Goal: Task Accomplishment & Management: Use online tool/utility

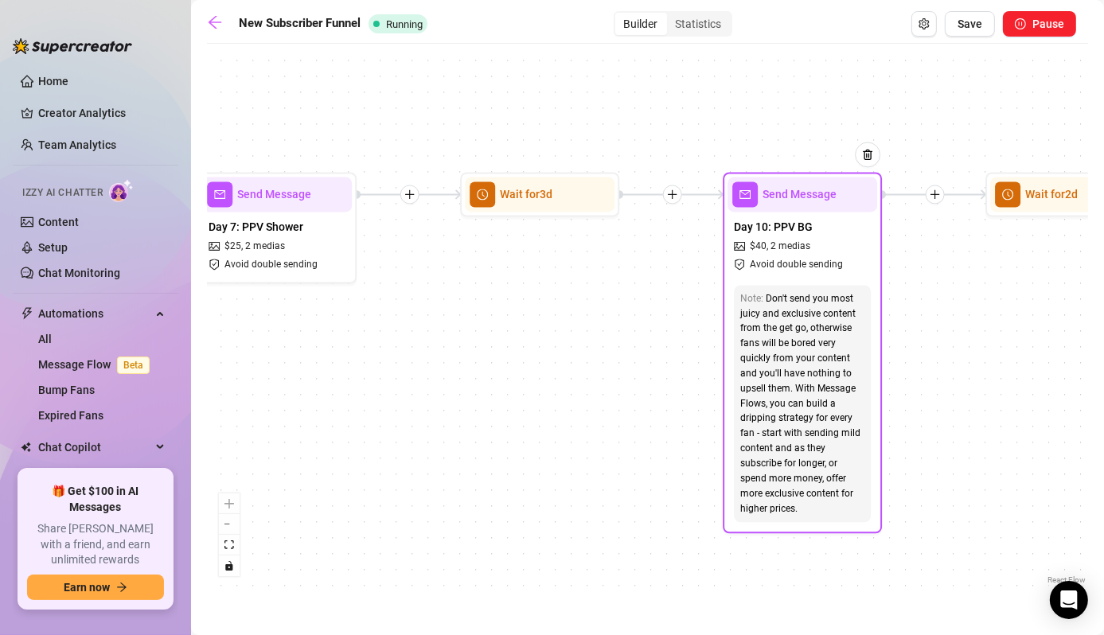
drag, startPoint x: 397, startPoint y: 313, endPoint x: 979, endPoint y: 333, distance: 582.0
click at [979, 333] on div "Wait for 3d Send Message Day 17 — Custom Content Promo Wait for 2d Send Message…" at bounding box center [647, 320] width 881 height 536
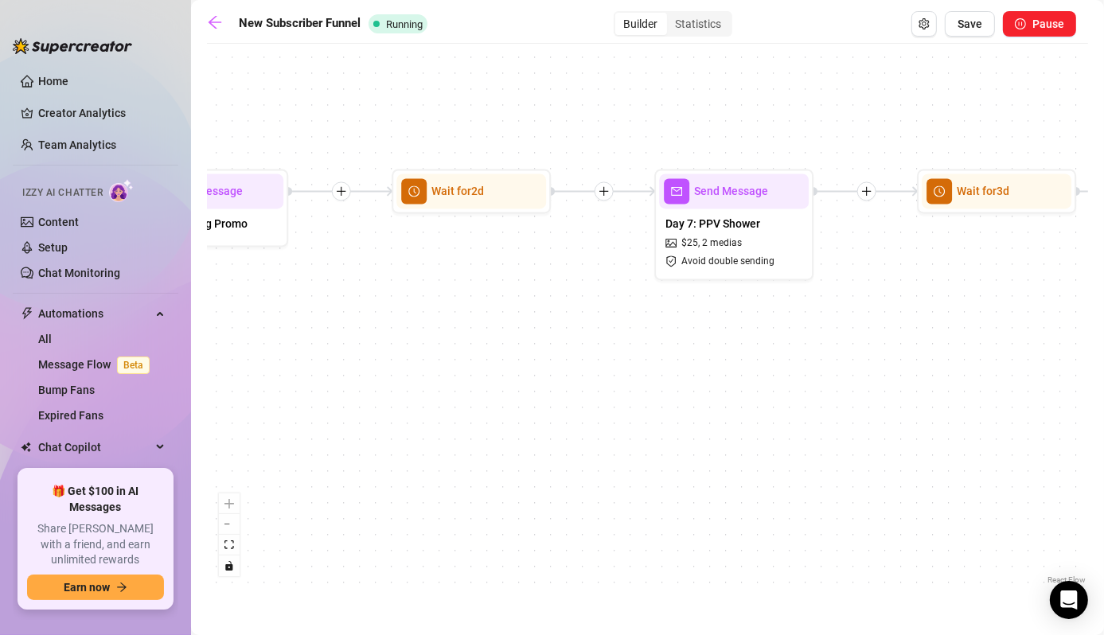
drag, startPoint x: 464, startPoint y: 387, endPoint x: 839, endPoint y: 363, distance: 375.6
click at [926, 372] on div "Wait for 3d Send Message Day 17 — Custom Content Promo Wait for 2d Send Message…" at bounding box center [647, 320] width 881 height 536
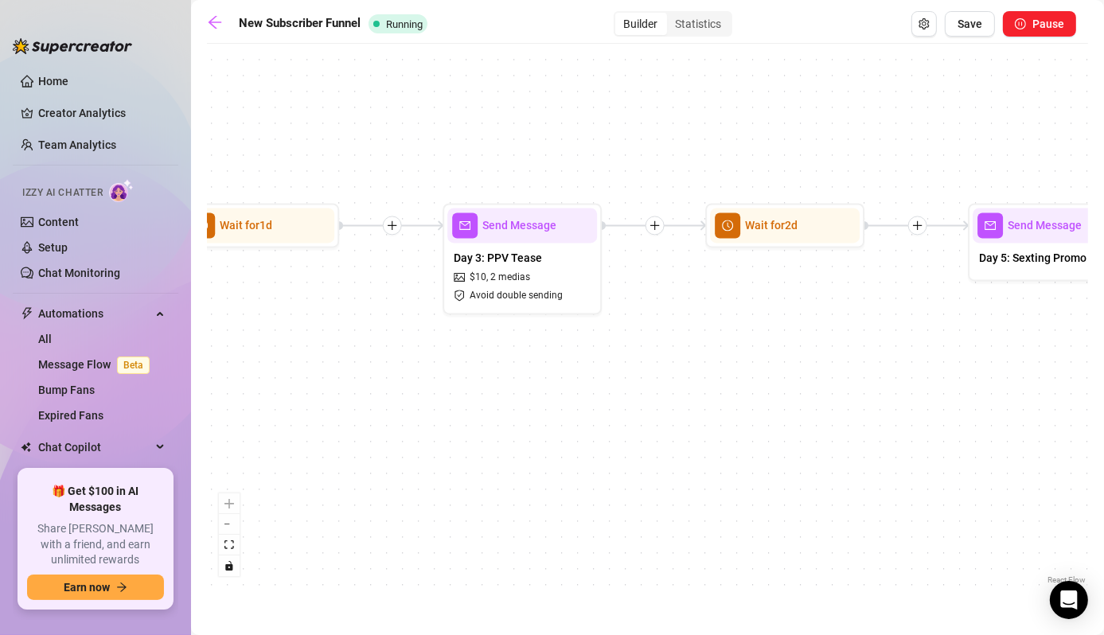
drag, startPoint x: 549, startPoint y: 373, endPoint x: 846, endPoint y: 399, distance: 297.9
click at [1103, 408] on html "Home Creator Analytics Team Analytics Izzy AI Chatter Content Setup Chat Monito…" at bounding box center [552, 317] width 1104 height 635
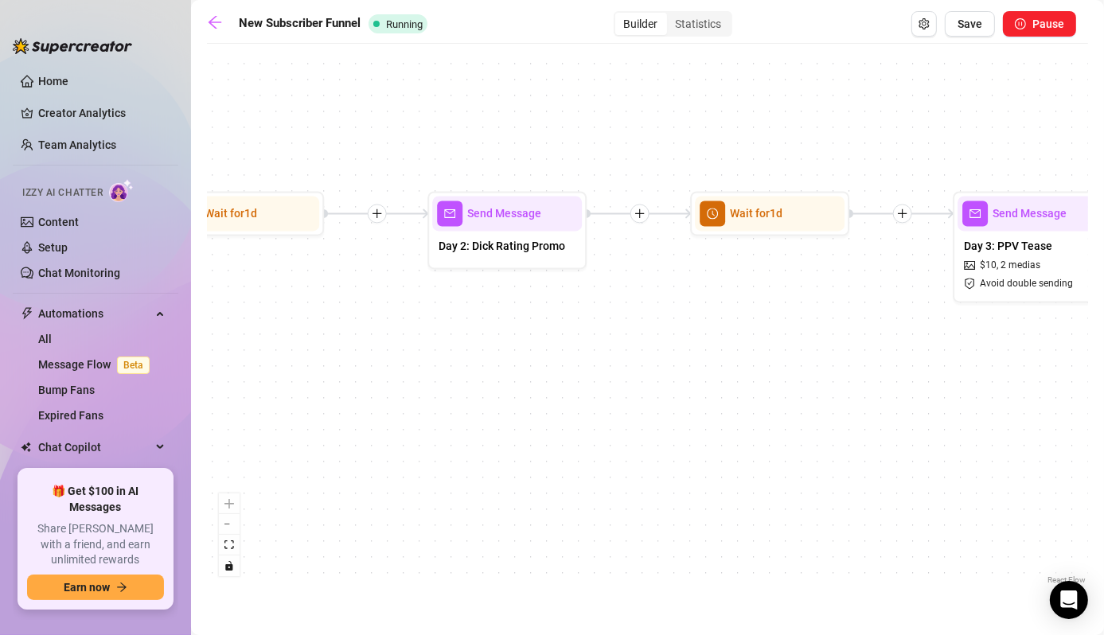
drag, startPoint x: 779, startPoint y: 351, endPoint x: 626, endPoint y: 357, distance: 152.9
click at [915, 363] on div "Wait for 3d Send Message Day 17 — Custom Content Promo Wait for 2d Send Message…" at bounding box center [647, 320] width 881 height 536
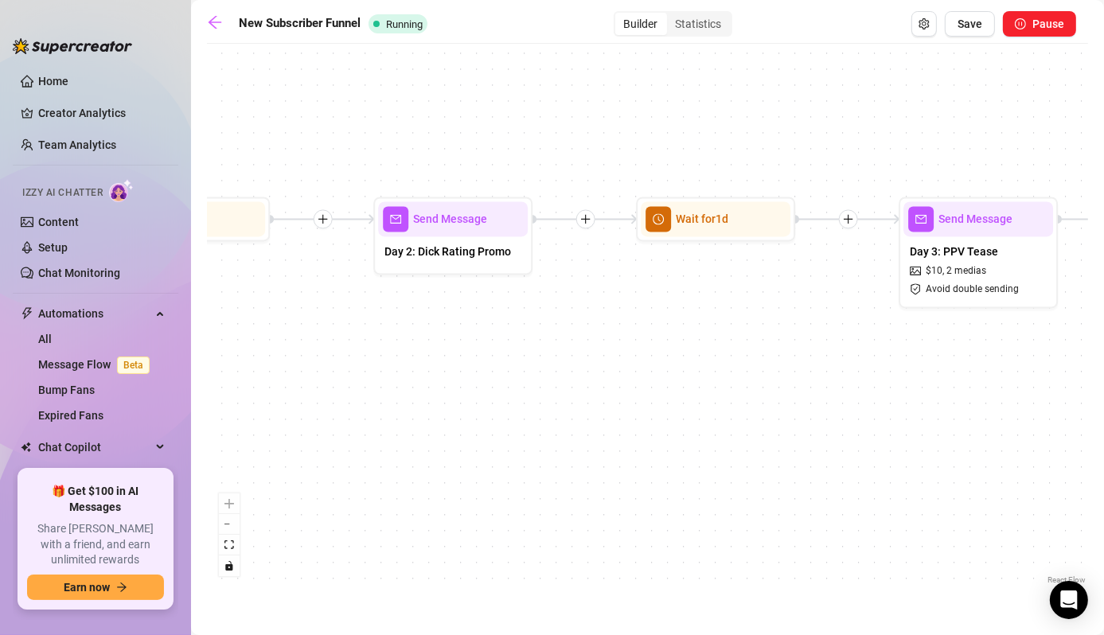
drag, startPoint x: 772, startPoint y: 360, endPoint x: 903, endPoint y: 370, distance: 131.7
click at [903, 370] on div "Wait for 3d Send Message Day 17 — Custom Content Promo Wait for 2d Send Message…" at bounding box center [647, 320] width 881 height 536
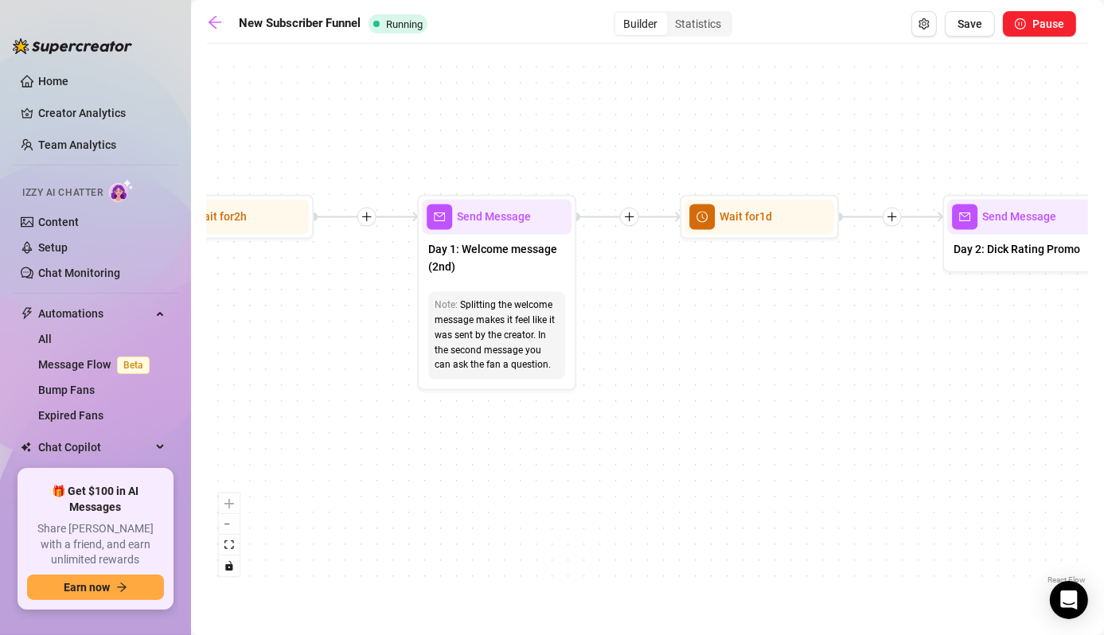
drag, startPoint x: 308, startPoint y: 459, endPoint x: 320, endPoint y: 456, distance: 12.4
click at [320, 456] on div "Wait for 3d Send Message Day 17 — Custom Content Promo Wait for 2d Send Message…" at bounding box center [647, 320] width 881 height 536
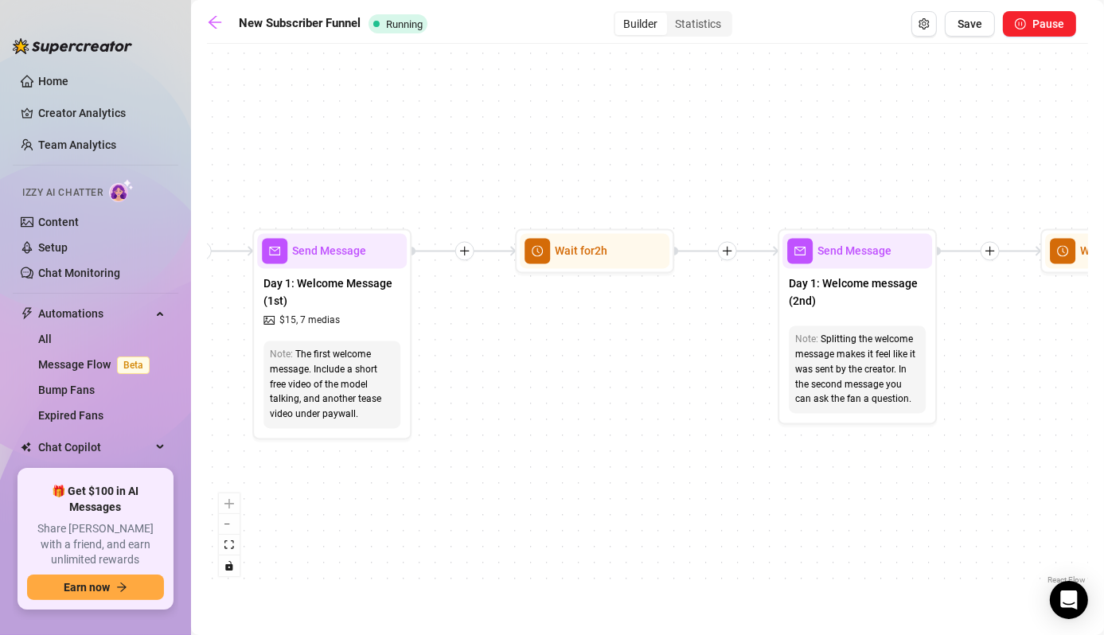
drag, startPoint x: 303, startPoint y: 372, endPoint x: 664, endPoint y: 410, distance: 362.4
click at [664, 410] on div "Wait for 3d Send Message Day 17 — Custom Content Promo Wait for 2d Send Message…" at bounding box center [647, 320] width 881 height 536
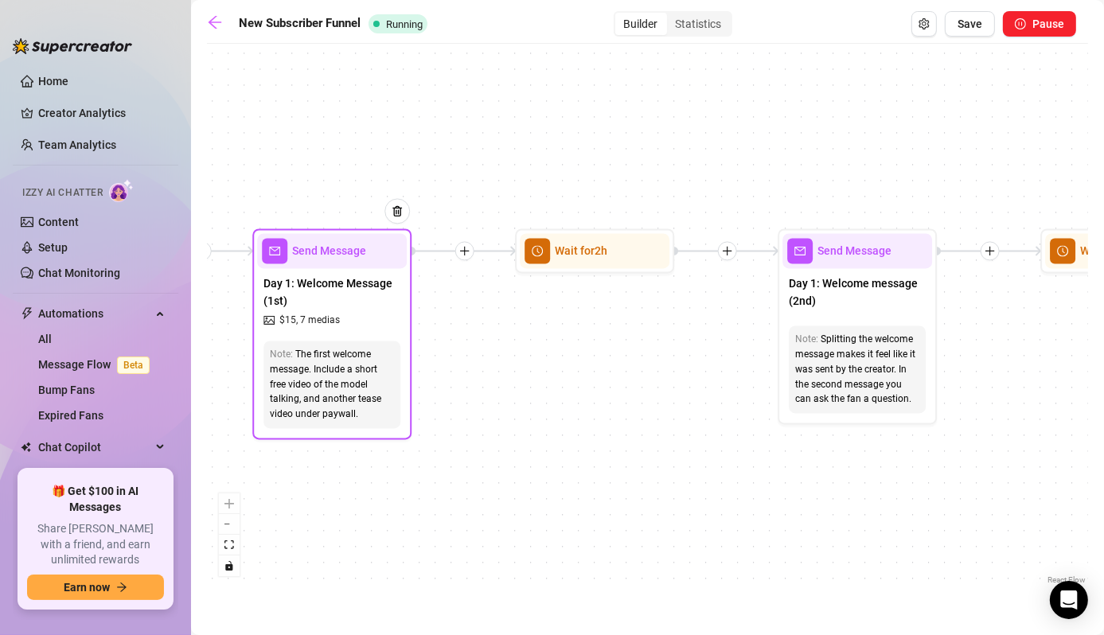
click at [356, 282] on span "Day 1: Welcome Message (1st)" at bounding box center [331, 291] width 137 height 35
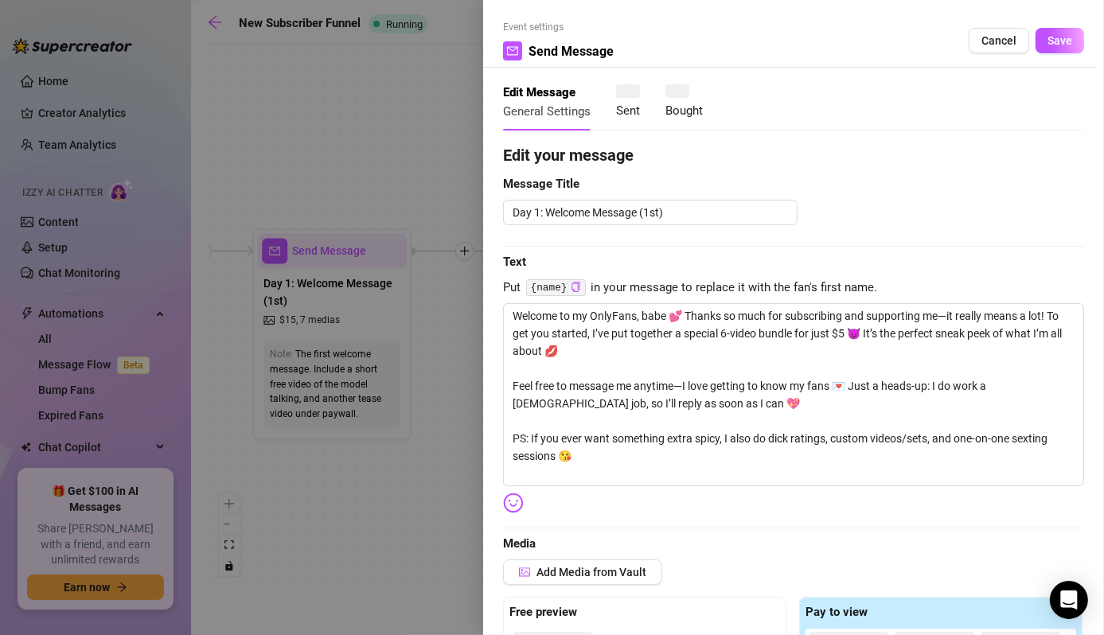
type textarea "Welcome to my OnlyFans, babe 💕 Thanks so much for subscribing and supporting me…"
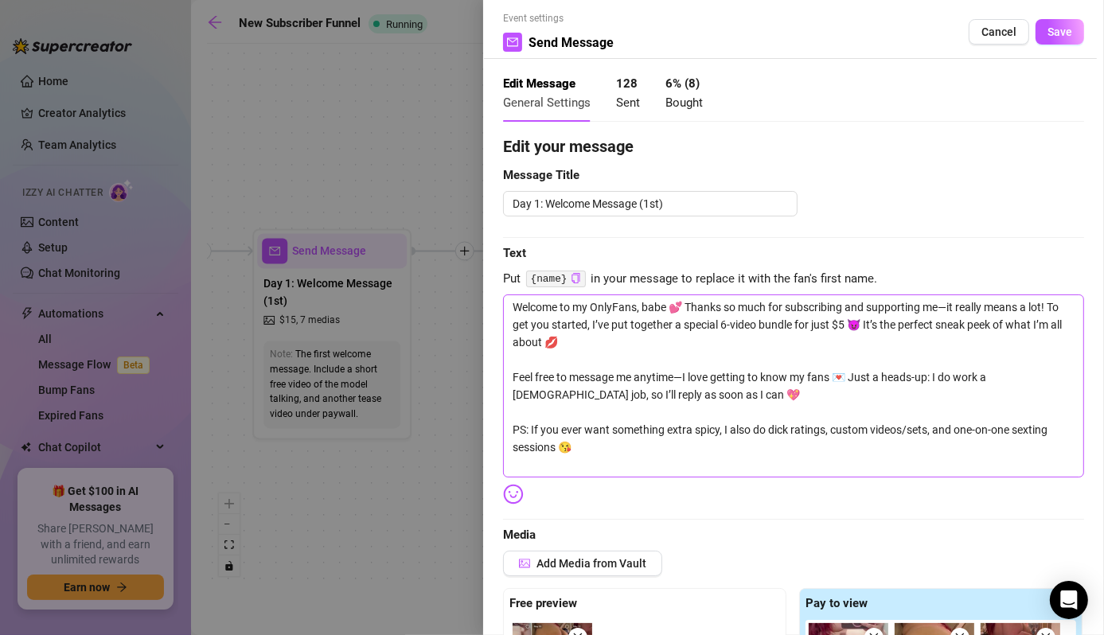
scroll to position [6, 0]
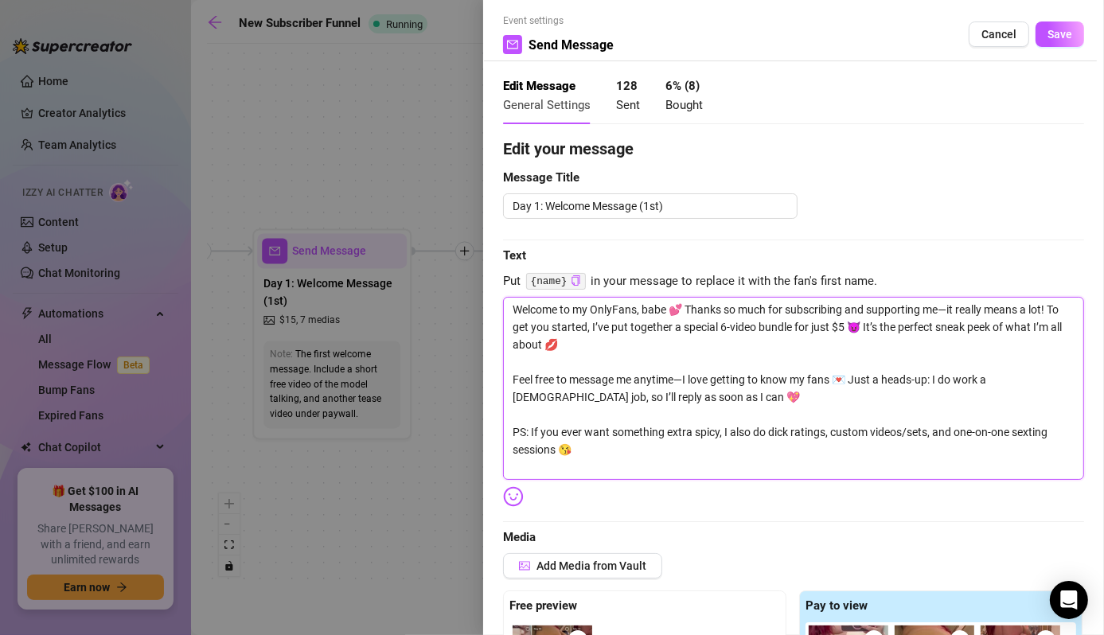
click at [859, 333] on textarea "Welcome to my OnlyFans, babe 💕 Thanks so much for subscribing and supporting me…" at bounding box center [793, 388] width 581 height 183
type textarea "Welcome to my OnlyFans, babe 💕 Thanks so much for subscribing and supporting me…"
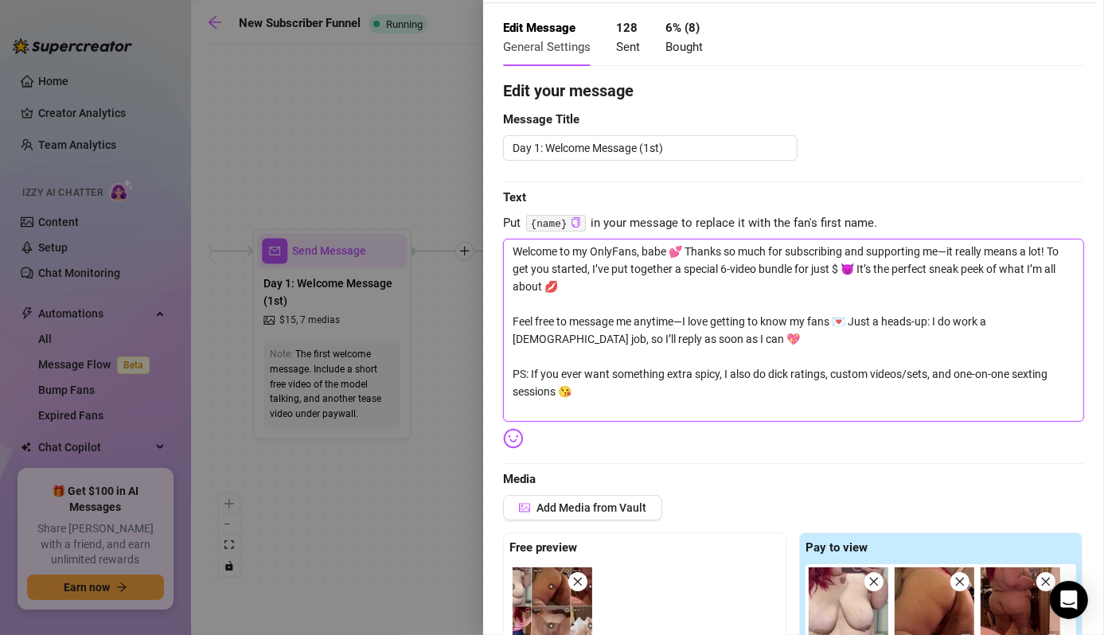
scroll to position [56, 0]
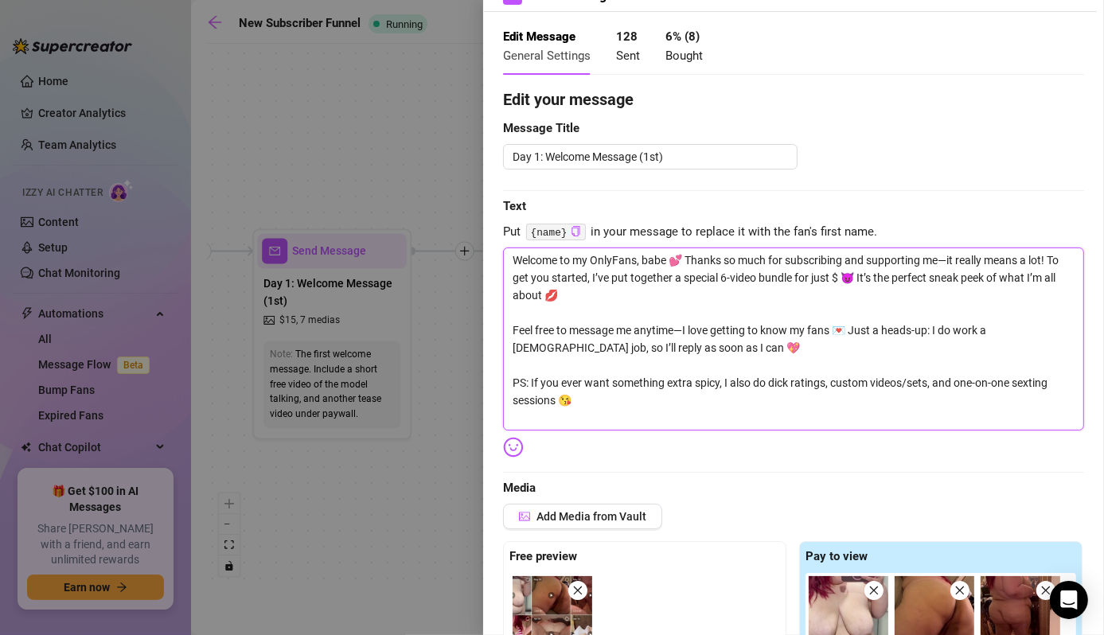
type textarea "Welcome to my OnlyFans, babe 💕 Thanks so much for subscribing and supporting me…"
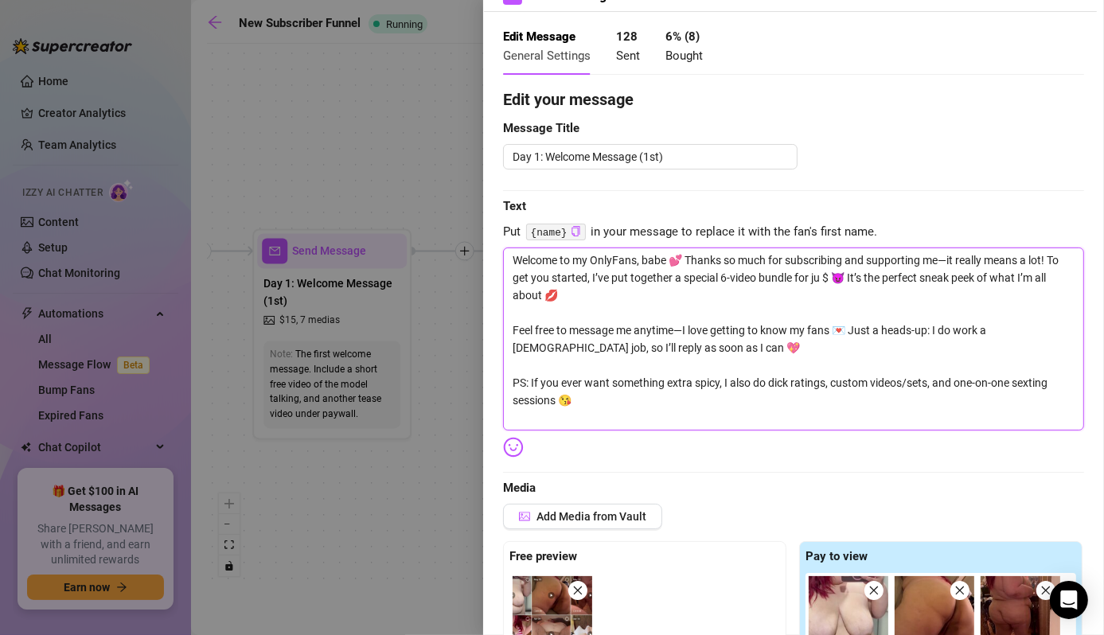
type textarea "Welcome to my OnlyFans, babe 💕 Thanks so much for subscribing and supporting me…"
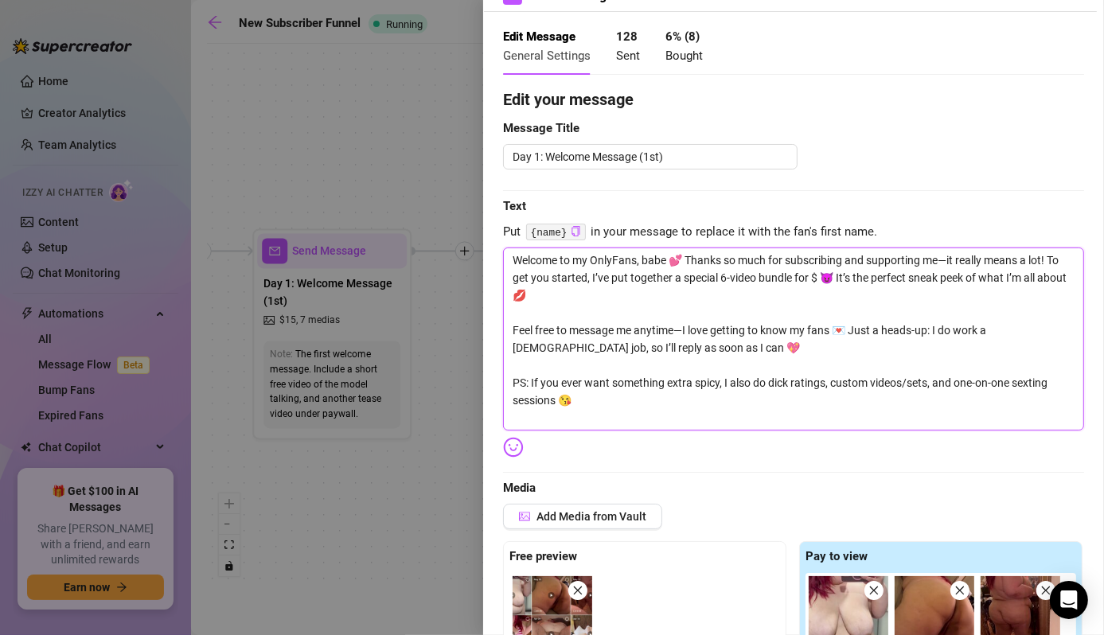
type textarea "Welcome to my OnlyFans, babe 💕 Thanks so much for subscribing and supporting me…"
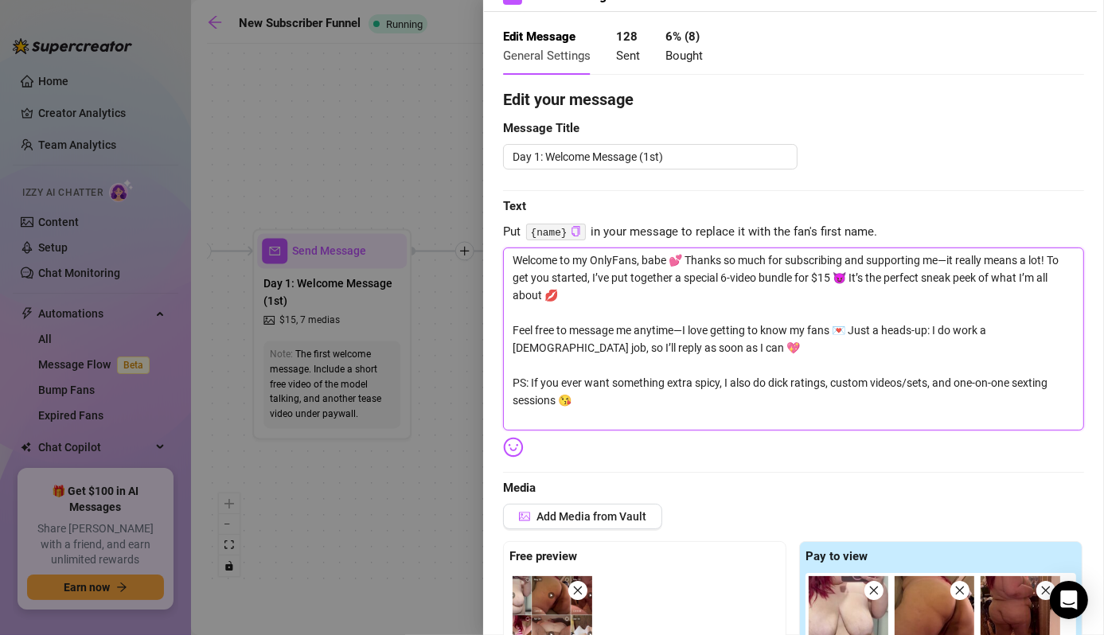
type textarea "Welcome to my OnlyFans, babe 💕 Thanks so much for subscribing and supporting me…"
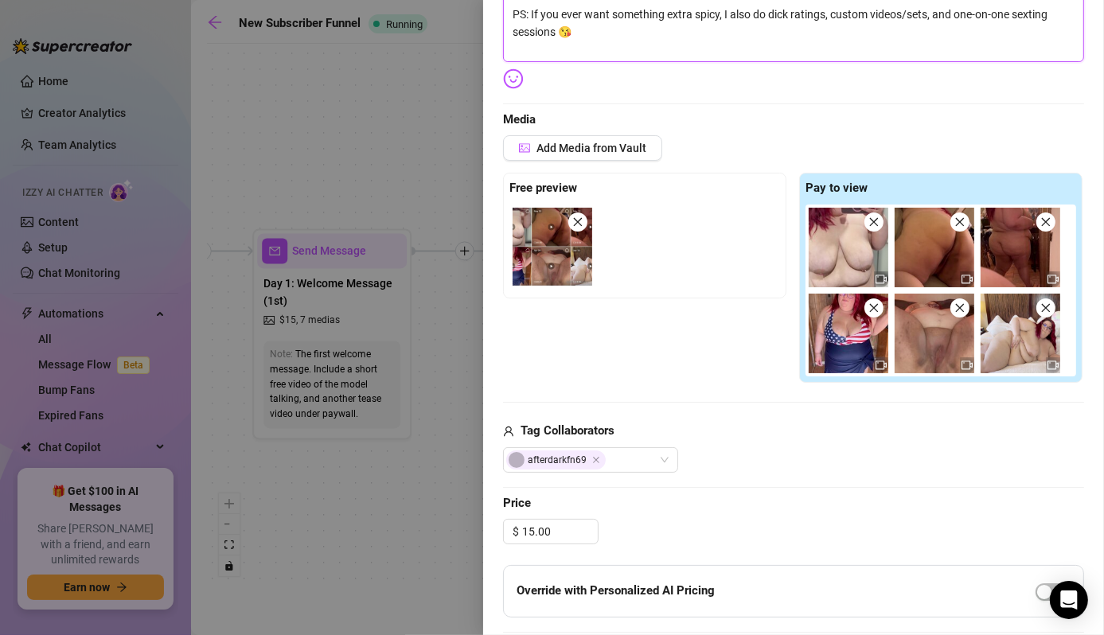
scroll to position [427, 0]
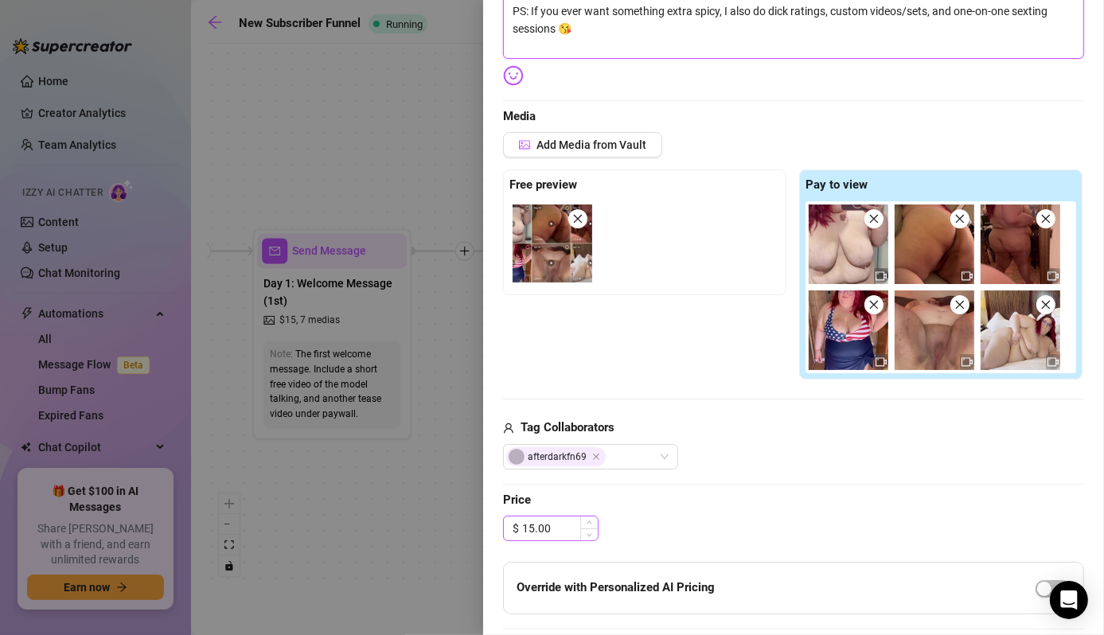
type textarea "Welcome to my OnlyFans, babe 💕 Thanks so much for subscribing and supporting me…"
click at [531, 524] on input "15.00" at bounding box center [560, 528] width 76 height 24
type input "10.00"
click at [714, 403] on div "Add Media from Vault Free preview Pay to view Tag Collaborators afterdarkfn69" at bounding box center [793, 300] width 581 height 337
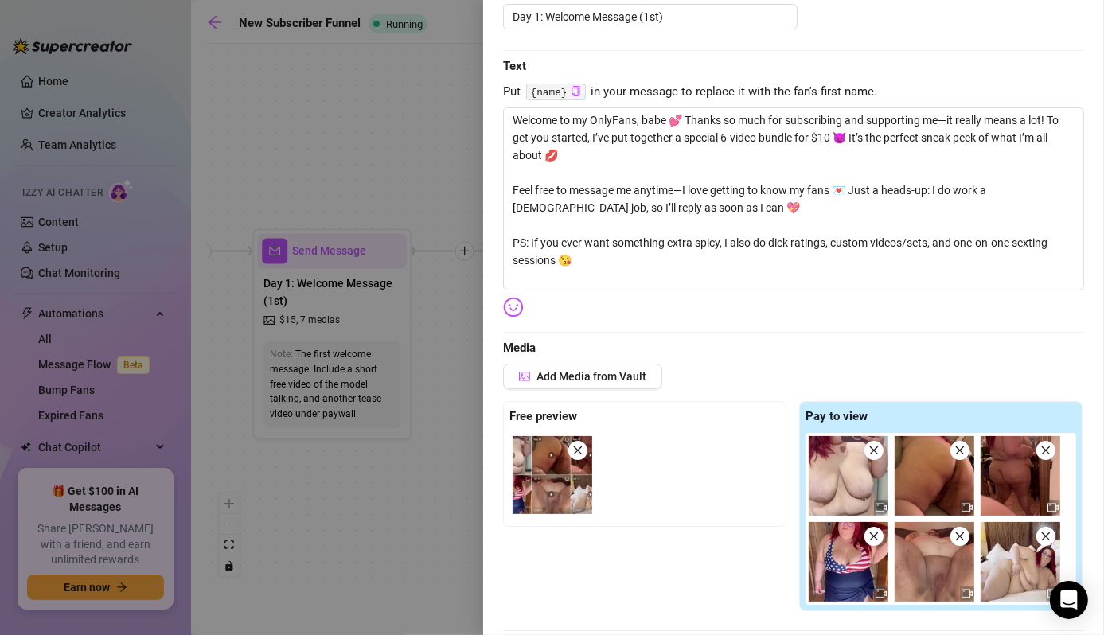
scroll to position [186, 0]
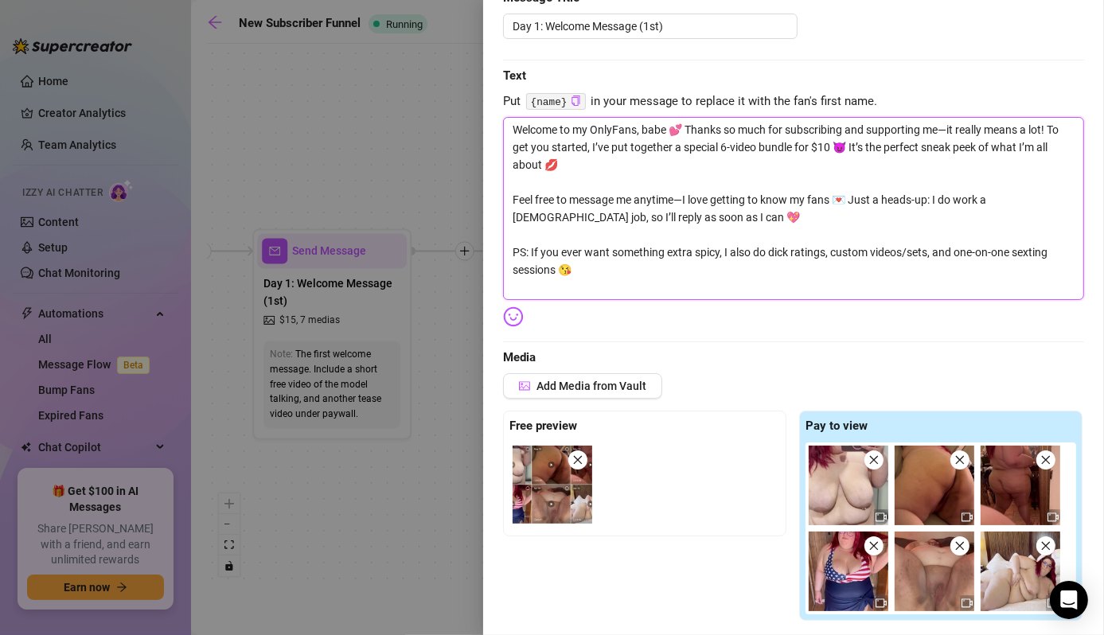
drag, startPoint x: 588, startPoint y: 274, endPoint x: 500, endPoint y: 251, distance: 90.3
click at [500, 251] on div "Event settings Send Message Cancel Save Edit Message General Settings 128 Sent …" at bounding box center [793, 317] width 621 height 635
type textarea "Welcome to my OnlyFans, babe 💕 Thanks so much for subscribing and supporting me…"
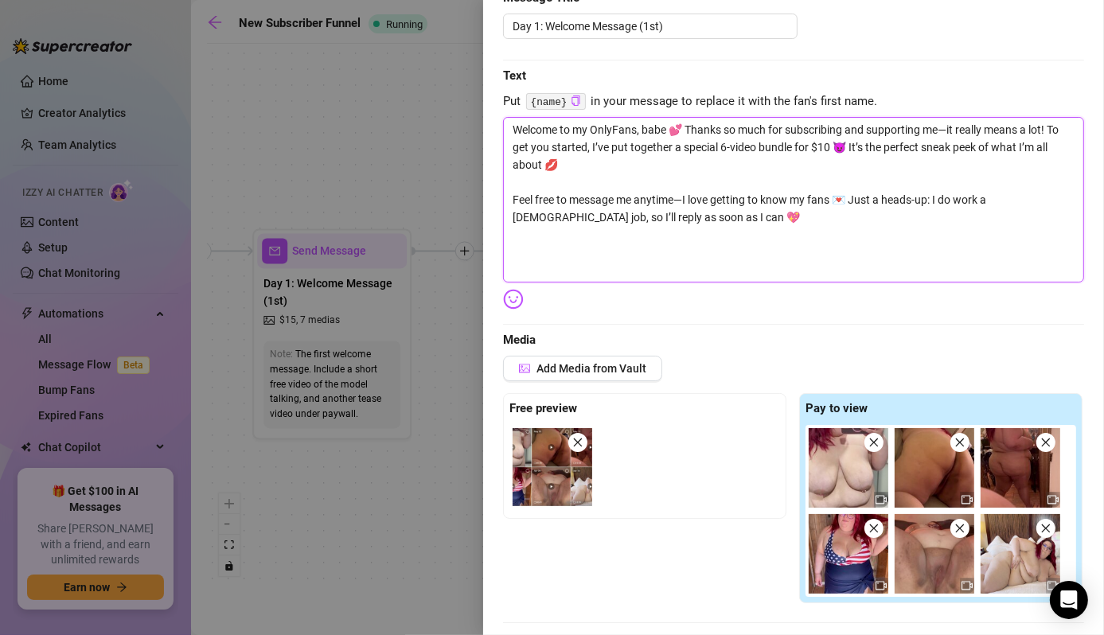
paste textarea "If you love BBWs, you’ve found the perfect page. Spicy pics, videos, and exclus…"
type textarea "Welcome to my OnlyFans, babe 💕 Thanks so much for subscribing and supporting me…"
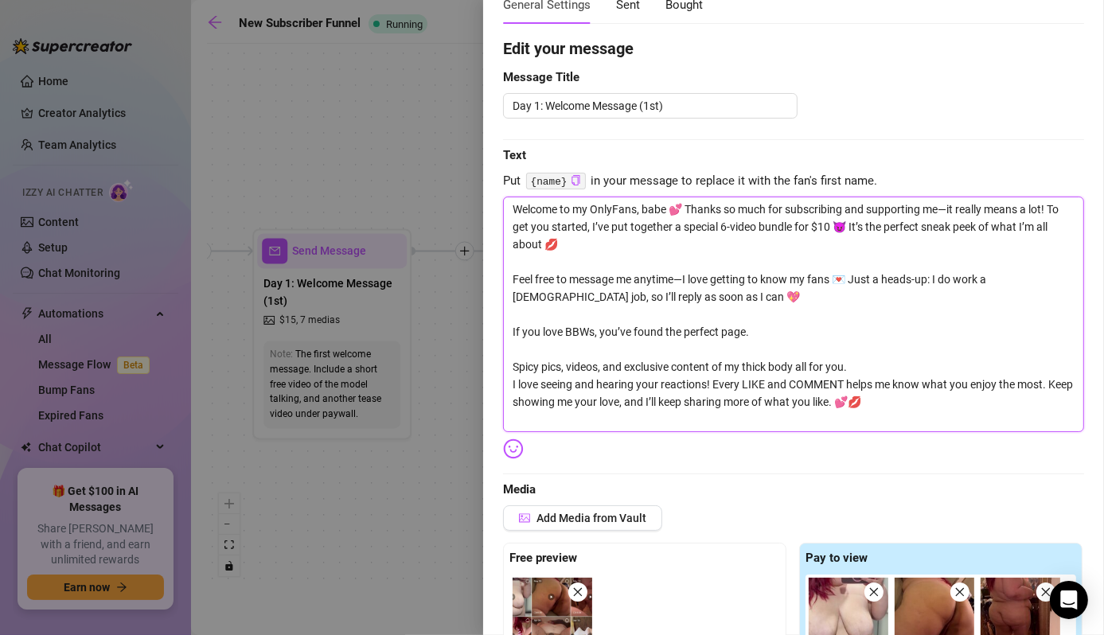
scroll to position [106, 0]
click at [687, 209] on textarea "Welcome to my OnlyFans, babe 💕 Thanks so much for subscribing and supporting me…" at bounding box center [793, 315] width 581 height 236
type textarea "Welcome to my OnlyFans, babe 💕 Thanks so much for subscribing and supporting me…"
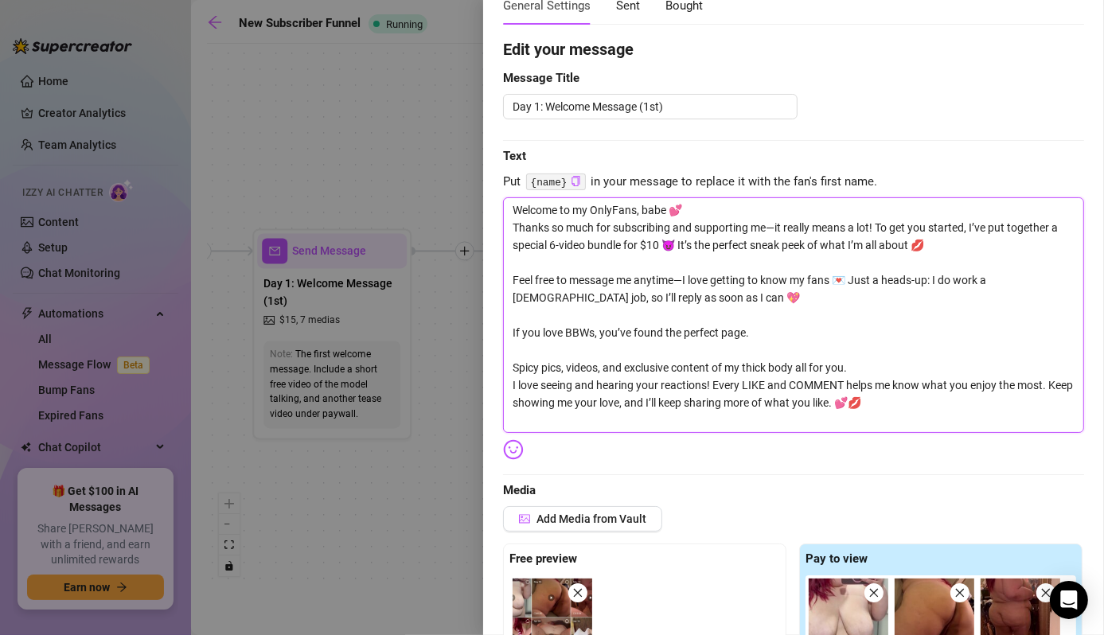
click at [878, 224] on textarea "Welcome to my OnlyFans, babe 💕 Thanks so much for subscribing and supporting me…" at bounding box center [793, 315] width 581 height 236
type textarea "Welcome to my OnlyFans, babe 💕 Thanks so much for subscribing and supporting me…"
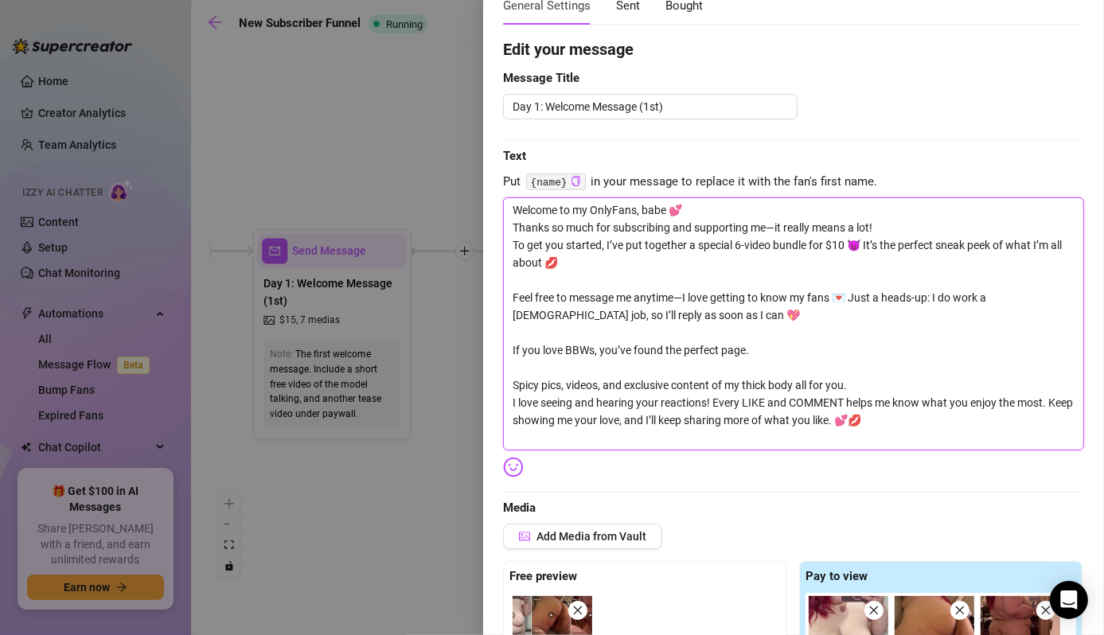
type textarea "Welcome to my OnlyFans, babe 💕 Thanks so much for subscribing and supporting me…"
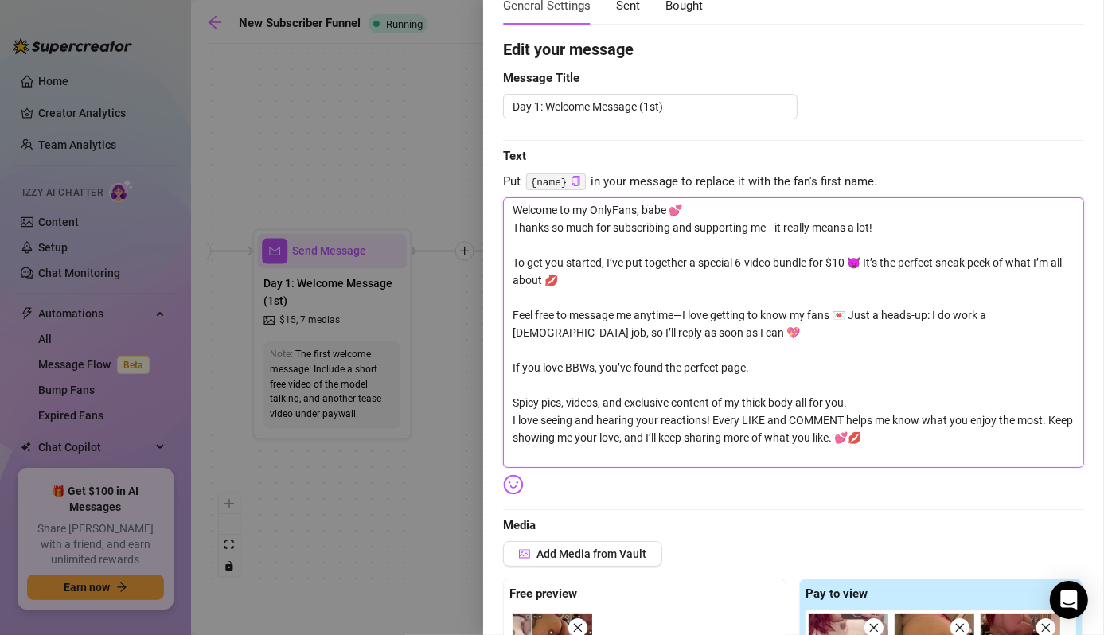
drag, startPoint x: 908, startPoint y: 428, endPoint x: 585, endPoint y: 404, distance: 323.9
click at [585, 404] on textarea "Welcome to my OnlyFans, babe 💕 Thanks so much for subscribing and supporting me…" at bounding box center [793, 332] width 581 height 271
click at [750, 407] on textarea "Welcome to my OnlyFans, babe 💕 Thanks so much for subscribing and supporting me…" at bounding box center [793, 332] width 581 height 271
drag, startPoint x: 905, startPoint y: 435, endPoint x: 494, endPoint y: 362, distance: 417.8
click at [494, 362] on div "Event settings Send Message Cancel Save Edit Message General Settings 128 Sent …" at bounding box center [793, 317] width 621 height 635
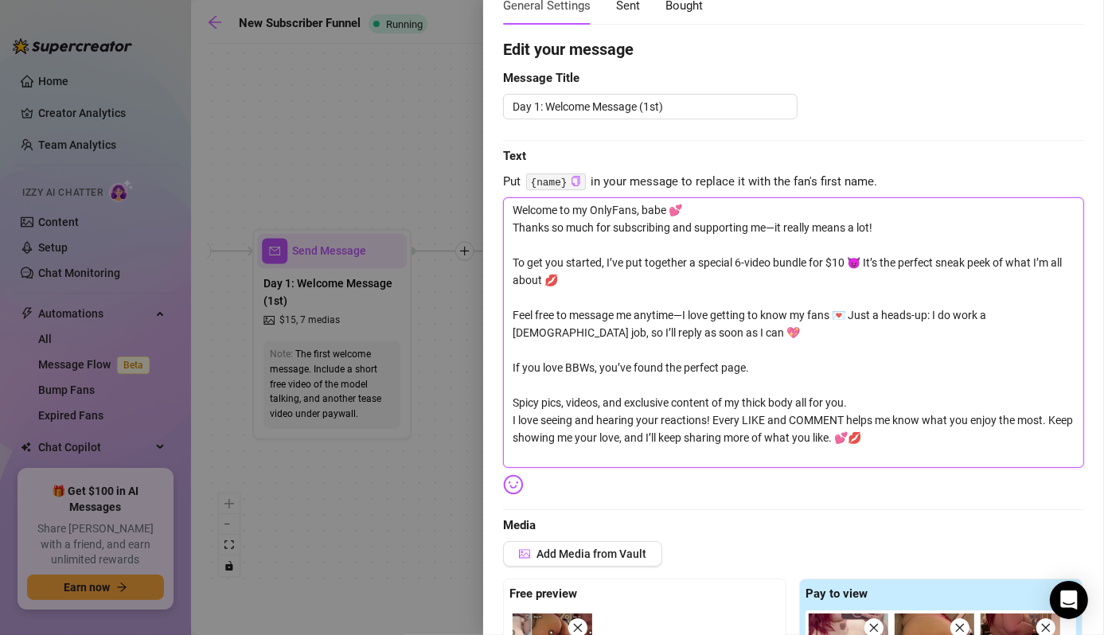
type textarea "Welcome to my OnlyFans, babe 💕 Thanks so much for subscribing and supporting me…"
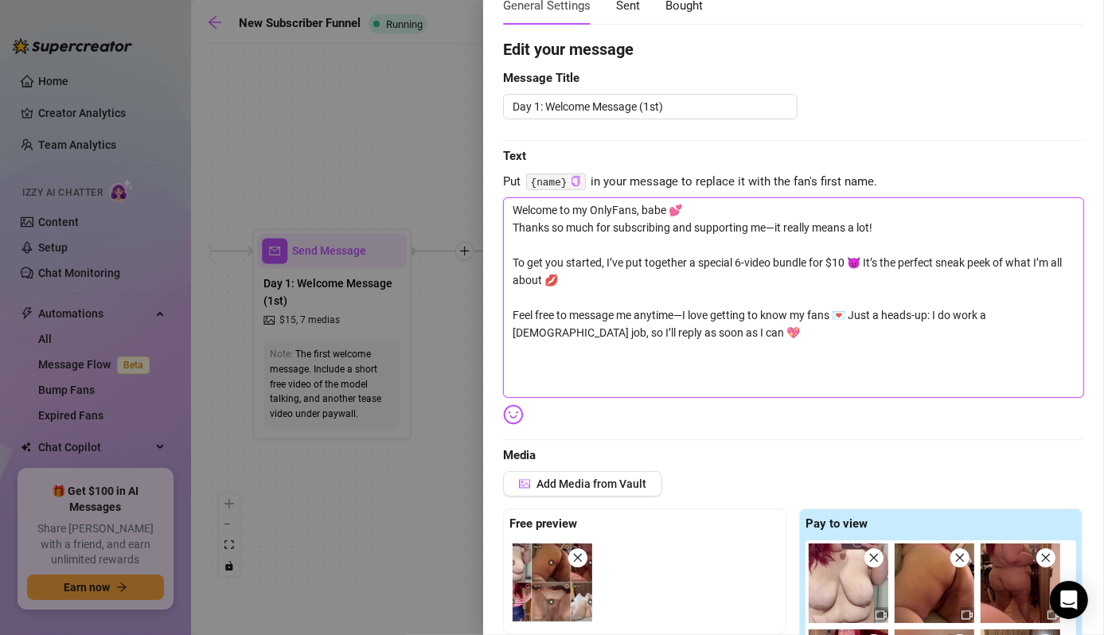
type textarea "Welcome to my OnlyFans, babe 💕 Thanks so much for subscribing and supporting me…"
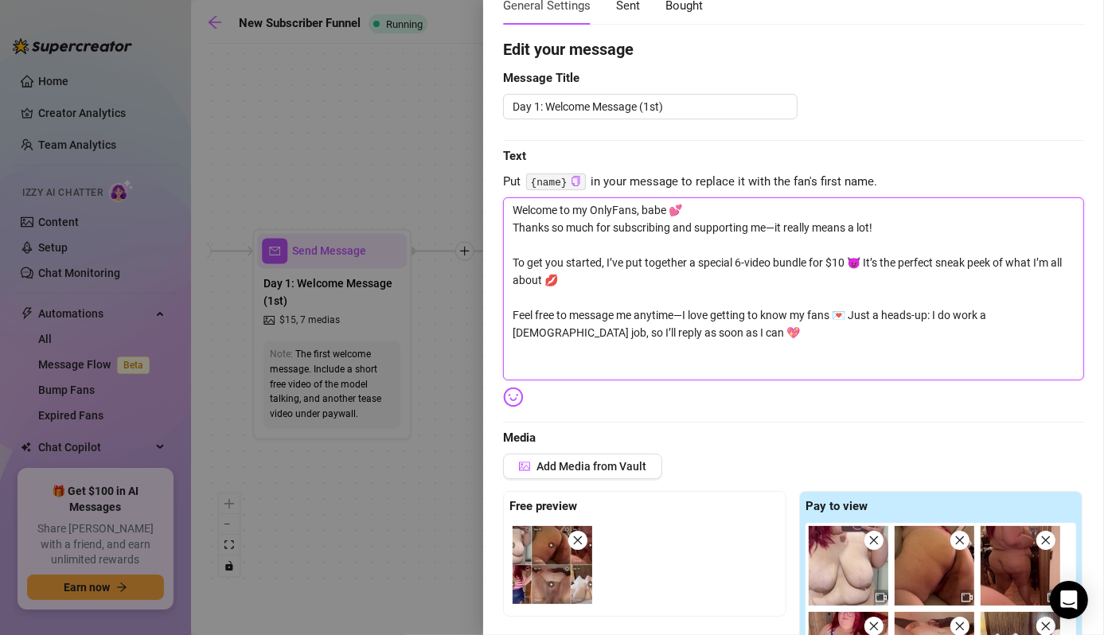
type textarea "Welcome to my OnlyFans, babe 💕 Thanks so much for subscribing and supporting me…"
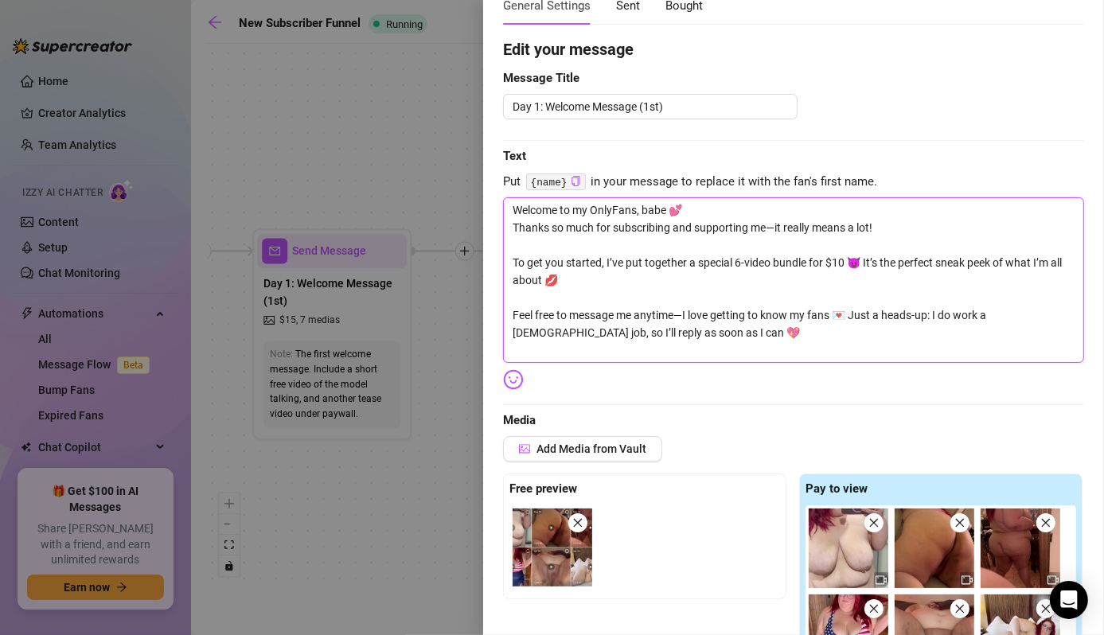
type textarea "Welcome to my OnlyFans, babe 💕 Thanks so much for subscribing and supporting me…"
click at [725, 207] on textarea "Welcome to my OnlyFans, babe 💕 Thanks so much for subscribing and supporting me…" at bounding box center [793, 279] width 581 height 165
paste textarea "If thick, luscious BBWs are your thing, you’re in the right place."
type textarea "Welcome to my OnlyFans, babe 💕 If thick, luscious BBWs are your thing, you’re i…"
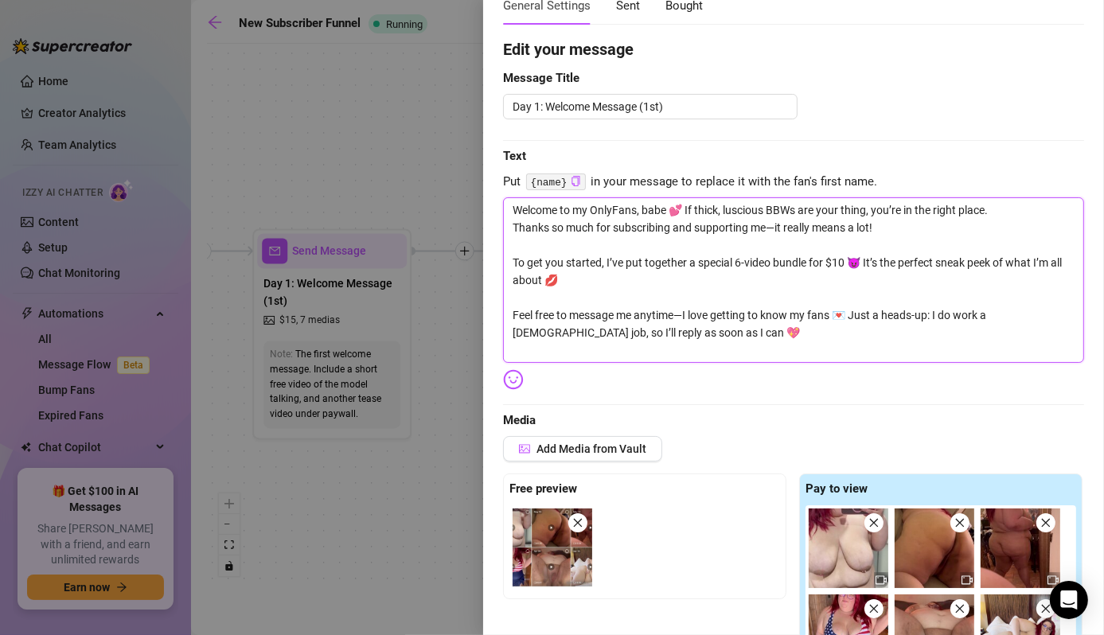
type textarea "Welcome to my OnlyFans, babe 💕 If thick, luscious BBWs are your thing, you’re i…"
paste textarea "LIKE, COMMENT, and TIP to show me your love… the more you interact, the more I’…"
type textarea "Welcome to my OnlyFans, babe 💕 If thick, luscious BBWs are your thing, you’re i…"
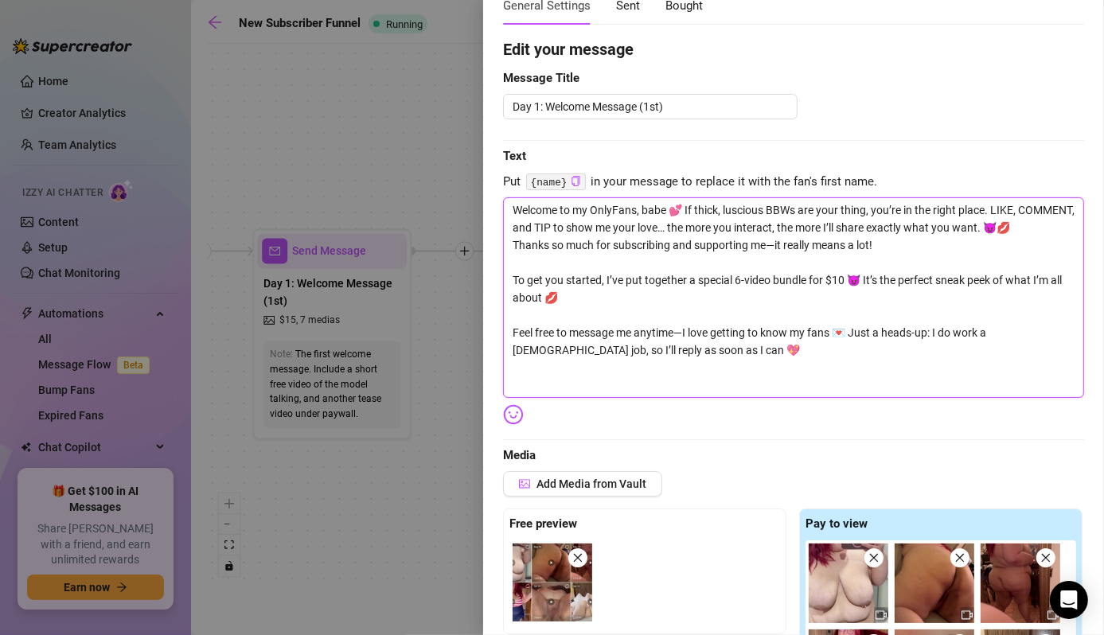
click at [995, 209] on textarea "Welcome to my OnlyFans, babe 💕 If thick, luscious BBWs are your thing, you’re i…" at bounding box center [793, 297] width 581 height 201
type textarea "Welcome to my OnlyFans, babe 💕 If thick, luscious BBWs are your thing, you’re i…"
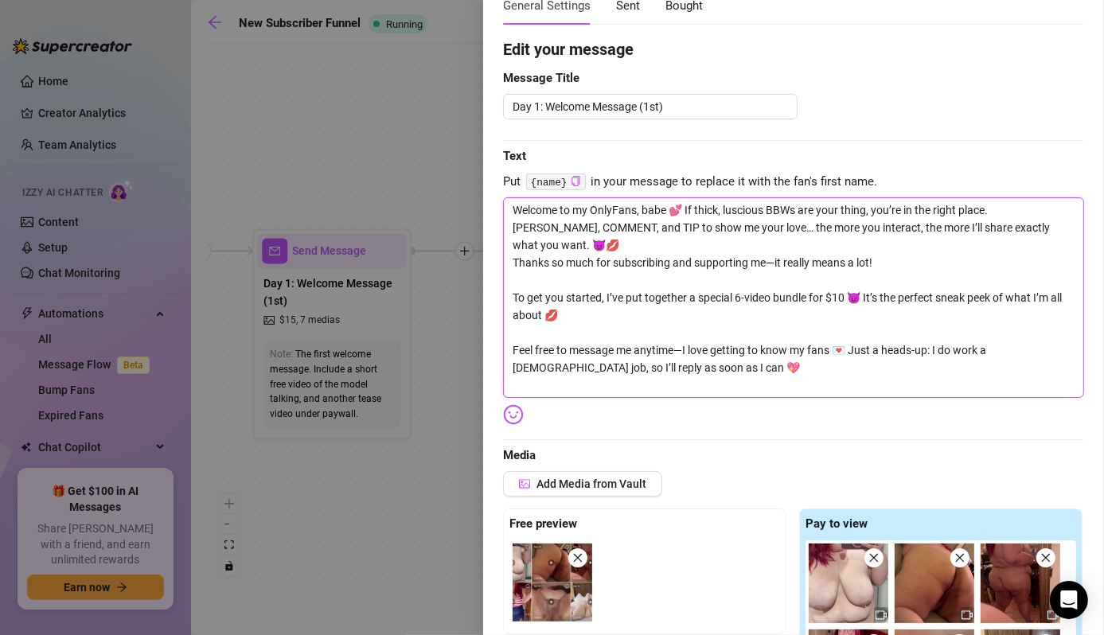
type textarea "Welcome to my OnlyFans, babe 💕 If thick, luscious BBWs are your thing, you’re i…"
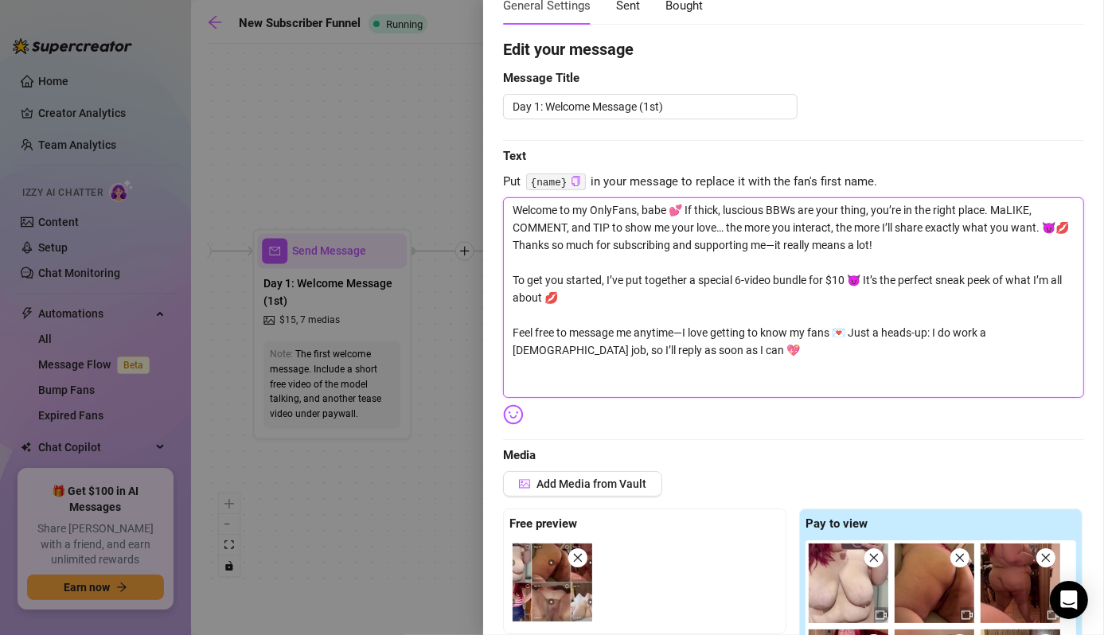
type textarea "Welcome to my OnlyFans, babe 💕 If thick, luscious BBWs are your thing, you’re i…"
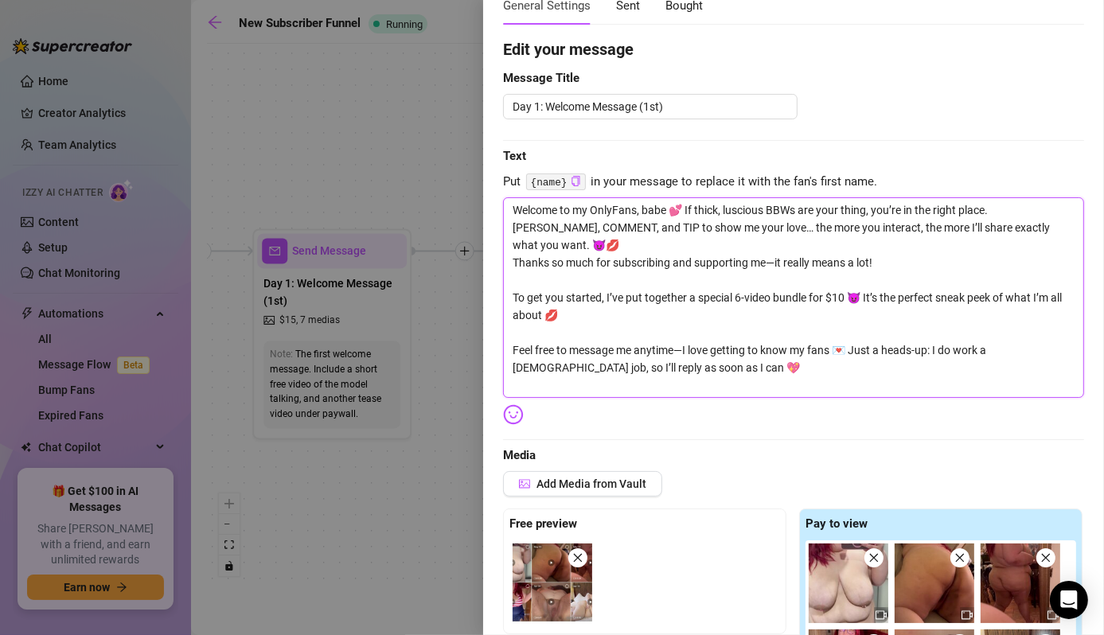
type textarea "Welcome to my OnlyFans, babe 💕 If thick, luscious BBWs are your thing, you’re i…"
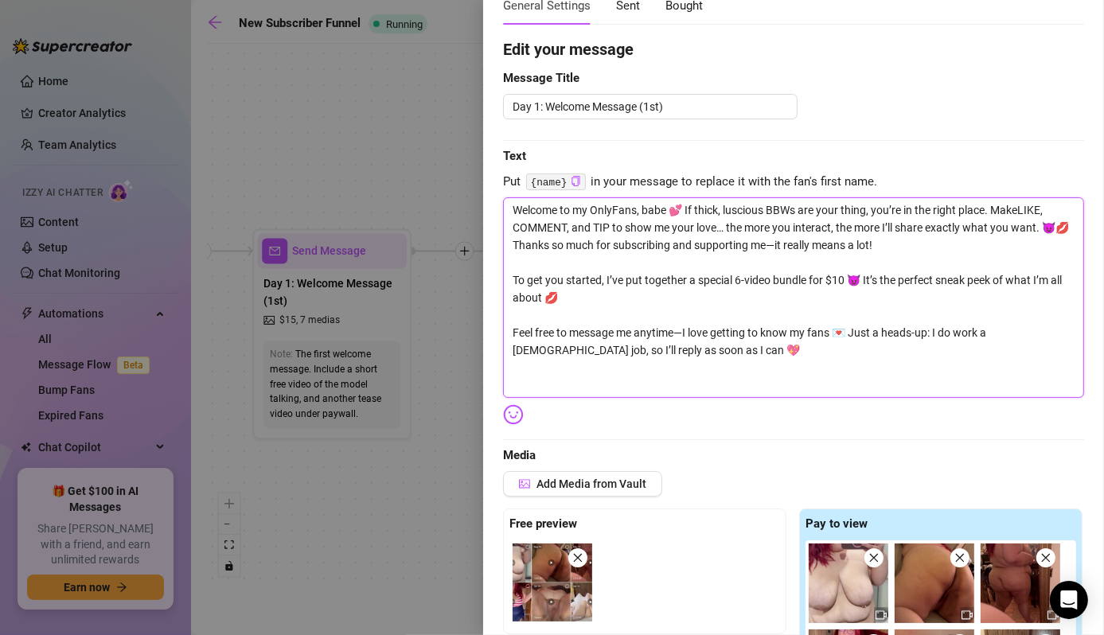
type textarea "Welcome to my OnlyFans, babe 💕 If thick, luscious BBWs are your thing, you’re i…"
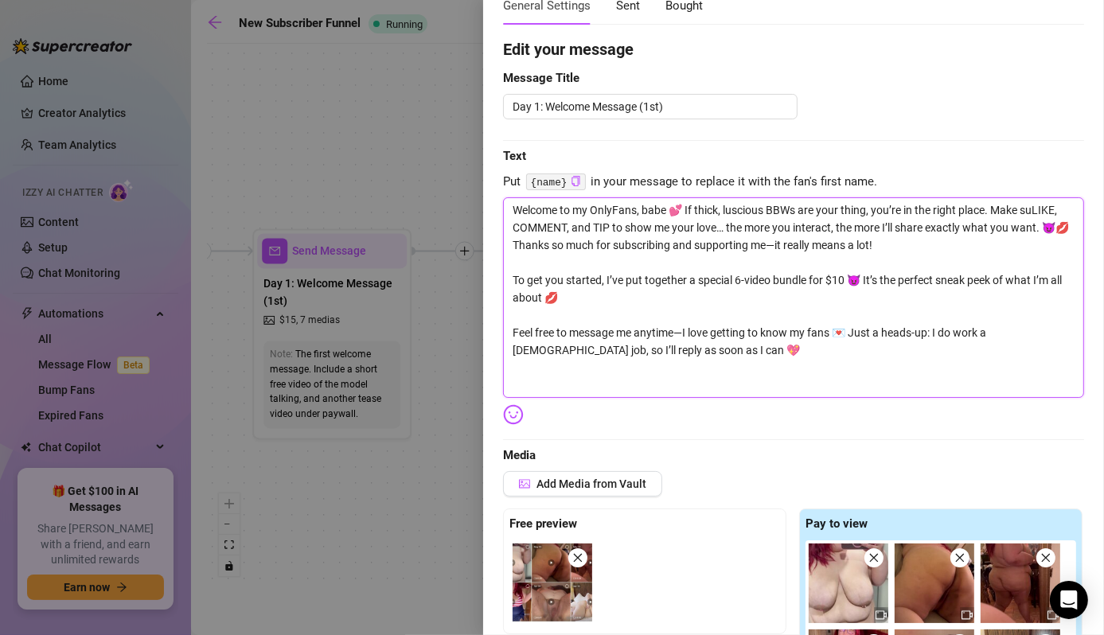
type textarea "Welcome to my OnlyFans, babe 💕 If thick, luscious BBWs are your thing, you’re i…"
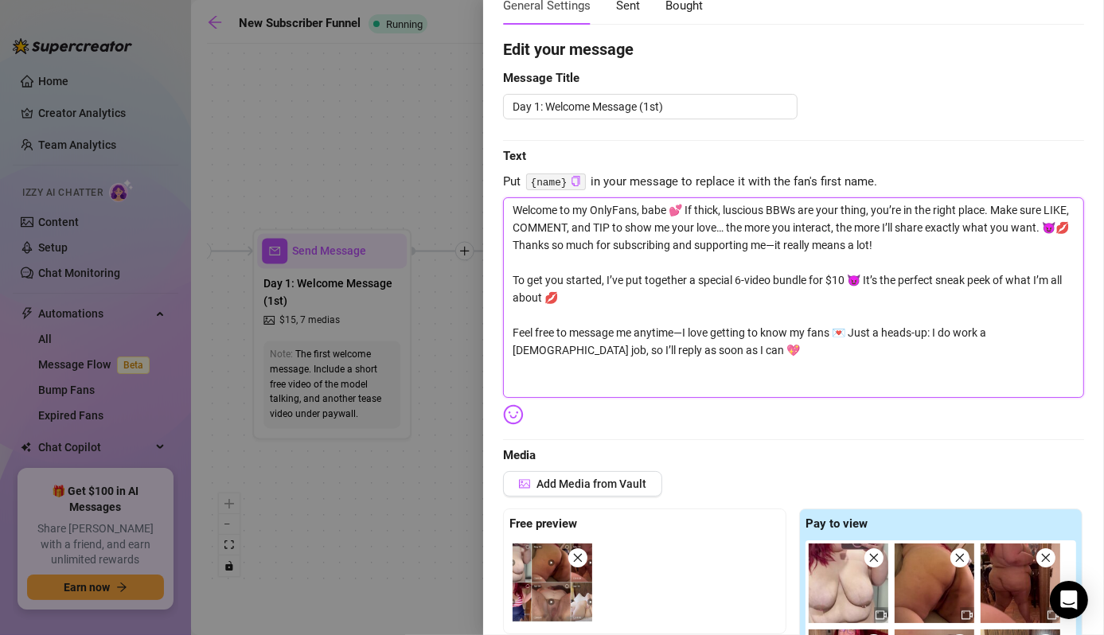
type textarea "Welcome to my OnlyFans, babe 💕 If thick, luscious BBWs are your thing, you’re i…"
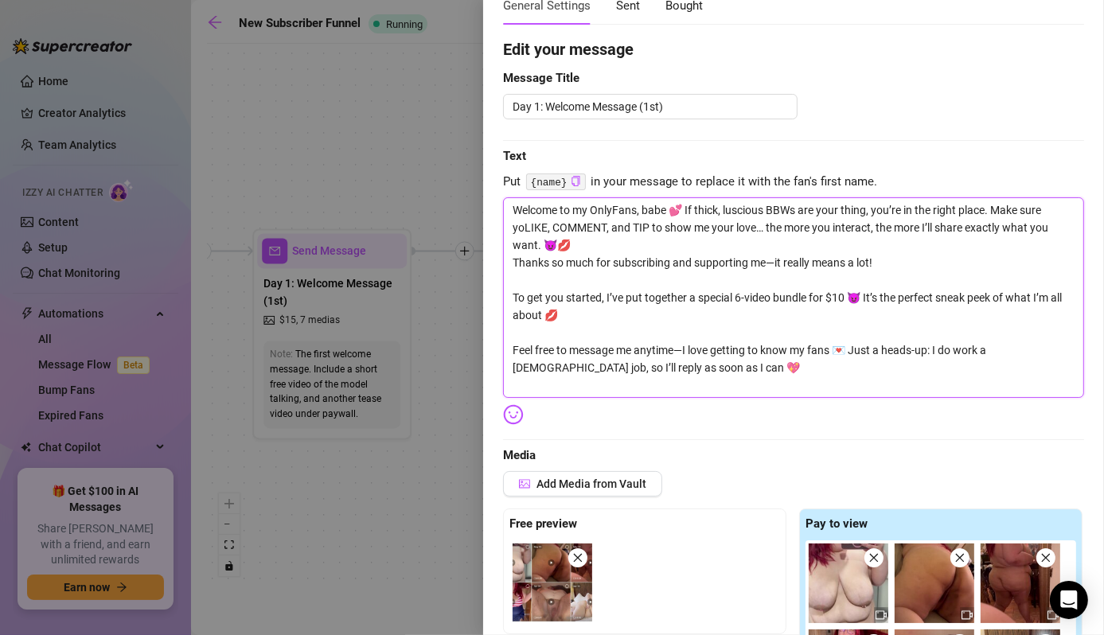
type textarea "Welcome to my OnlyFans, babe 💕 If thick, luscious BBWs are your thing, you’re i…"
click at [660, 228] on textarea "Welcome to my OnlyFans, babe 💕 If thick, luscious BBWs are your thing, you’re i…" at bounding box center [793, 297] width 581 height 201
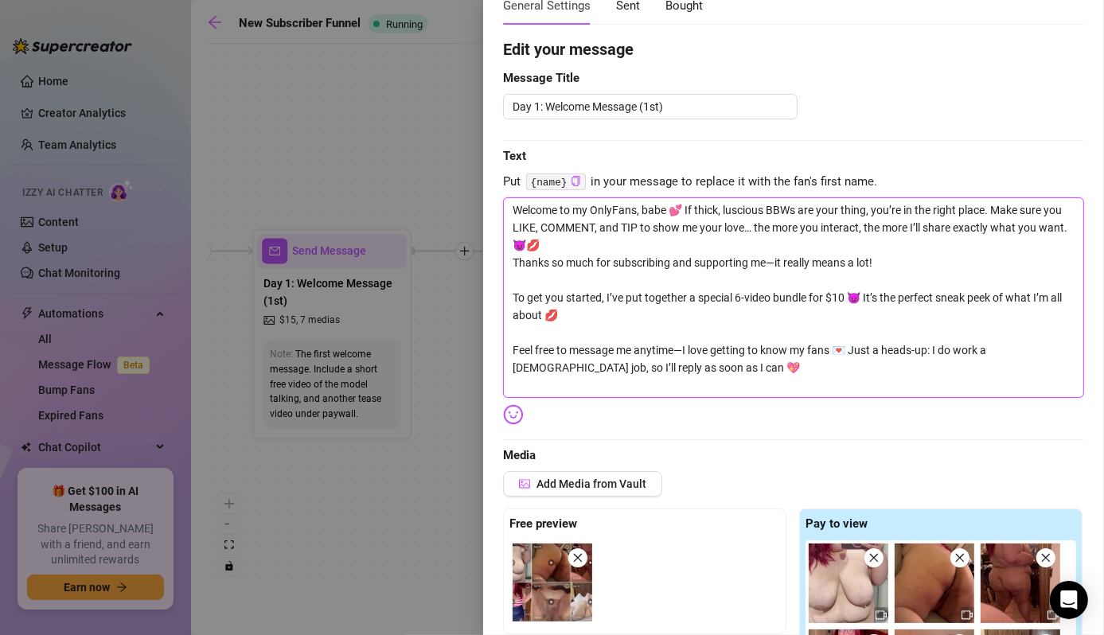
type textarea "Welcome to my OnlyFans, babe 💕 If thick, luscious BBWs are your thing, you’re i…"
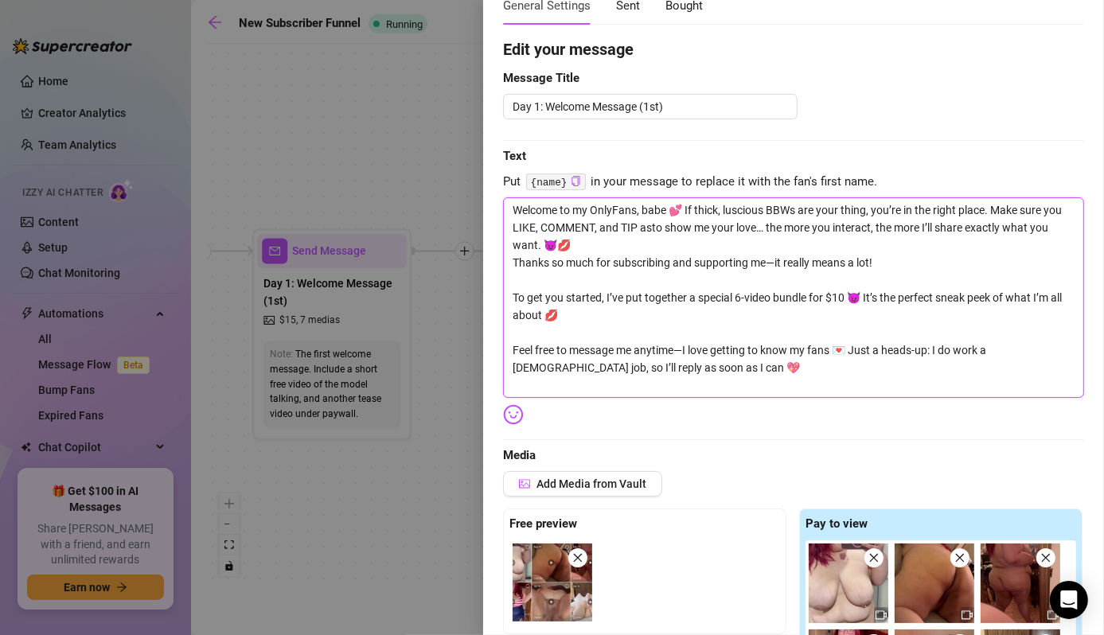
type textarea "Welcome to my OnlyFans, babe 💕 If thick, luscious BBWs are your thing, you’re i…"
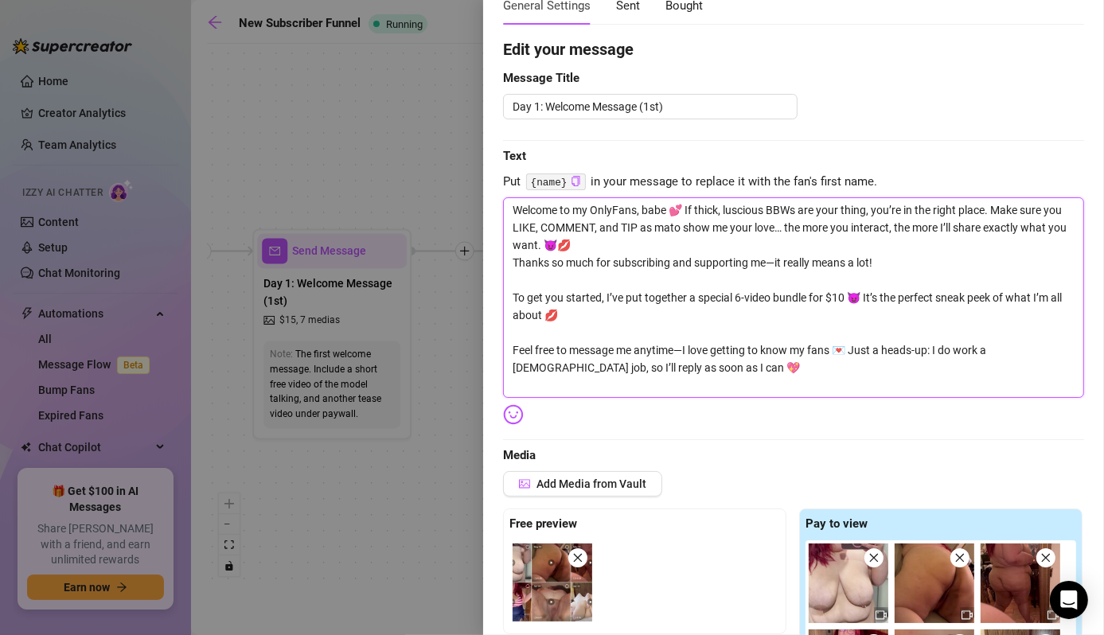
type textarea "Welcome to my OnlyFans, babe 💕 If thick, luscious BBWs are your thing, you’re i…"
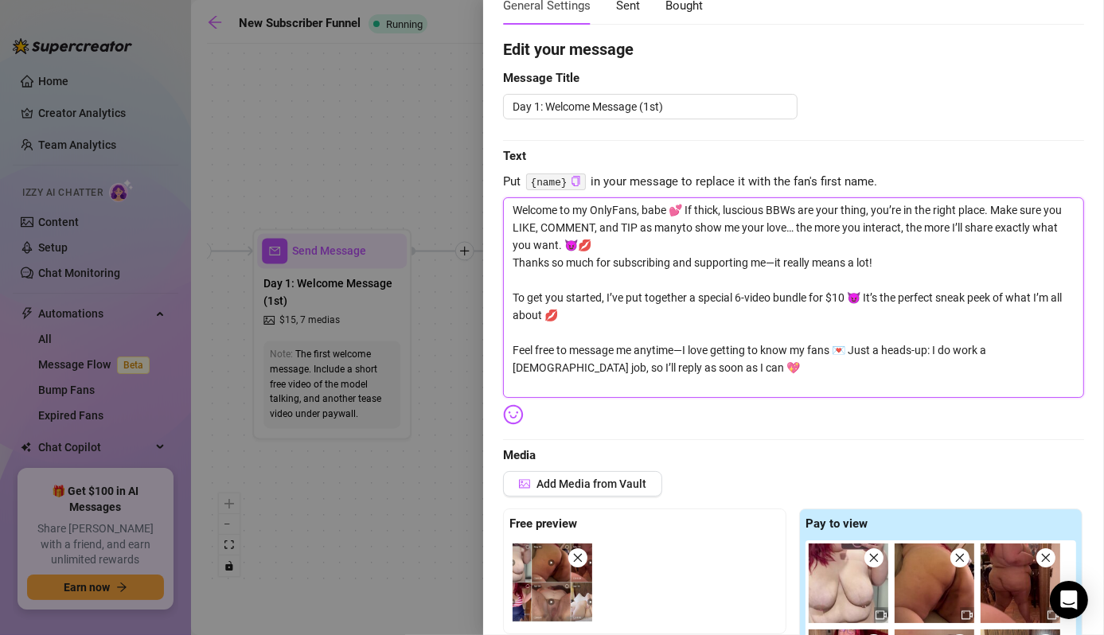
type textarea "Welcome to my OnlyFans, babe 💕 If thick, luscious BBWs are your thing, you’re i…"
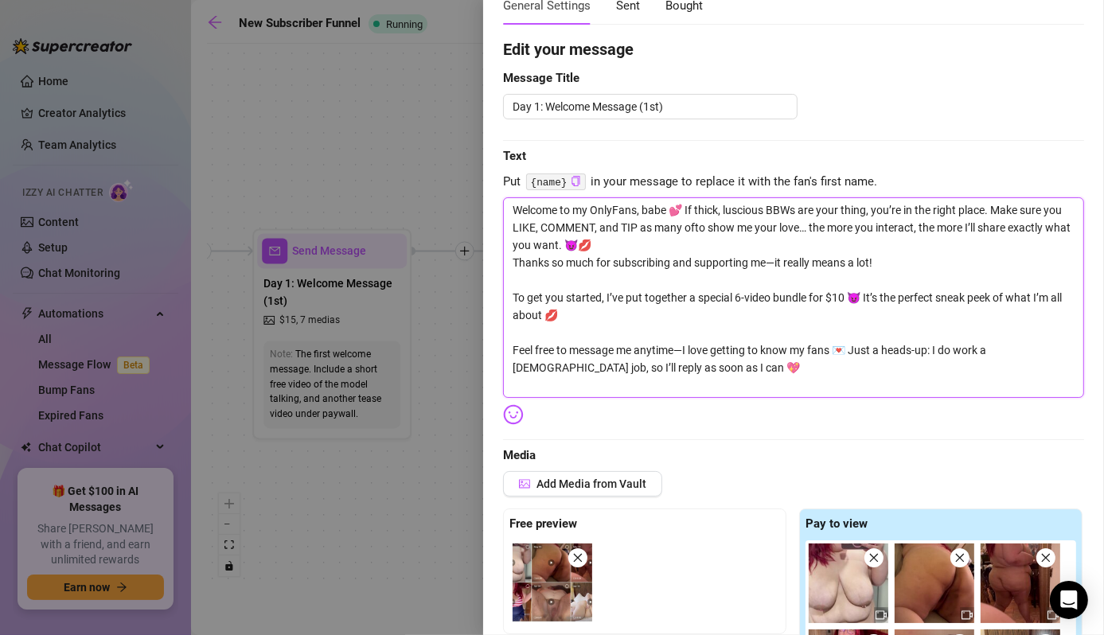
type textarea "Welcome to my OnlyFans, babe 💕 If thick, luscious BBWs are your thing, you’re i…"
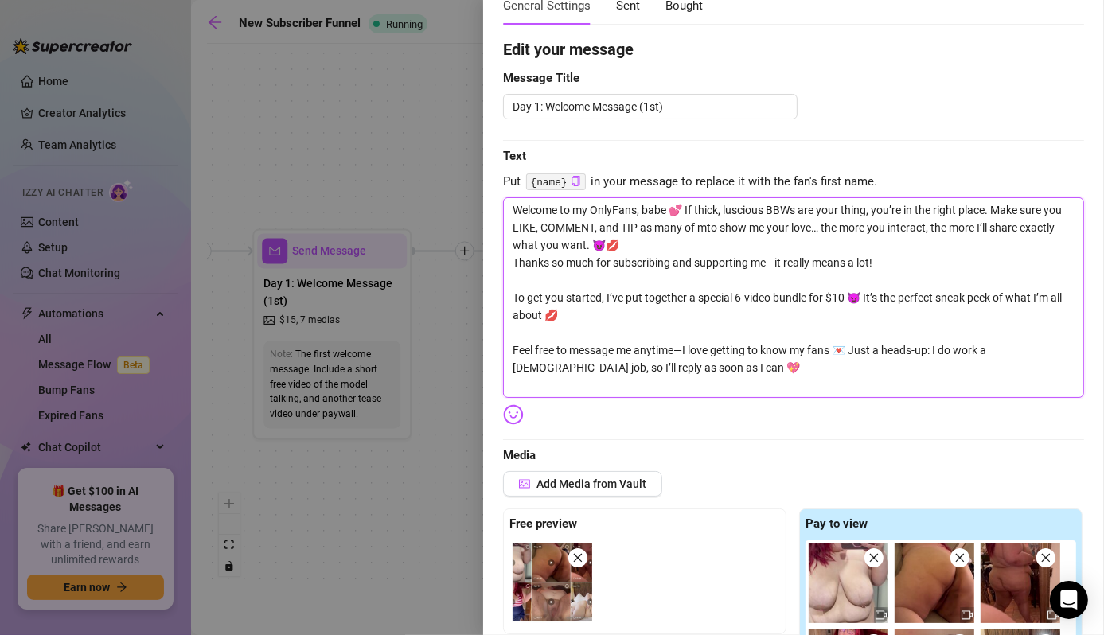
type textarea "Welcome to my OnlyFans, babe 💕 If thick, luscious BBWs are your thing, you’re i…"
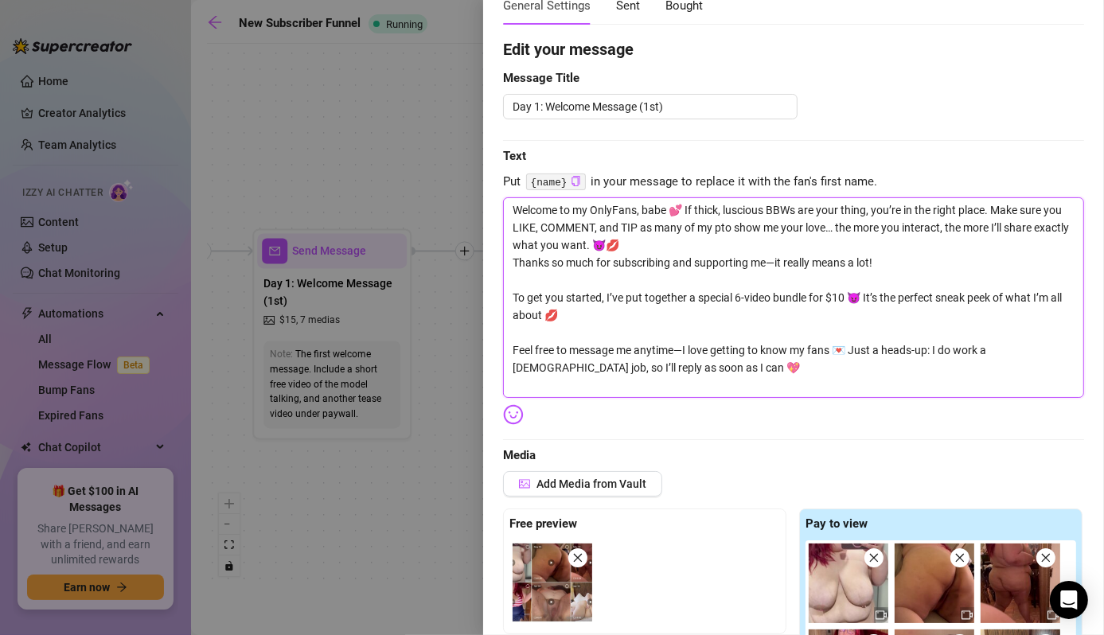
type textarea "Welcome to my OnlyFans, babe 💕 If thick, luscious BBWs are your thing, you’re i…"
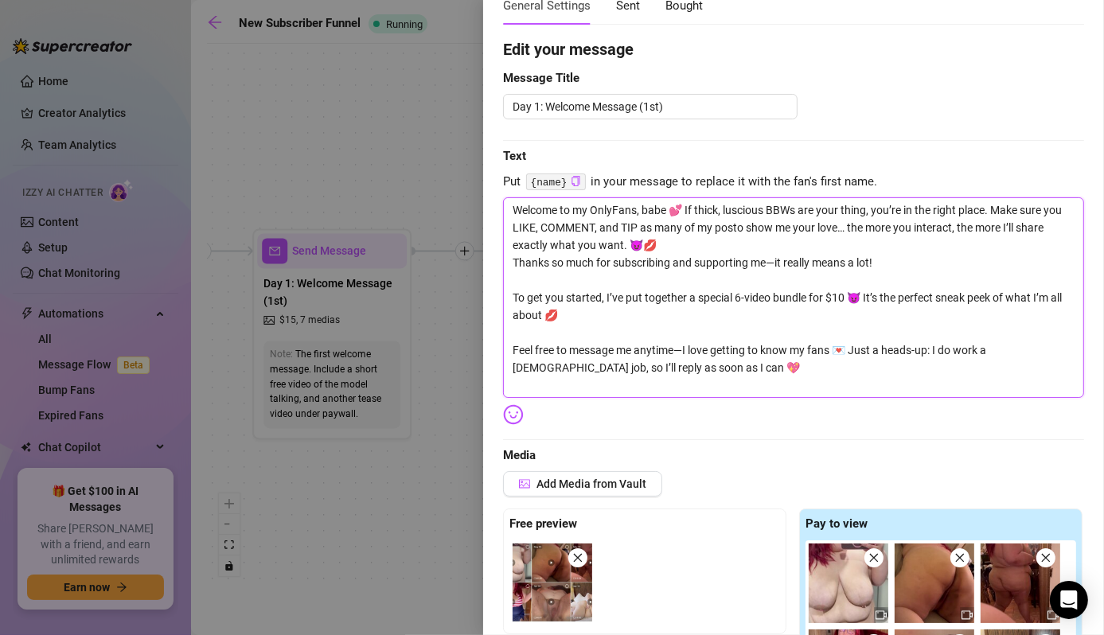
type textarea "Welcome to my OnlyFans, babe 💕 If thick, luscious BBWs are your thing, you’re i…"
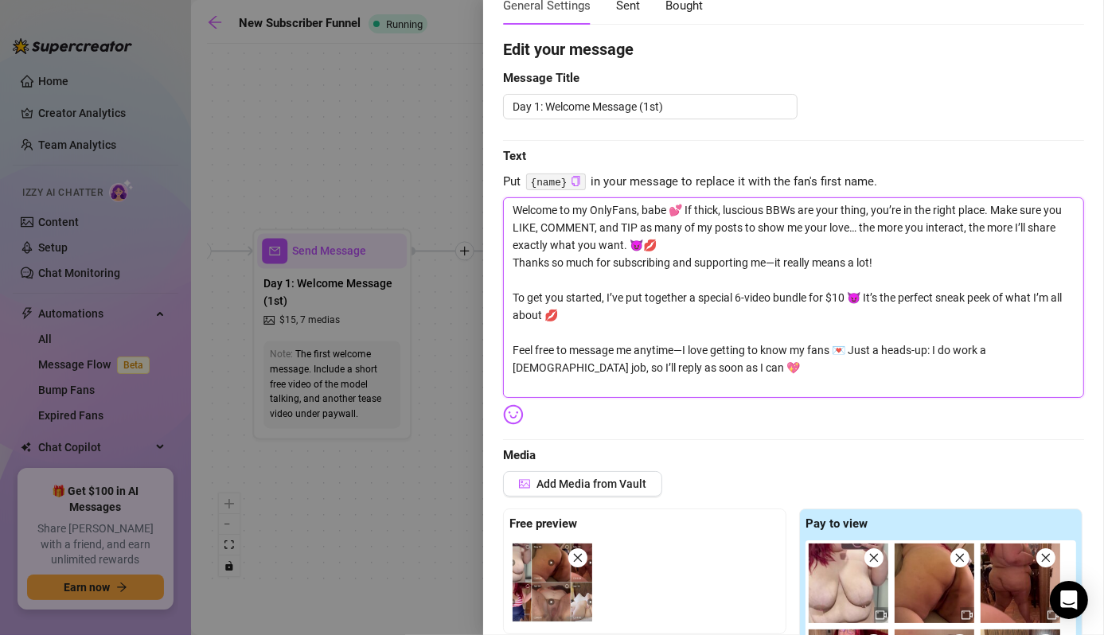
type textarea "Welcome to my OnlyFans, babe 💕 If thick, luscious BBWs are your thing, you’re i…"
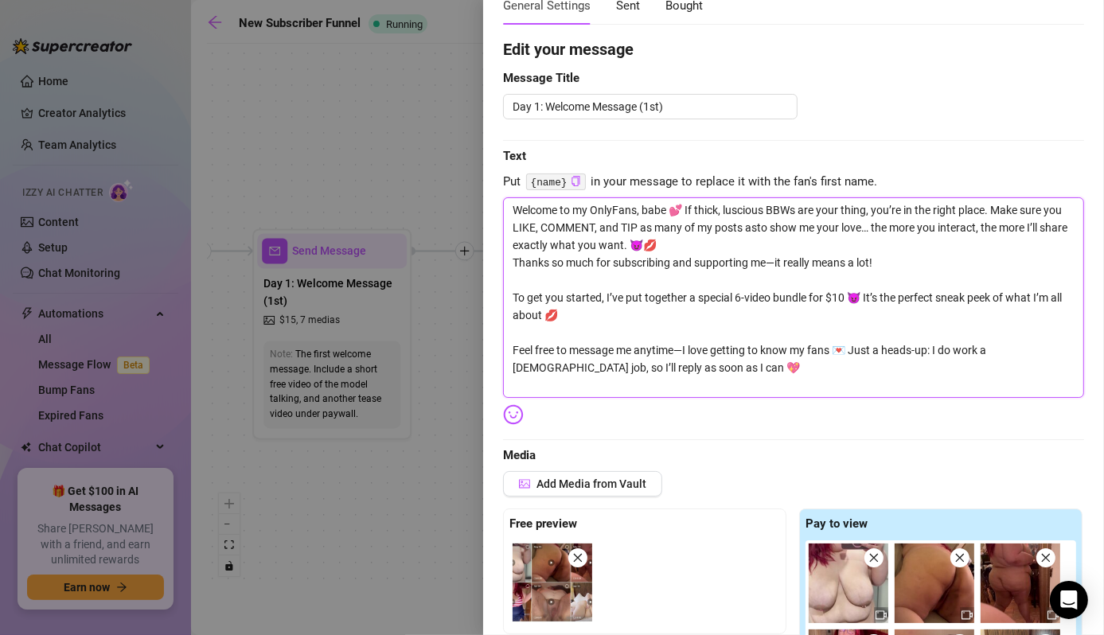
type textarea "Welcome to my OnlyFans, babe 💕 If thick, luscious BBWs are your thing, you’re i…"
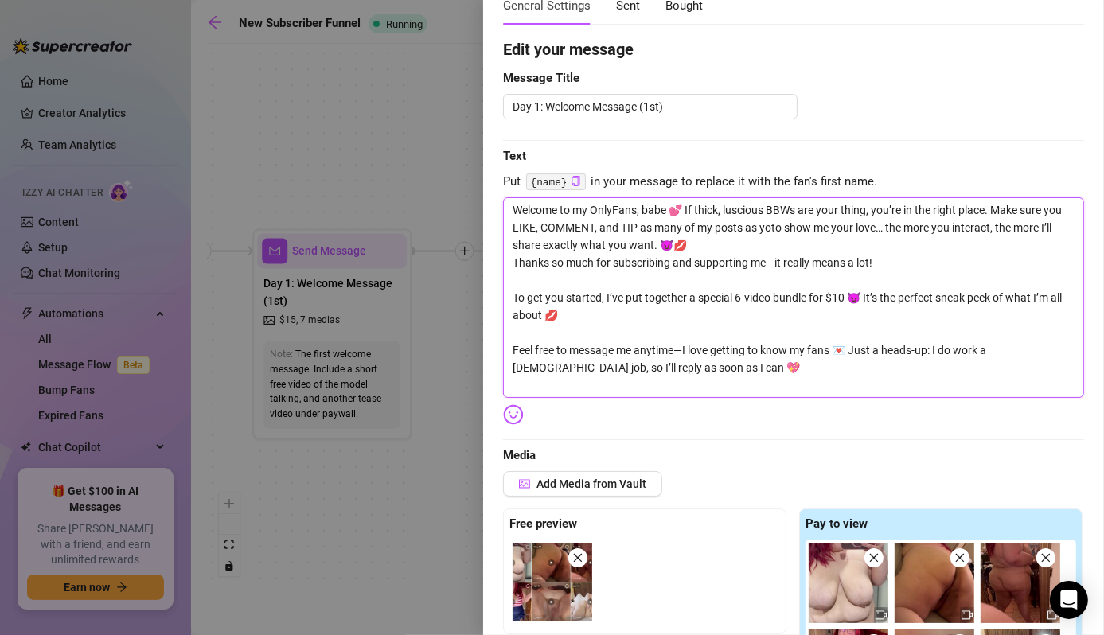
type textarea "Welcome to my OnlyFans, babe 💕 If thick, luscious BBWs are your thing, you’re i…"
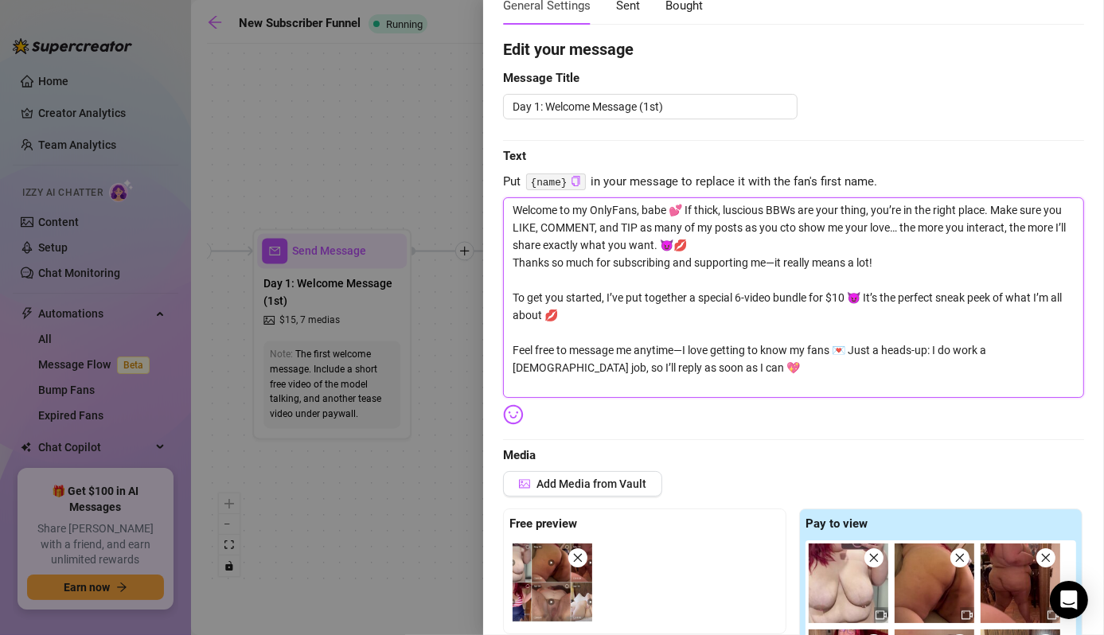
type textarea "Welcome to my OnlyFans, babe 💕 If thick, luscious BBWs are your thing, you’re i…"
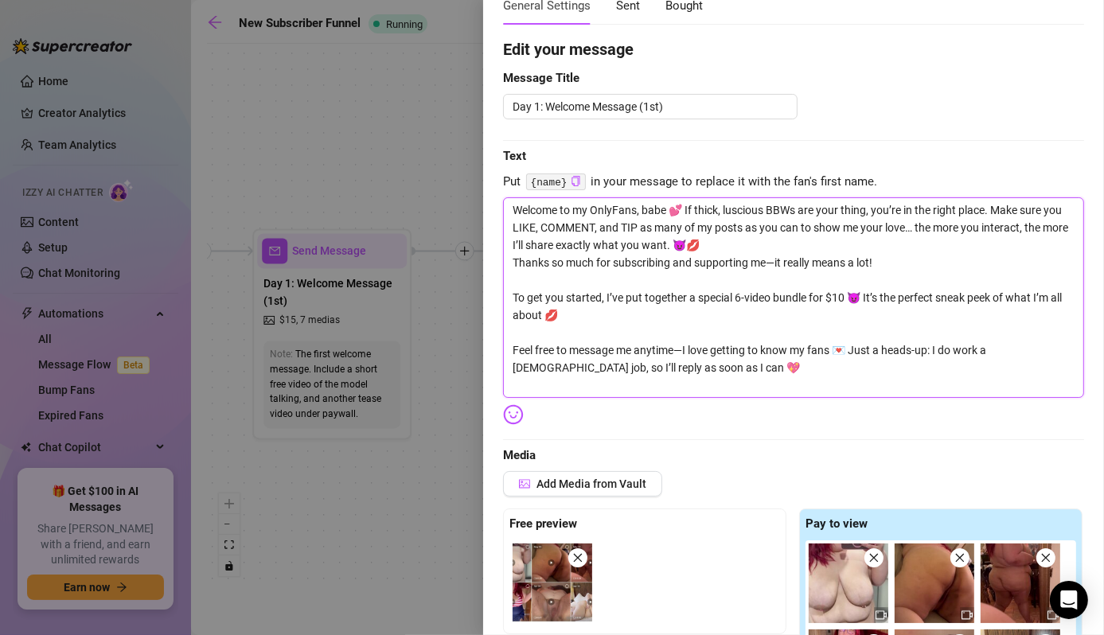
drag, startPoint x: 916, startPoint y: 255, endPoint x: 491, endPoint y: 262, distance: 424.9
click at [491, 262] on div "Event settings Send Message Cancel Save Edit Message General Settings 128 Sent …" at bounding box center [793, 317] width 621 height 635
type textarea "Welcome to my OnlyFans, babe 💕 If thick, luscious BBWs are your thing, you’re i…"
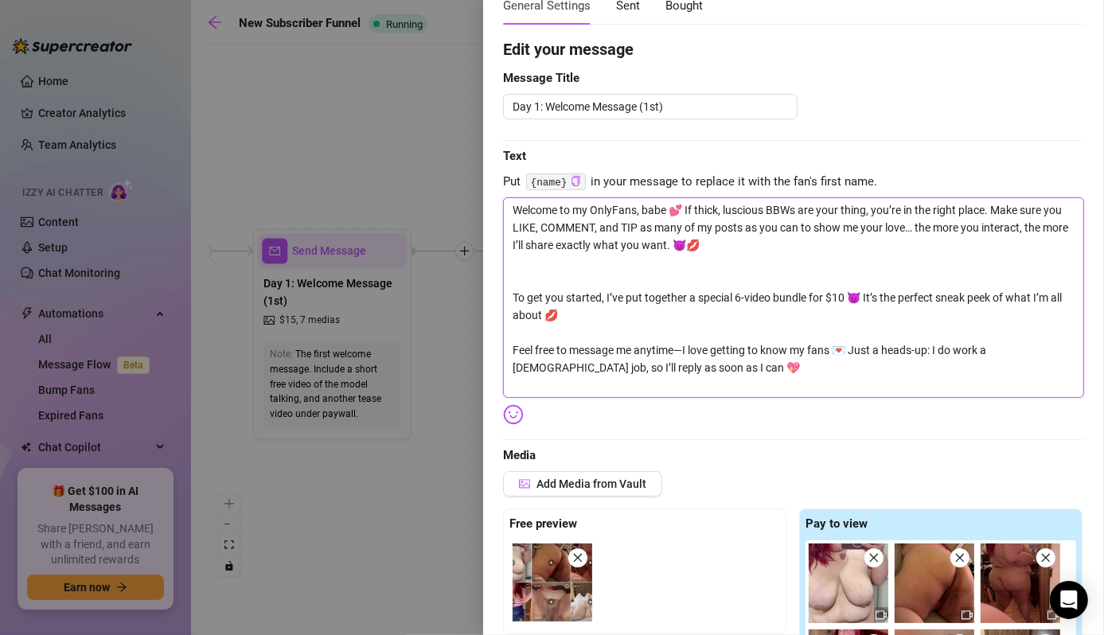
type textarea "Welcome to my OnlyFans, babe 💕 If thick, luscious BBWs are your thing, you’re i…"
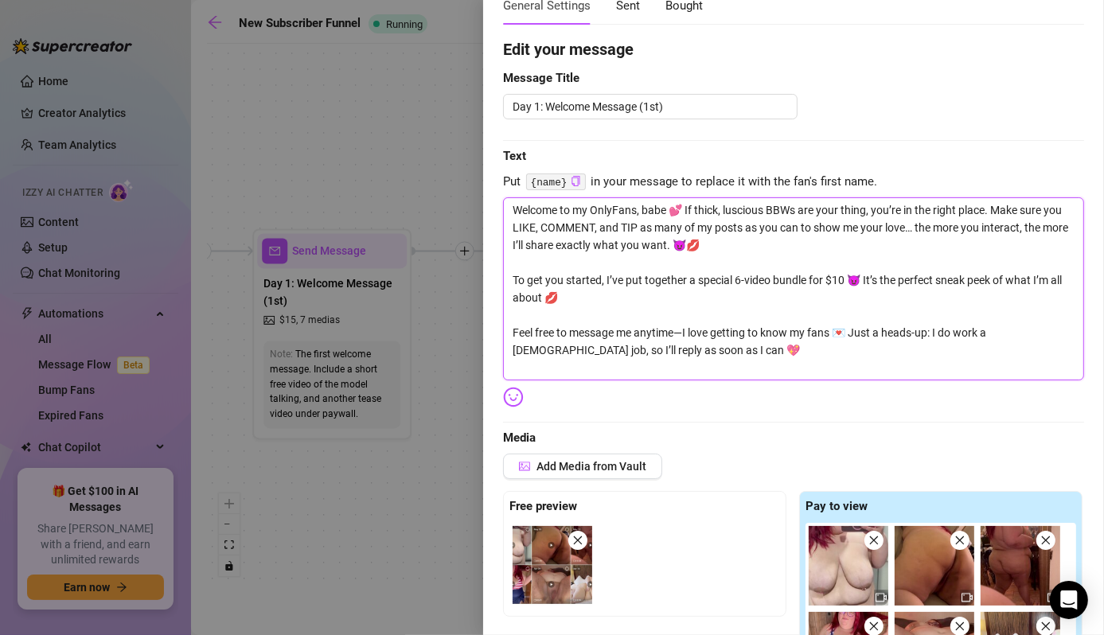
click at [862, 279] on textarea "Welcome to my OnlyFans, babe 💕 If thick, luscious BBWs are your thing, you’re i…" at bounding box center [793, 288] width 581 height 183
type textarea "Welcome to my OnlyFans, babe 💕 If thick, luscious BBWs are your thing, you’re i…"
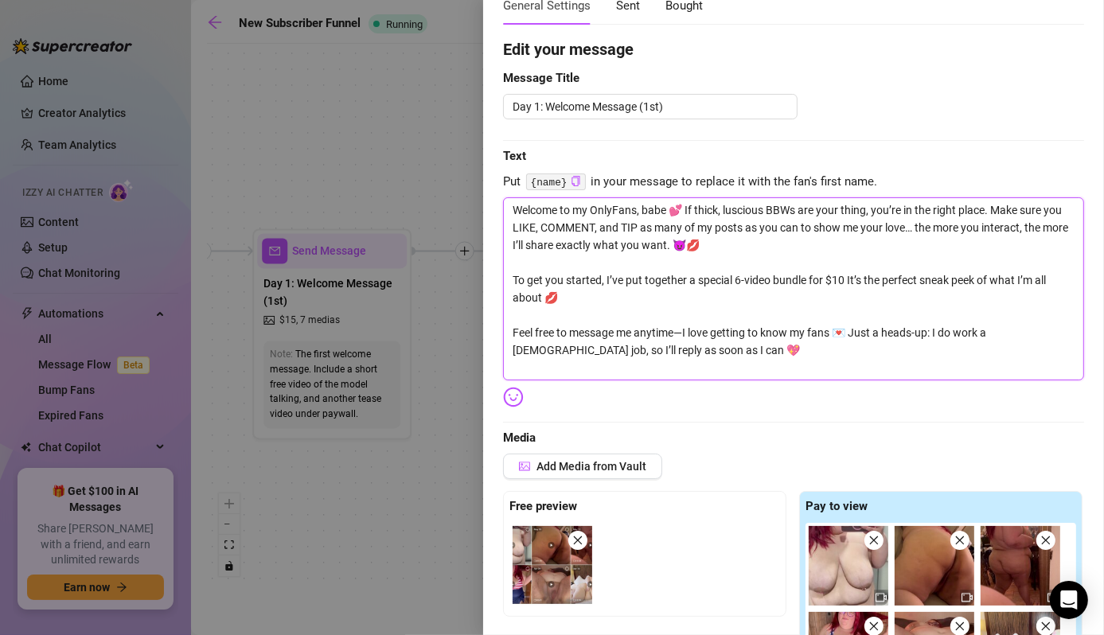
type textarea "Welcome to my OnlyFans, babe 💕 If thick, luscious BBWs are your thing, you’re i…"
drag, startPoint x: 680, startPoint y: 349, endPoint x: 469, endPoint y: 133, distance: 302.7
click at [469, 133] on div "Event settings Send Message Cancel Save Edit Message General Settings 128 Sent …" at bounding box center [552, 317] width 1104 height 635
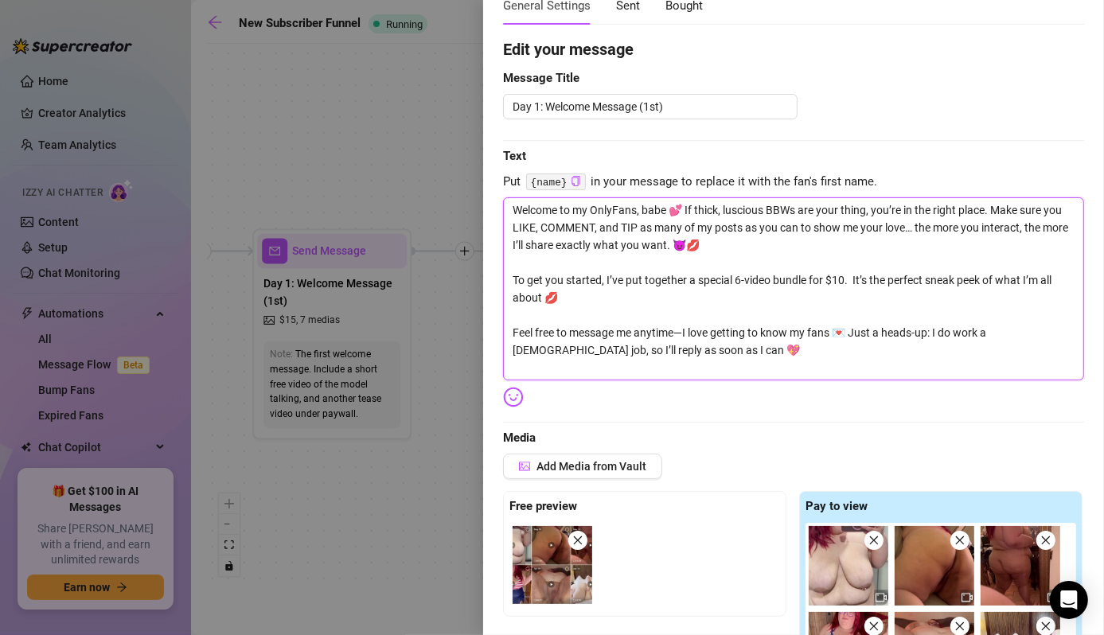
click at [693, 360] on textarea "Welcome to my OnlyFans, babe 💕 If thick, luscious BBWs are your thing, you’re i…" at bounding box center [793, 288] width 581 height 183
paste textarea "If thick, luscious BBWs are your thing, you’re in the perfect place. 😘 Make sur…"
type textarea "Welcome to my OnlyFans, babe 💕 If thick, luscious BBWs are your thing, you’re i…"
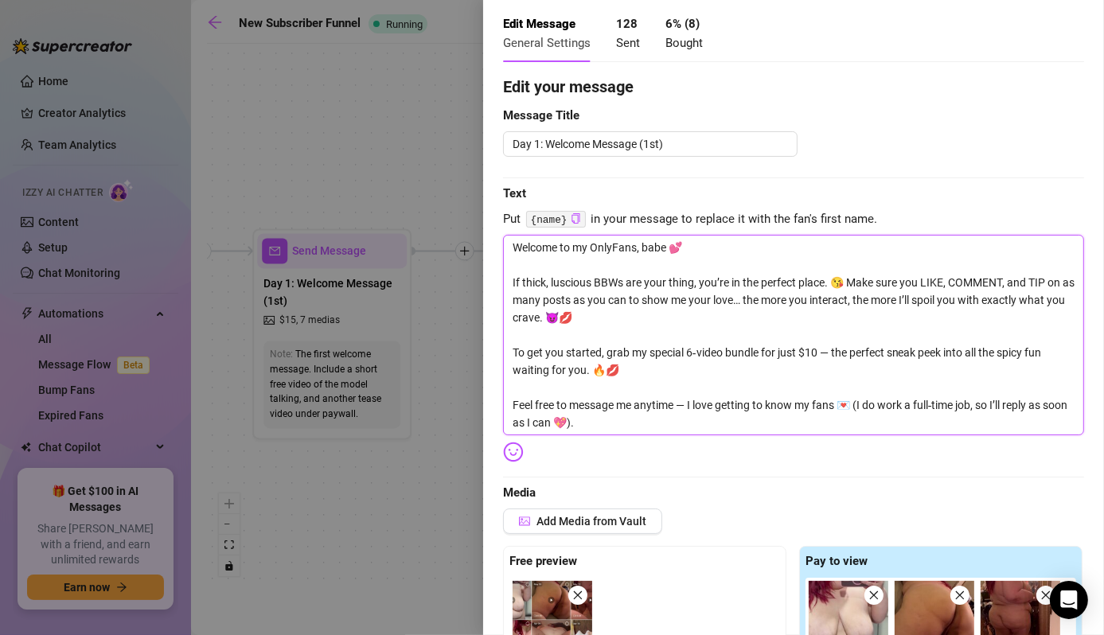
scroll to position [72, 0]
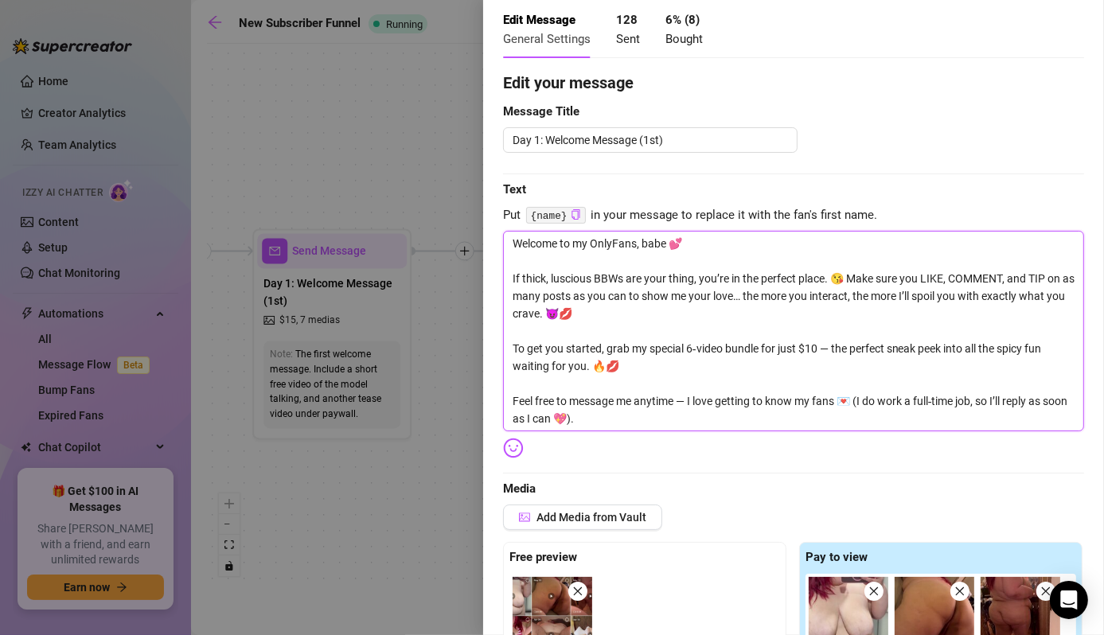
click at [630, 369] on textarea "Welcome to my OnlyFans, babe 💕 If thick, luscious BBWs are your thing, you’re i…" at bounding box center [793, 331] width 581 height 201
type textarea "Welcome to my OnlyFans, babe 💕 If thick, luscious BBWs are your thing, you’re i…"
click at [726, 347] on textarea "Welcome to my OnlyFans, babe 💕 If thick, luscious BBWs are your thing, you’re i…" at bounding box center [793, 331] width 581 height 201
type textarea "Welcome to my OnlyFans, babe 💕 If thick, luscious BBWs are your thing, you’re i…"
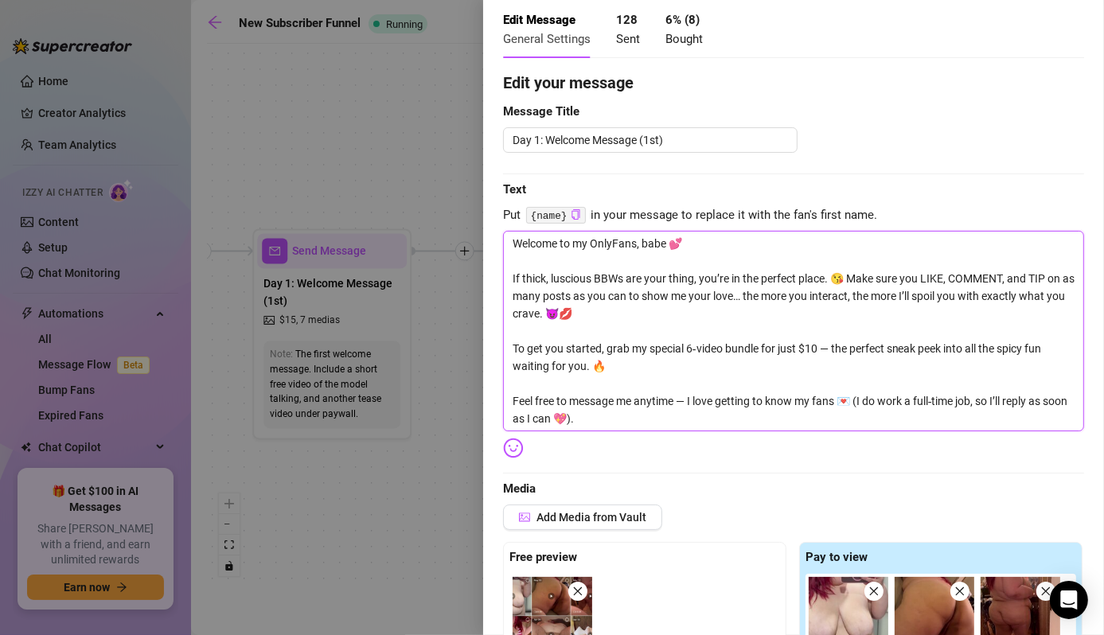
type textarea "Welcome to my OnlyFans, babe 💕 If thick, luscious BBWs are your thing, you’re i…"
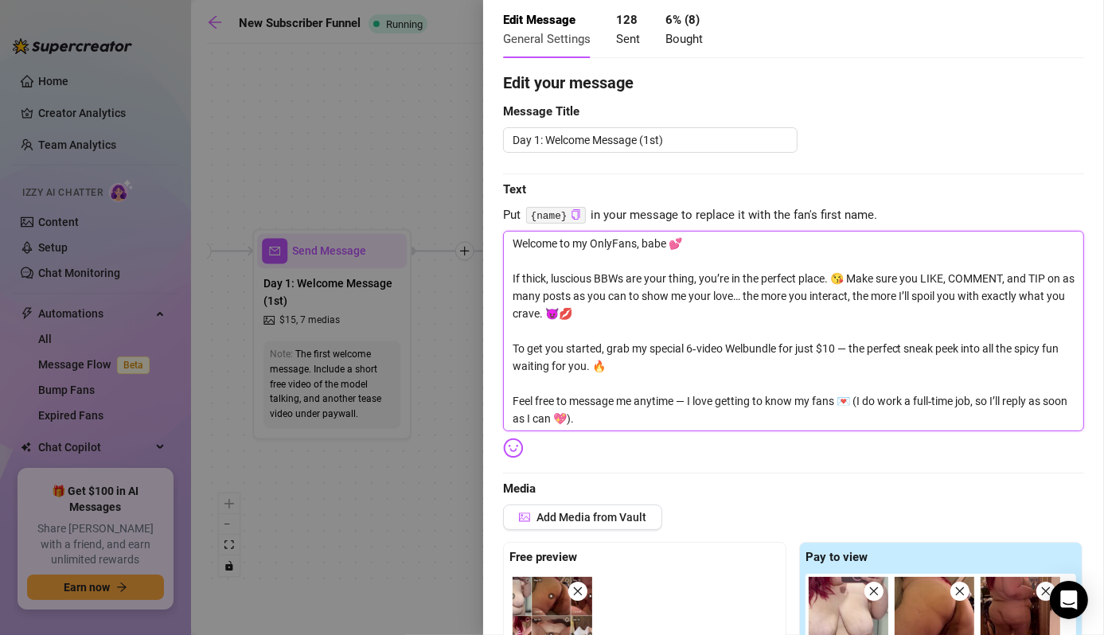
type textarea "Welcome to my OnlyFans, babe 💕 If thick, luscious BBWs are your thing, you’re i…"
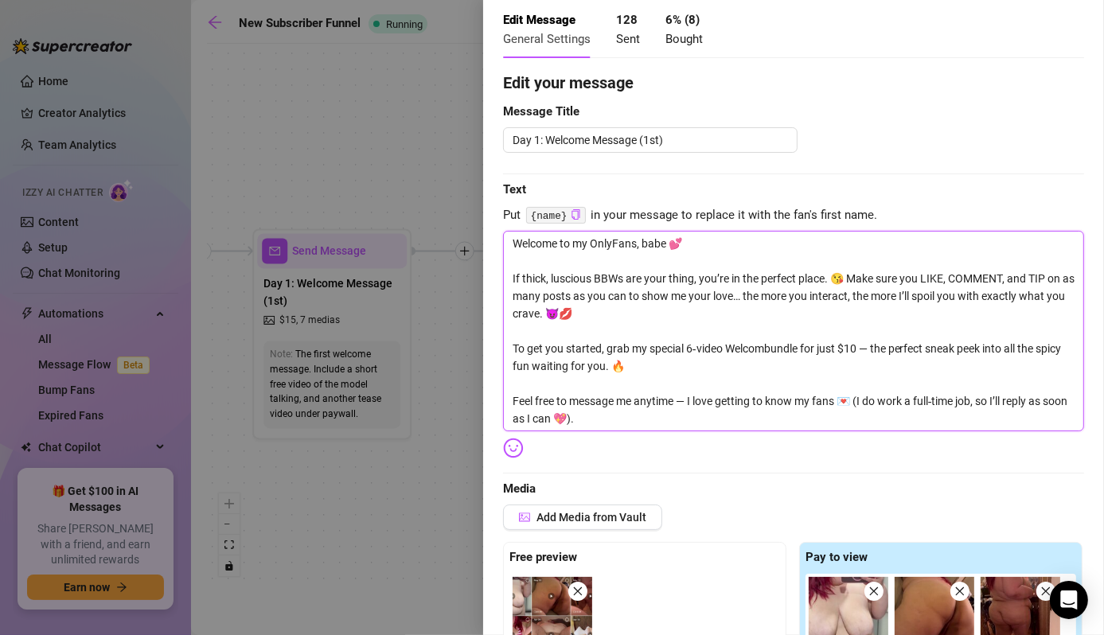
type textarea "Welcome to my OnlyFans, babe 💕 If thick, luscious BBWs are your thing, you’re i…"
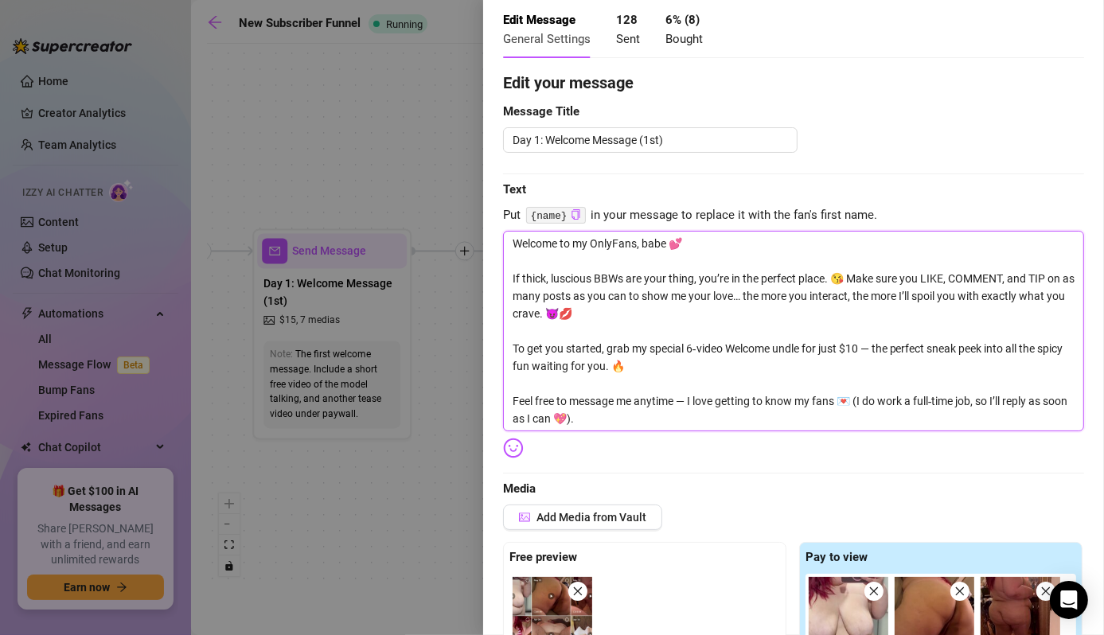
type textarea "Welcome to my OnlyFans, babe 💕 If thick, luscious BBWs are your thing, you’re i…"
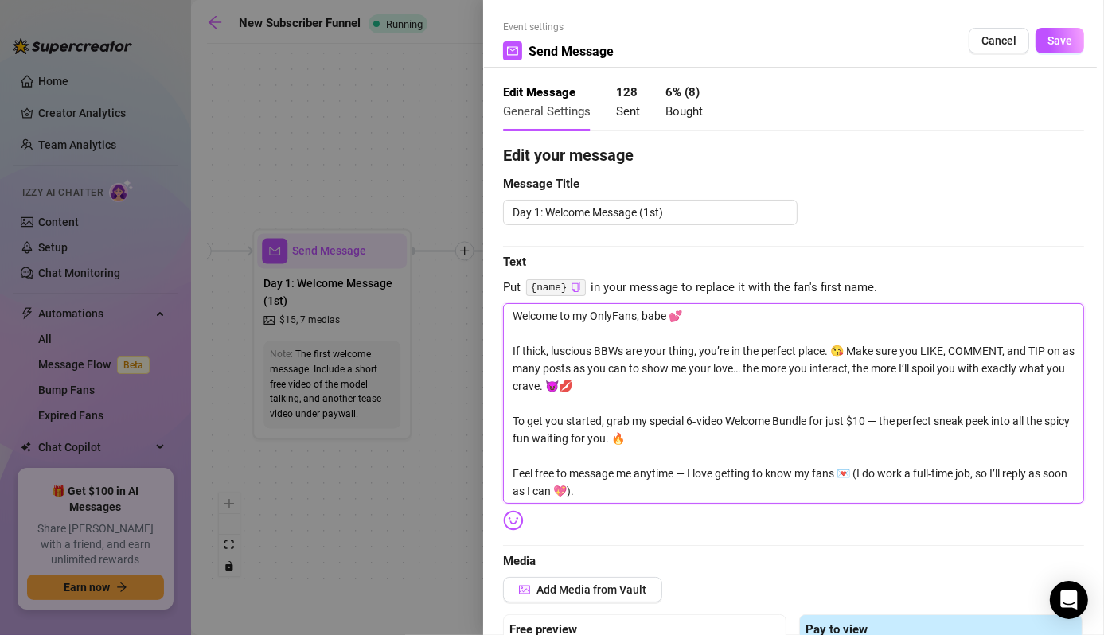
scroll to position [1, 0]
type textarea "Welcome to my OnlyFans, babe 💕 If thick, luscious BBWs are your thing, you’re i…"
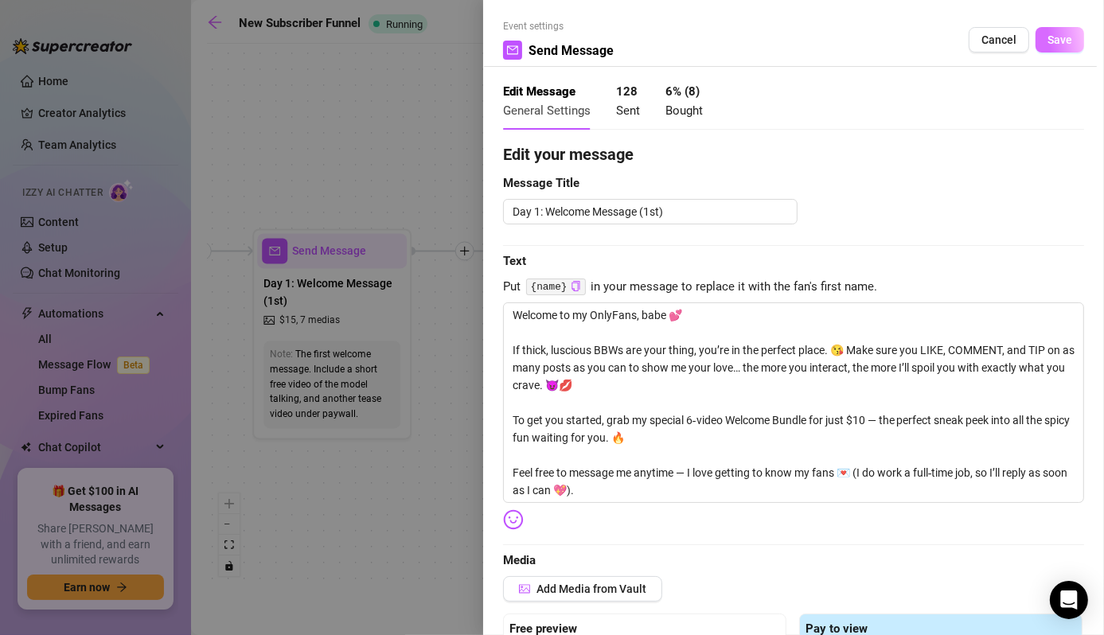
click at [1043, 27] on button "Save" at bounding box center [1059, 39] width 49 height 25
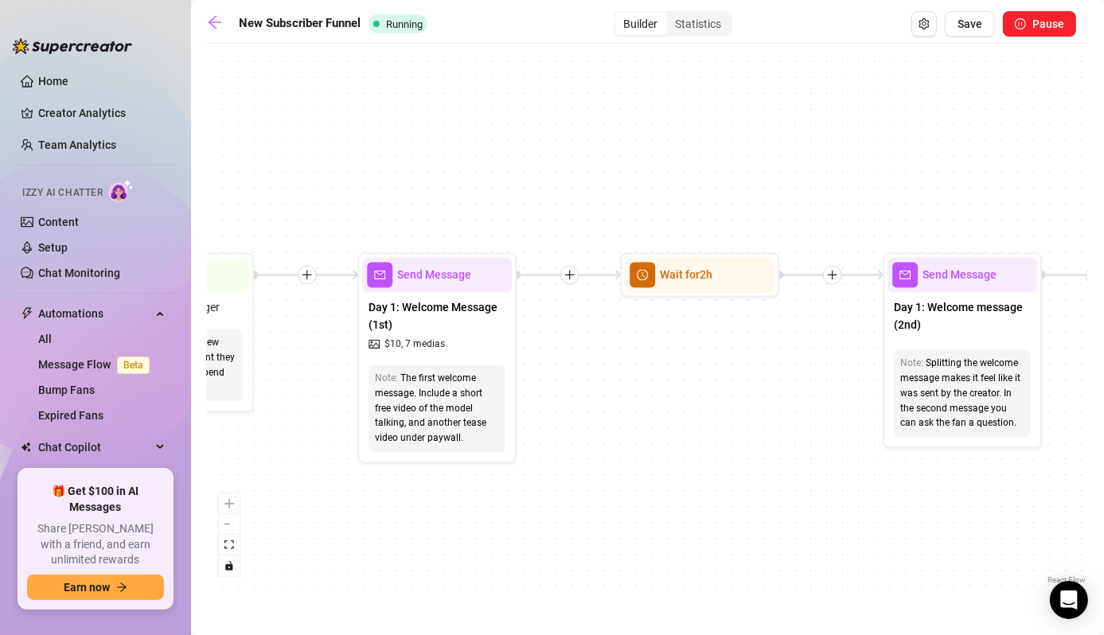
drag, startPoint x: 424, startPoint y: 127, endPoint x: 637, endPoint y: 200, distance: 225.2
click at [637, 200] on div "Wait for 3d Send Message Day 17 — Custom Content Promo Wait for 2d Send Message…" at bounding box center [647, 320] width 881 height 536
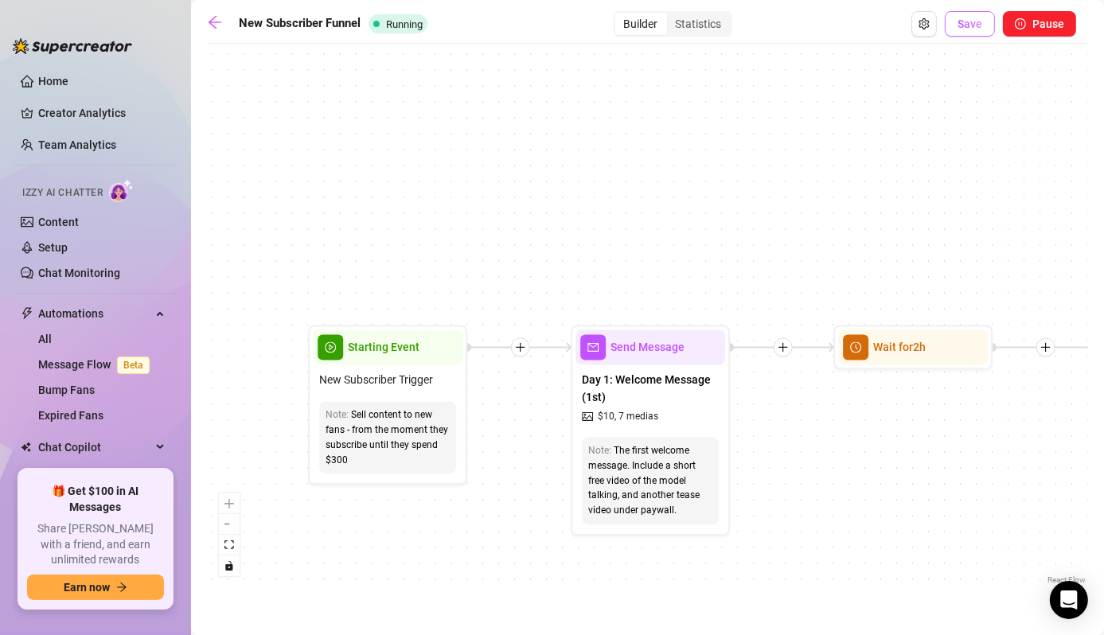
click at [967, 14] on button "Save" at bounding box center [969, 23] width 50 height 25
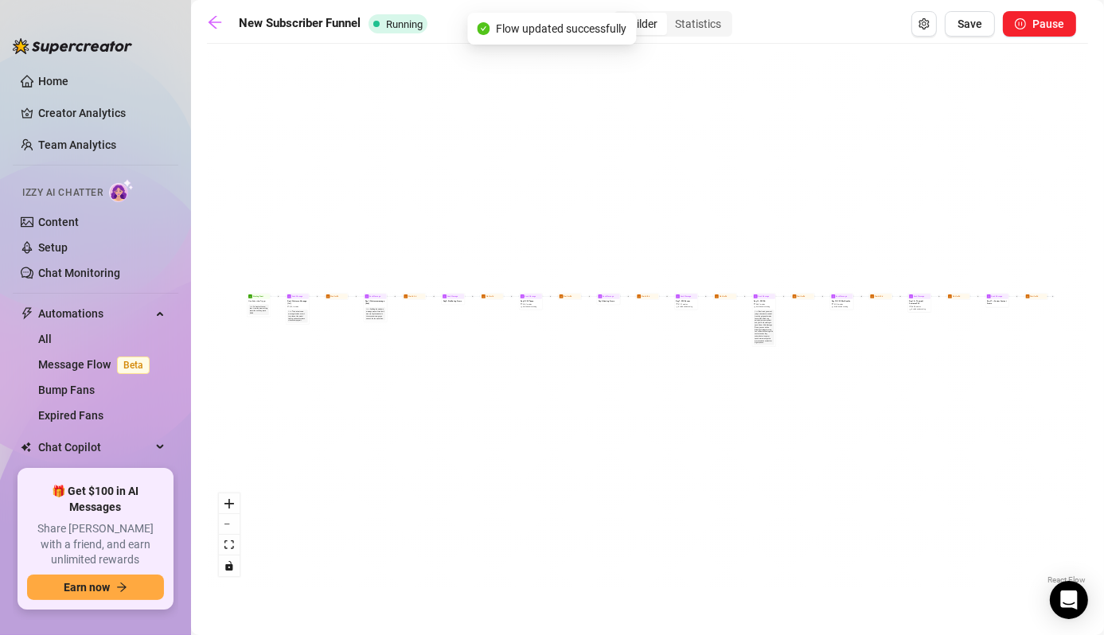
scroll to position [0, 0]
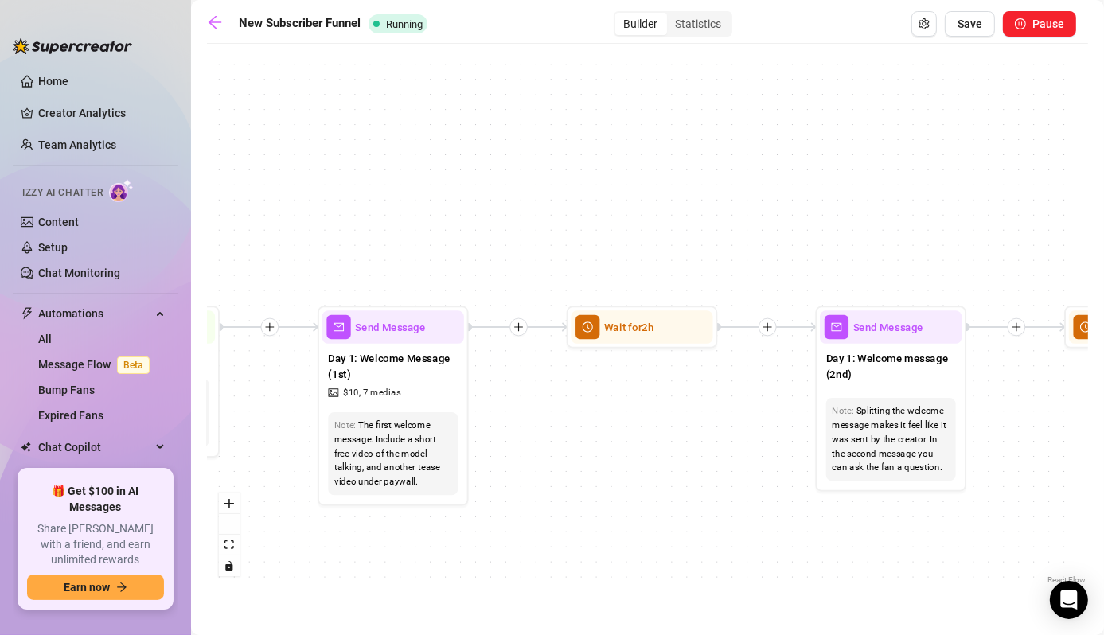
click at [413, 335] on div "Send Message" at bounding box center [393, 326] width 142 height 33
type textarea "Welcome to my OnlyFans, babe 💕 If thick, luscious BBWs are your thing, you’re i…"
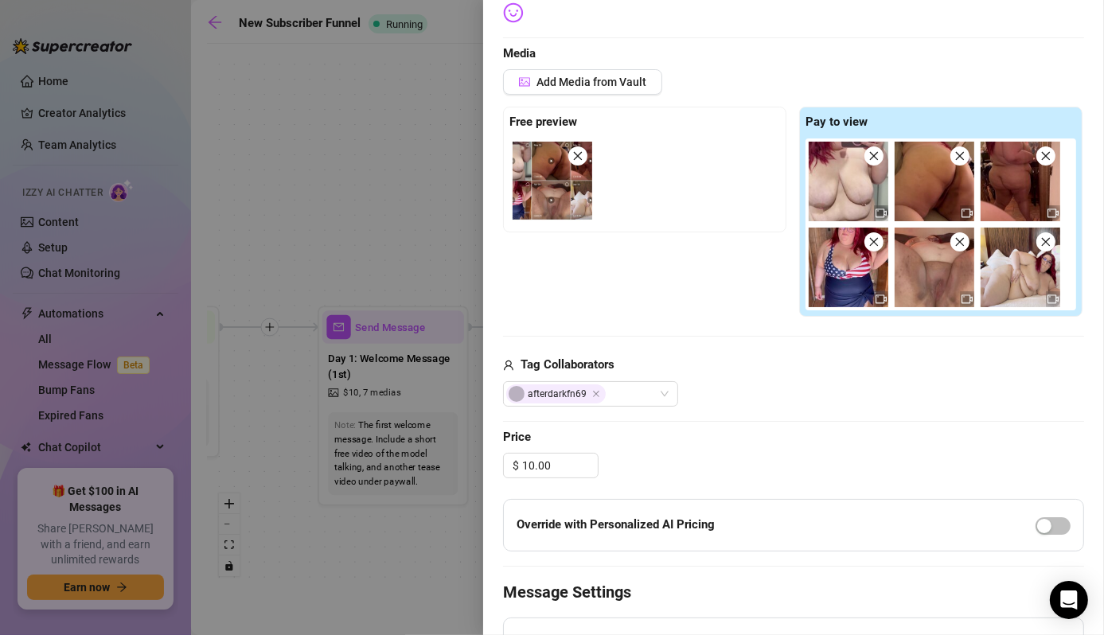
scroll to position [516, 0]
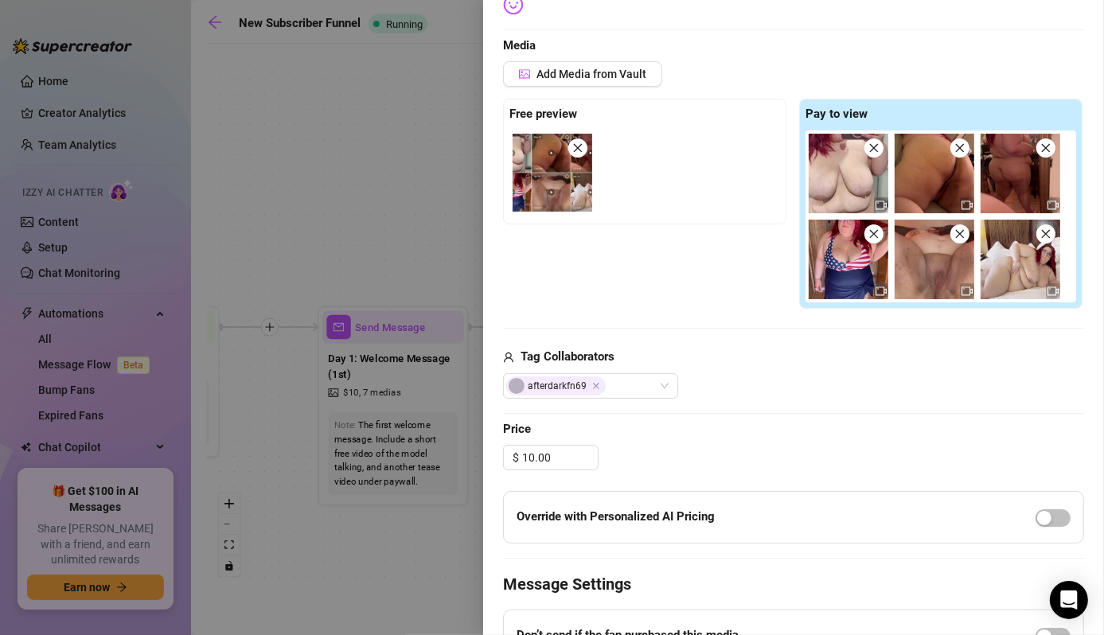
click at [467, 562] on div at bounding box center [552, 317] width 1104 height 635
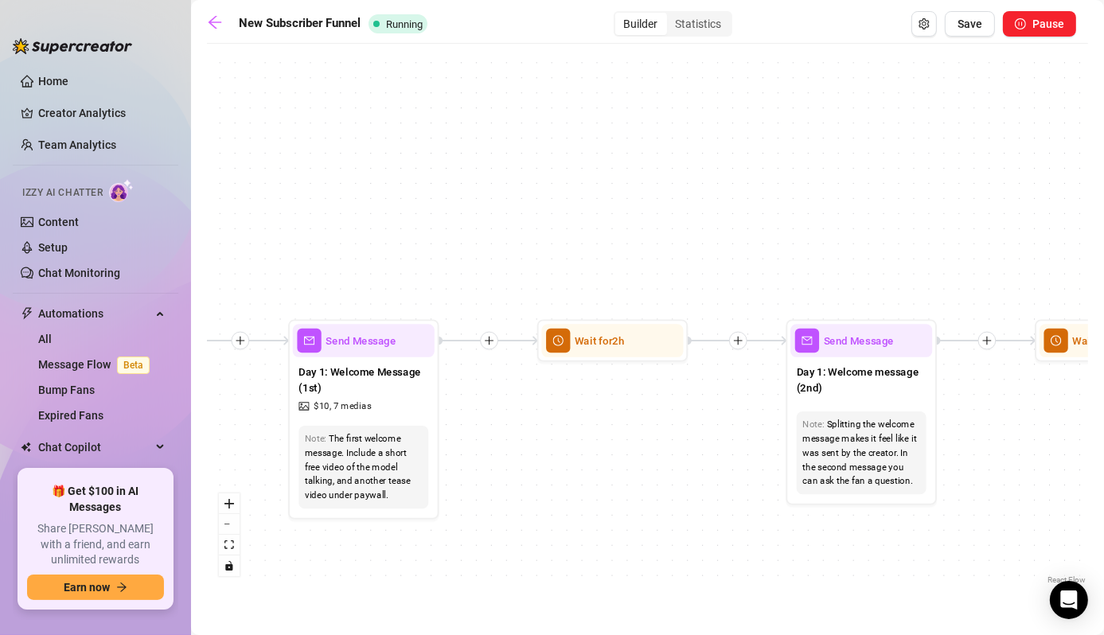
drag, startPoint x: 652, startPoint y: 495, endPoint x: 319, endPoint y: 498, distance: 332.6
click at [319, 498] on div "Wait for 3d Send Message Day 17 — Custom Content Promo Wait for 2d Send Message…" at bounding box center [647, 320] width 881 height 536
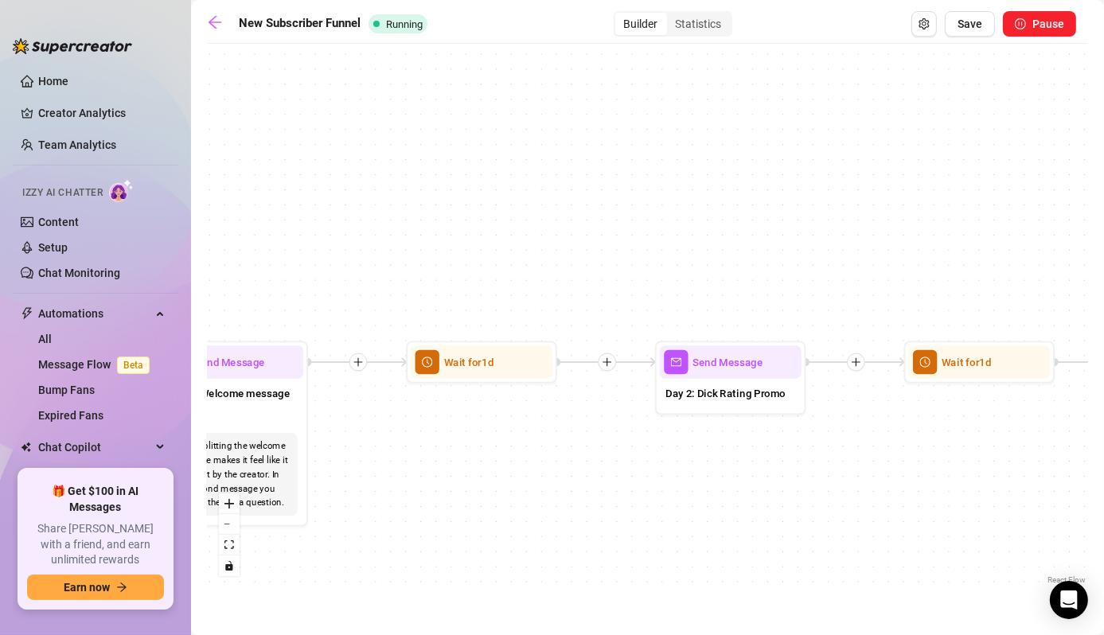
drag, startPoint x: 721, startPoint y: 416, endPoint x: 395, endPoint y: 448, distance: 327.0
click at [395, 448] on div "Wait for 3d Send Message Day 17 — Custom Content Promo Wait for 2d Send Message…" at bounding box center [647, 320] width 881 height 536
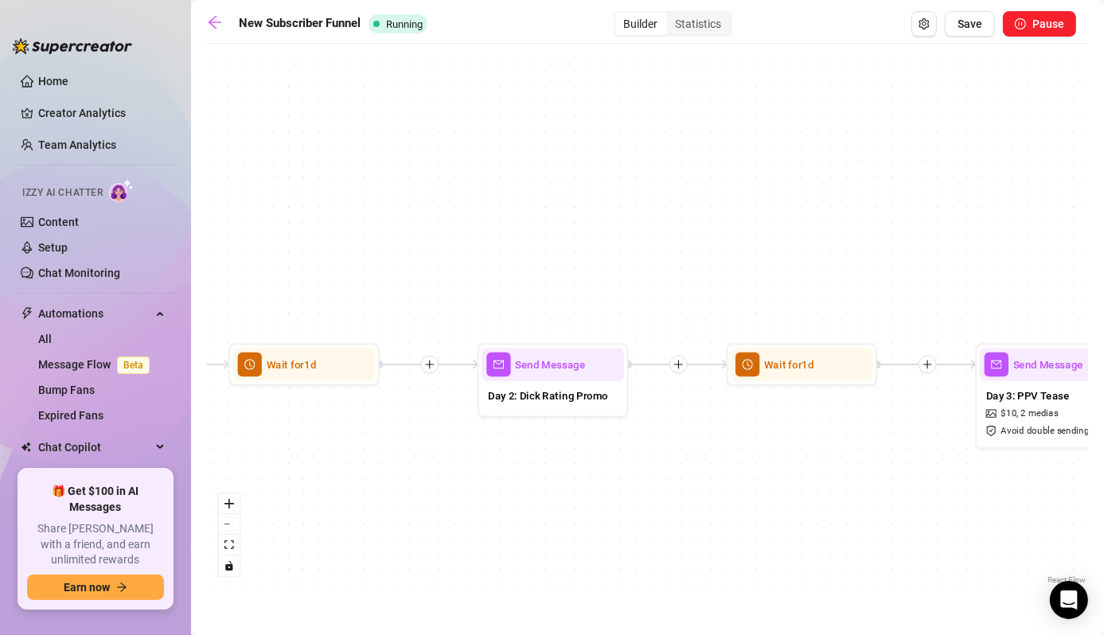
drag, startPoint x: 496, startPoint y: 439, endPoint x: 407, endPoint y: 438, distance: 89.9
click at [407, 438] on div "Wait for 3d Send Message Day 17 — Custom Content Promo Wait for 2d Send Message…" at bounding box center [647, 320] width 881 height 536
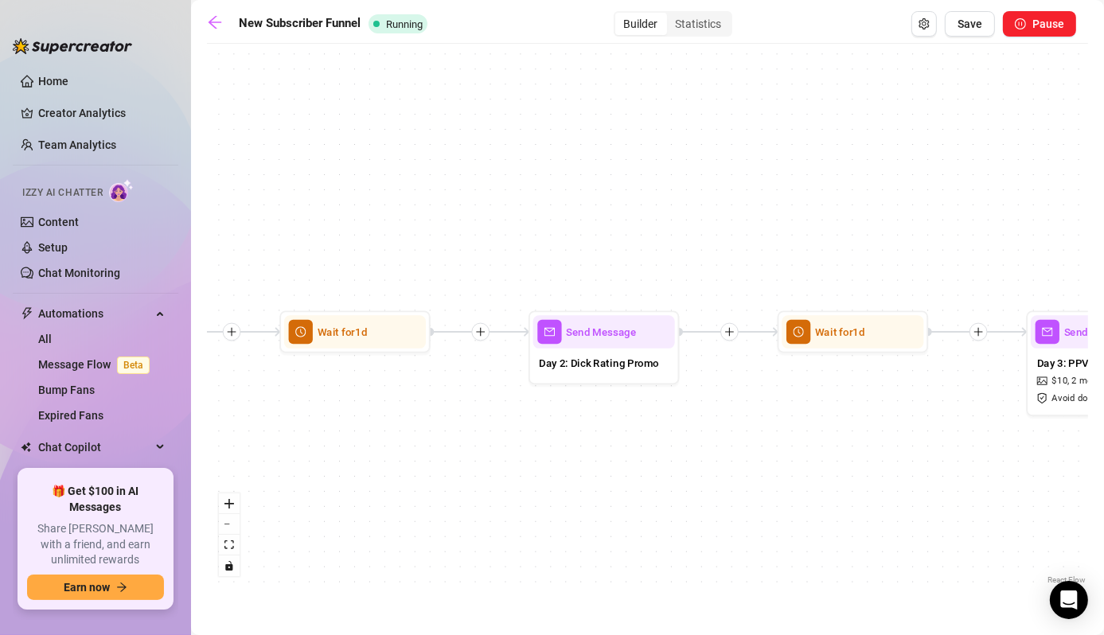
drag, startPoint x: 460, startPoint y: 510, endPoint x: 445, endPoint y: 477, distance: 36.0
click at [445, 477] on div "Wait for 3d Send Message Day 17 — Custom Content Promo Wait for 2d Send Message…" at bounding box center [647, 320] width 881 height 536
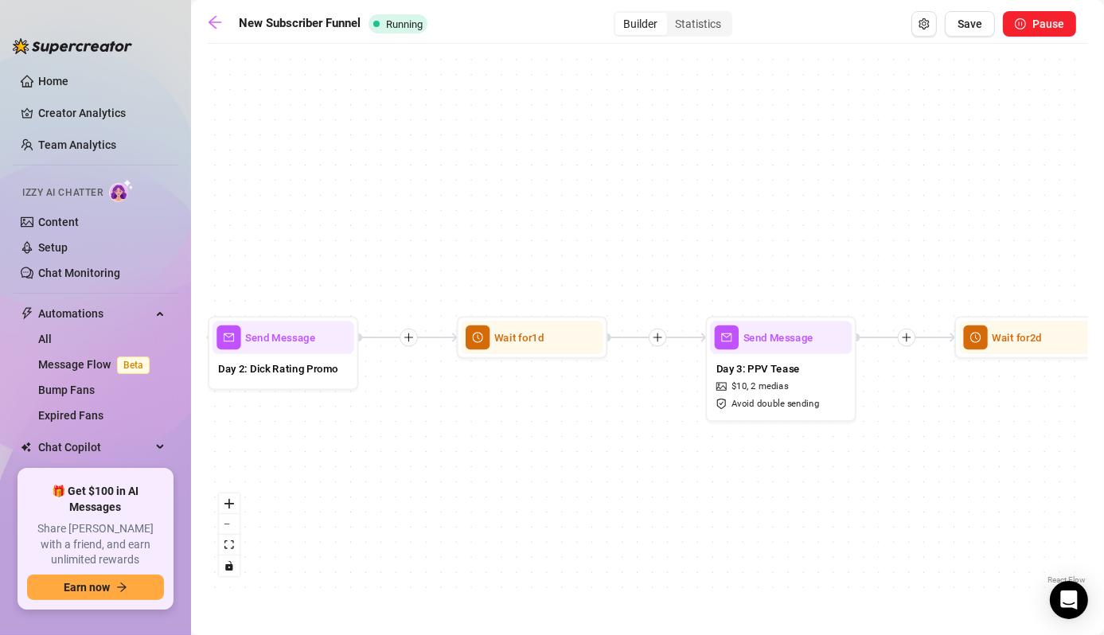
drag, startPoint x: 946, startPoint y: 511, endPoint x: 687, endPoint y: 516, distance: 259.4
click at [687, 516] on div "Wait for 3d Send Message Day 17 — Custom Content Promo Wait for 2d Send Message…" at bounding box center [647, 320] width 881 height 536
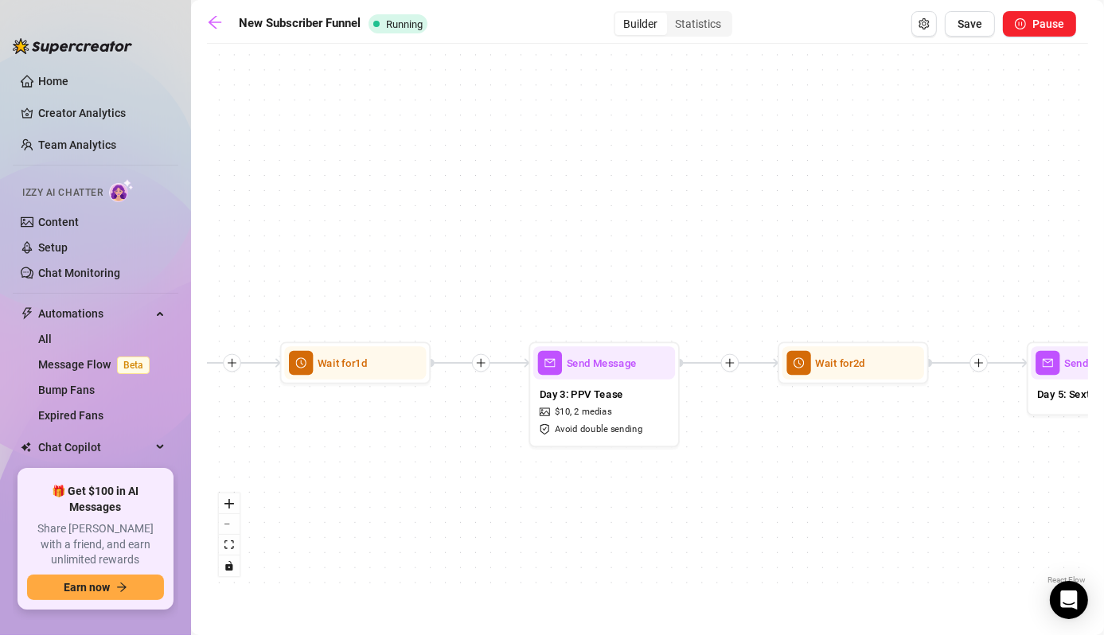
drag, startPoint x: 1026, startPoint y: 544, endPoint x: 855, endPoint y: 570, distance: 173.7
click at [855, 570] on div "Wait for 3d Send Message Day 17 — Custom Content Promo Wait for 2d Send Message…" at bounding box center [647, 320] width 881 height 536
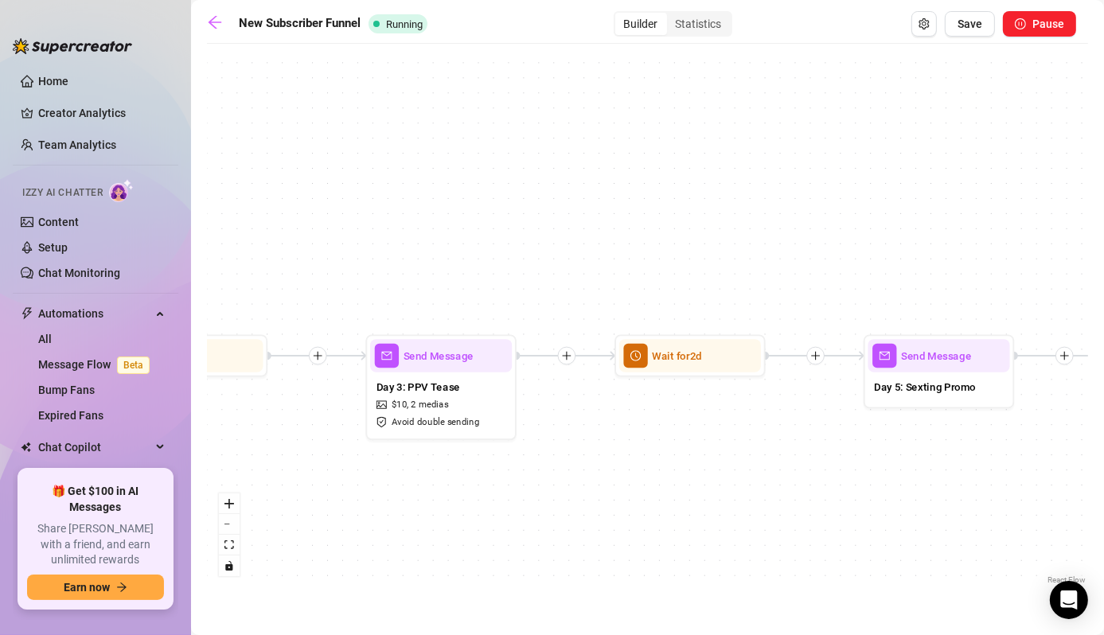
drag, startPoint x: 1007, startPoint y: 547, endPoint x: 820, endPoint y: 535, distance: 188.1
click at [820, 535] on div "Wait for 3d Send Message Day 17 — Custom Content Promo Wait for 2d Send Message…" at bounding box center [647, 320] width 881 height 536
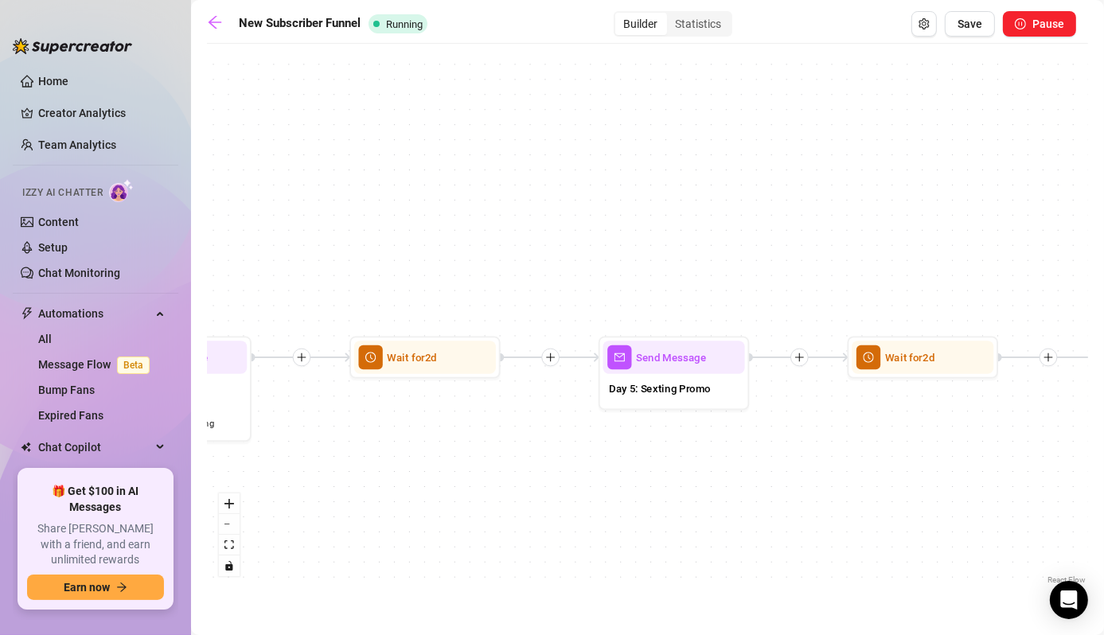
drag, startPoint x: 1078, startPoint y: 517, endPoint x: 843, endPoint y: 494, distance: 235.8
click at [808, 511] on div "Wait for 3d Send Message Day 17 — Custom Content Promo Wait for 2d Send Message…" at bounding box center [647, 320] width 881 height 536
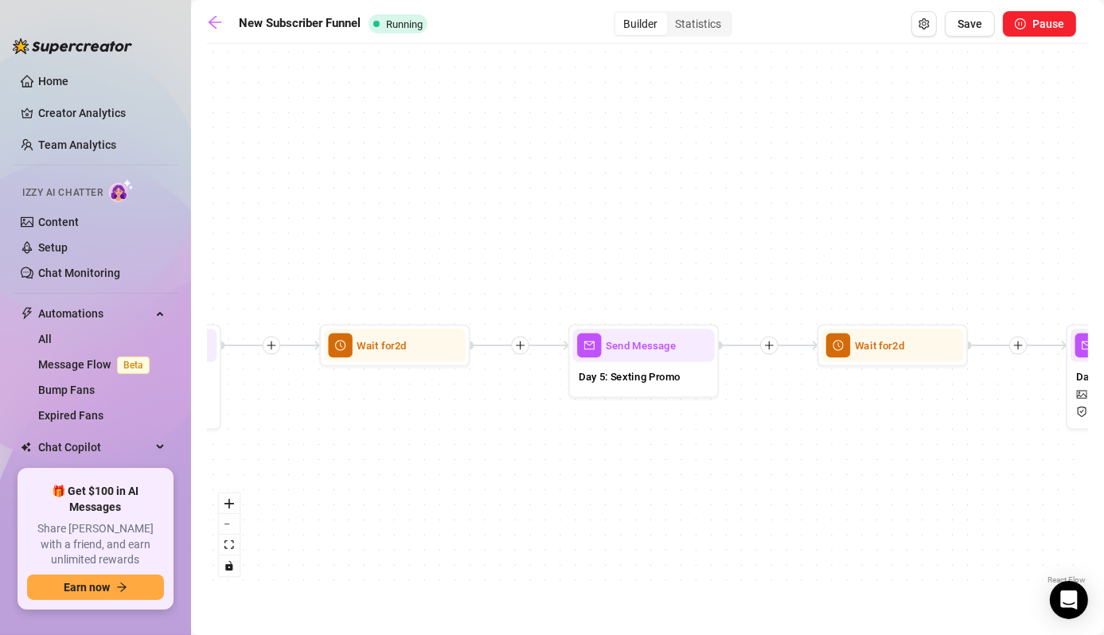
drag, startPoint x: 968, startPoint y: 500, endPoint x: 716, endPoint y: 476, distance: 253.4
click at [716, 476] on div "Wait for 3d Send Message Day 17 — Custom Content Promo Wait for 2d Send Message…" at bounding box center [647, 320] width 881 height 536
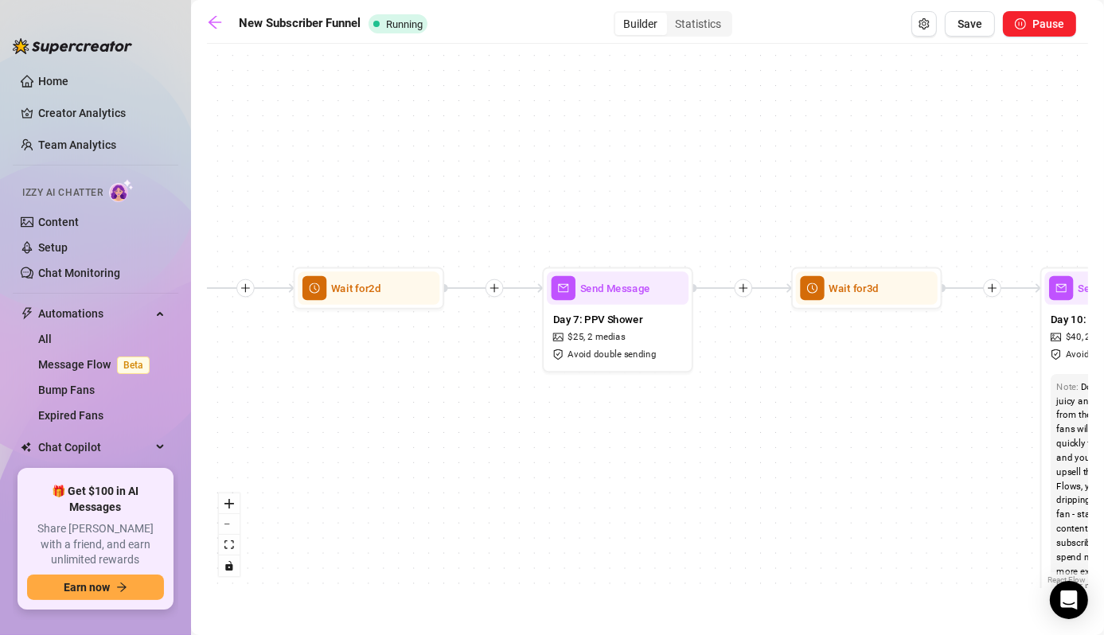
drag, startPoint x: 677, startPoint y: 445, endPoint x: 687, endPoint y: 433, distance: 15.3
click at [654, 438] on div "Wait for 3d Send Message Day 17 — Custom Content Promo Wait for 2d Send Message…" at bounding box center [647, 320] width 881 height 536
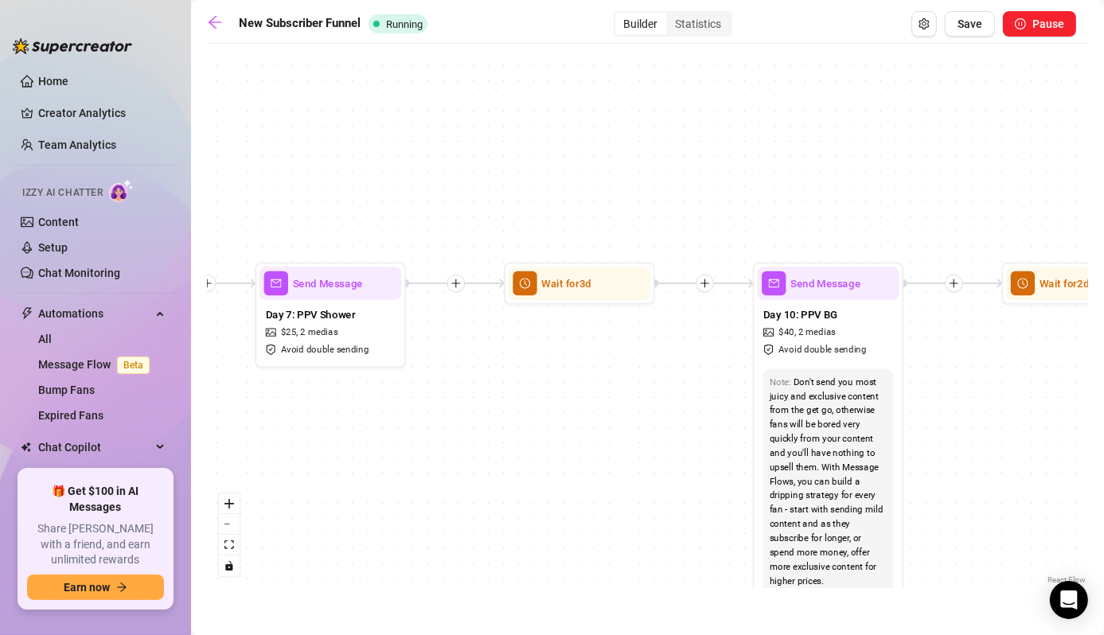
drag, startPoint x: 785, startPoint y: 478, endPoint x: 548, endPoint y: 459, distance: 237.1
click at [548, 459] on div "Wait for 3d Send Message Day 17 — Custom Content Promo Wait for 2d Send Message…" at bounding box center [647, 320] width 881 height 536
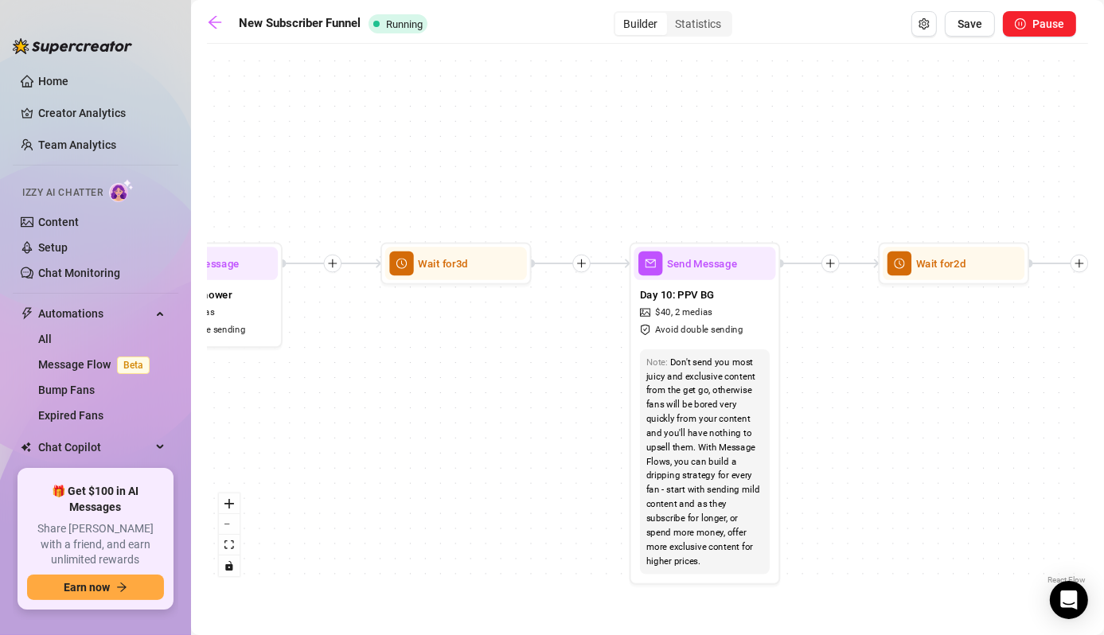
drag, startPoint x: 967, startPoint y: 474, endPoint x: 371, endPoint y: 402, distance: 600.3
click at [371, 402] on div "Wait for 3d Send Message Day 17 — Custom Content Promo Wait for 2d Send Message…" at bounding box center [647, 320] width 881 height 536
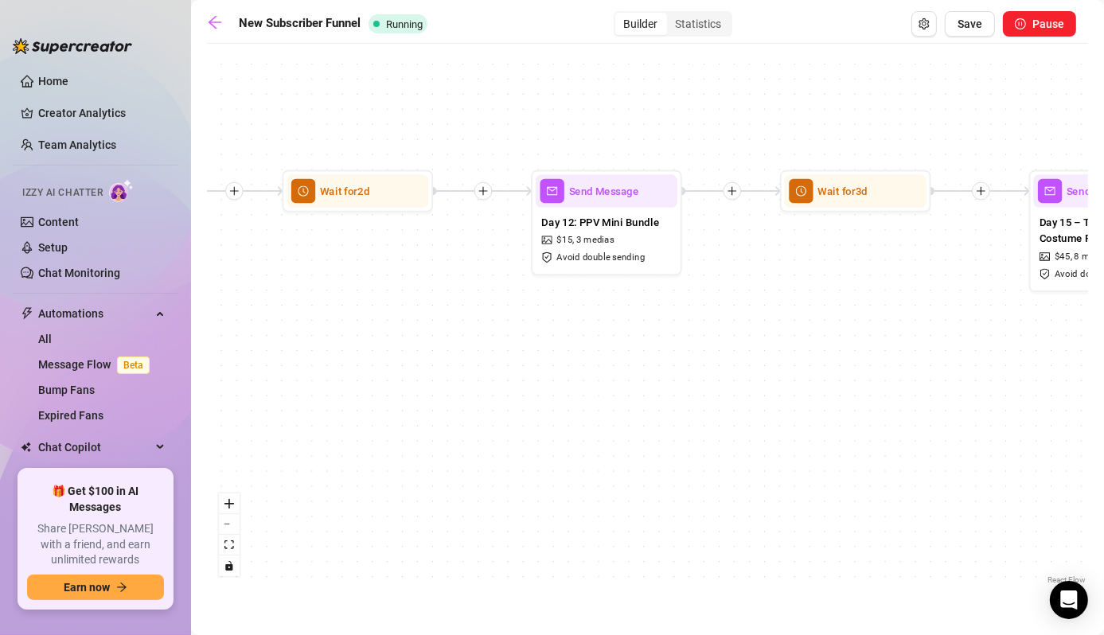
drag, startPoint x: 647, startPoint y: 461, endPoint x: 166, endPoint y: 476, distance: 480.8
click at [166, 476] on div "Home Creator Analytics Team Analytics Izzy AI Chatter Content Setup Chat Monito…" at bounding box center [552, 317] width 1104 height 635
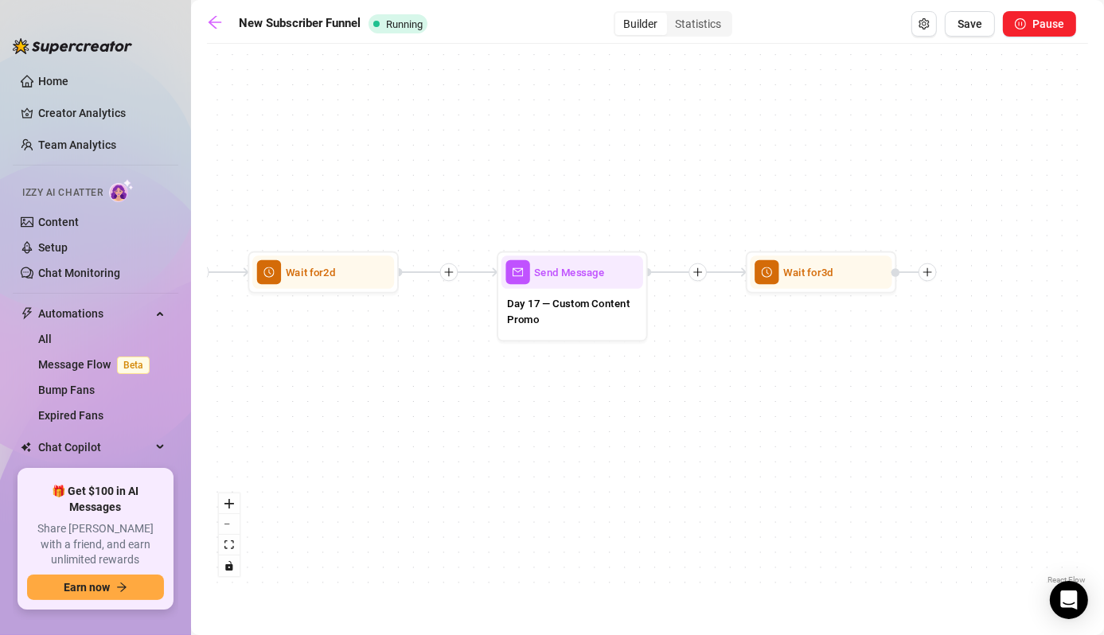
drag, startPoint x: 597, startPoint y: 479, endPoint x: 147, endPoint y: 529, distance: 452.3
click at [124, 532] on div "Home Creator Analytics Team Analytics Izzy AI Chatter Content Setup Chat Monito…" at bounding box center [552, 317] width 1104 height 635
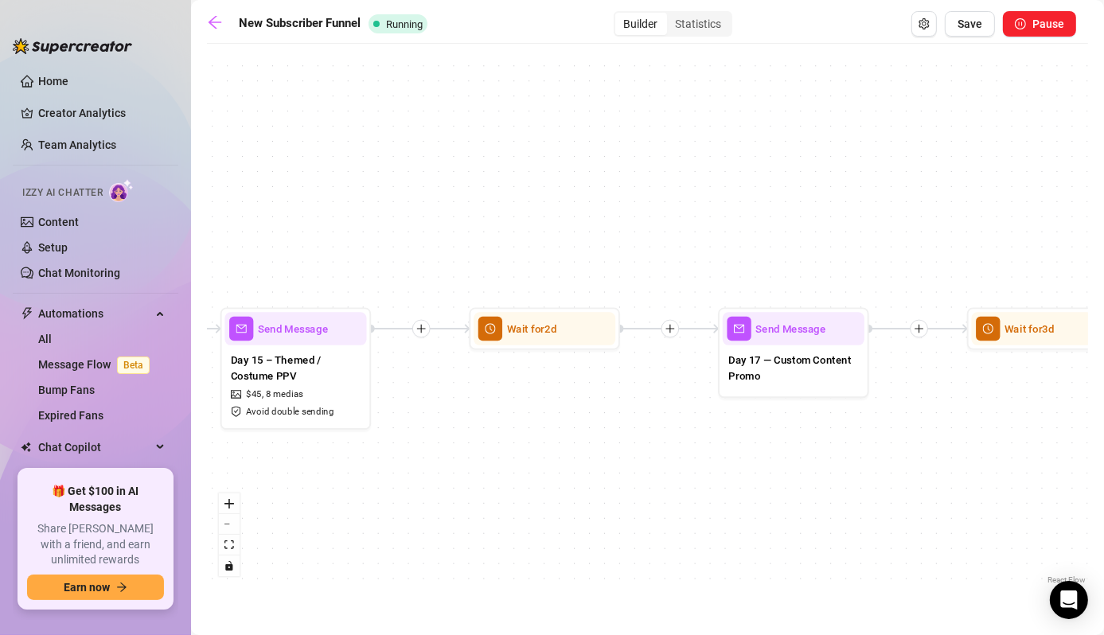
drag, startPoint x: 434, startPoint y: 484, endPoint x: 652, endPoint y: 552, distance: 229.3
click at [652, 552] on div "Wait for 3d Send Message Day 17 — Custom Content Promo Wait for 2d Send Message…" at bounding box center [647, 320] width 881 height 536
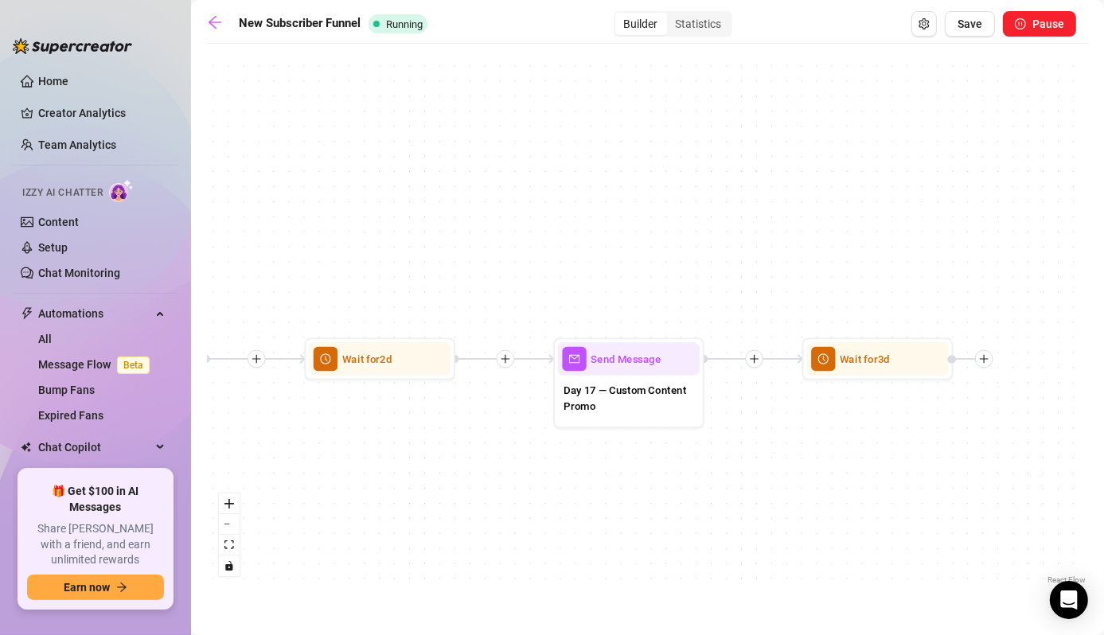
drag, startPoint x: 800, startPoint y: 517, endPoint x: 602, endPoint y: 518, distance: 198.9
click at [602, 518] on div "Wait for 3d Send Message Day 17 — Custom Content Promo Wait for 2d Send Message…" at bounding box center [647, 320] width 881 height 536
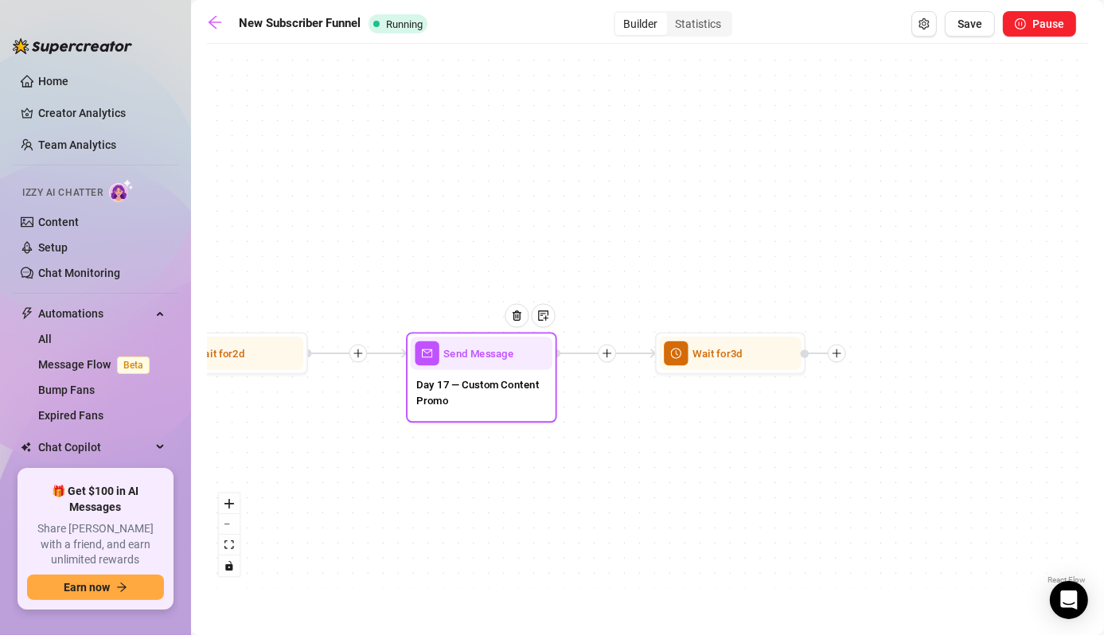
click at [484, 412] on div "Day 17 — Custom Content Promo" at bounding box center [482, 394] width 142 height 49
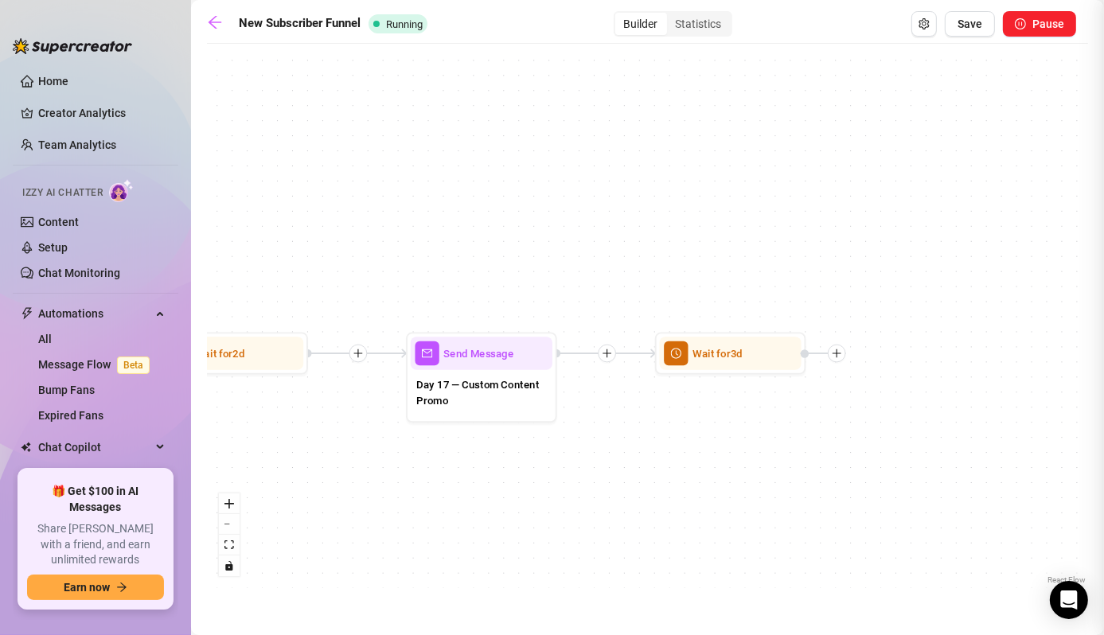
type textarea "Looking for something you don’t see on my page? 👀 I offer custom content: ✨ Per…"
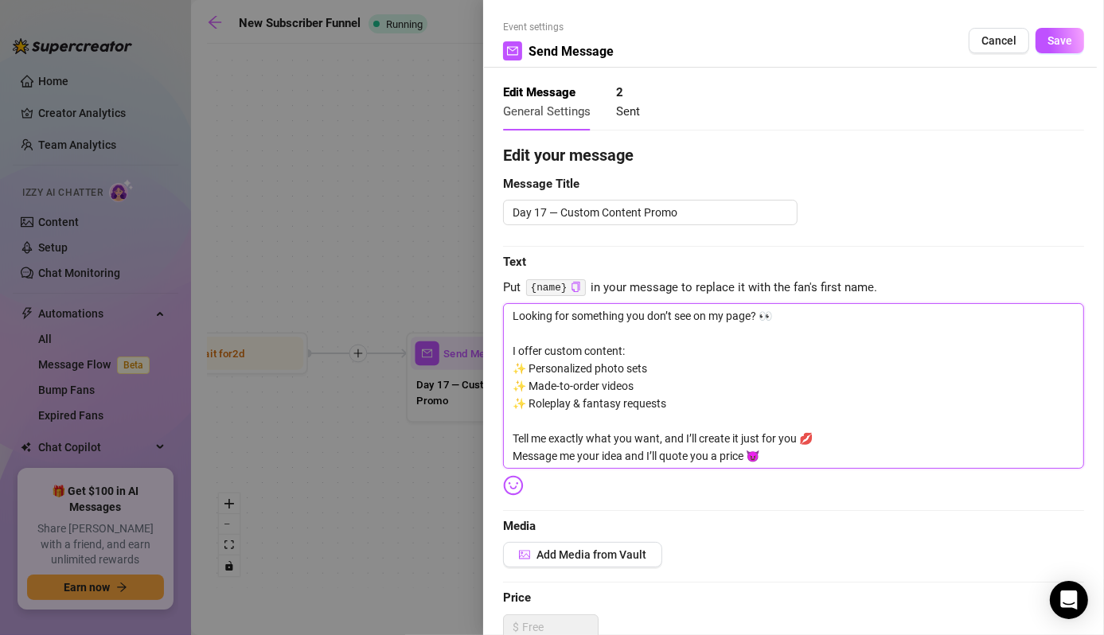
click at [706, 382] on textarea "Looking for something you don’t see on my page? 👀 I offer custom content: ✨ Per…" at bounding box center [793, 385] width 581 height 165
paste textarea "🎬 Custom Video Pricing – Moni Bunni 🎬 Hey babes! Want a personalized video just…"
type textarea "🎬 Loremi Dolor Sitamet – Cons Adipi 🎬 Eli seddo! Eius t incididuntut labor etdo…"
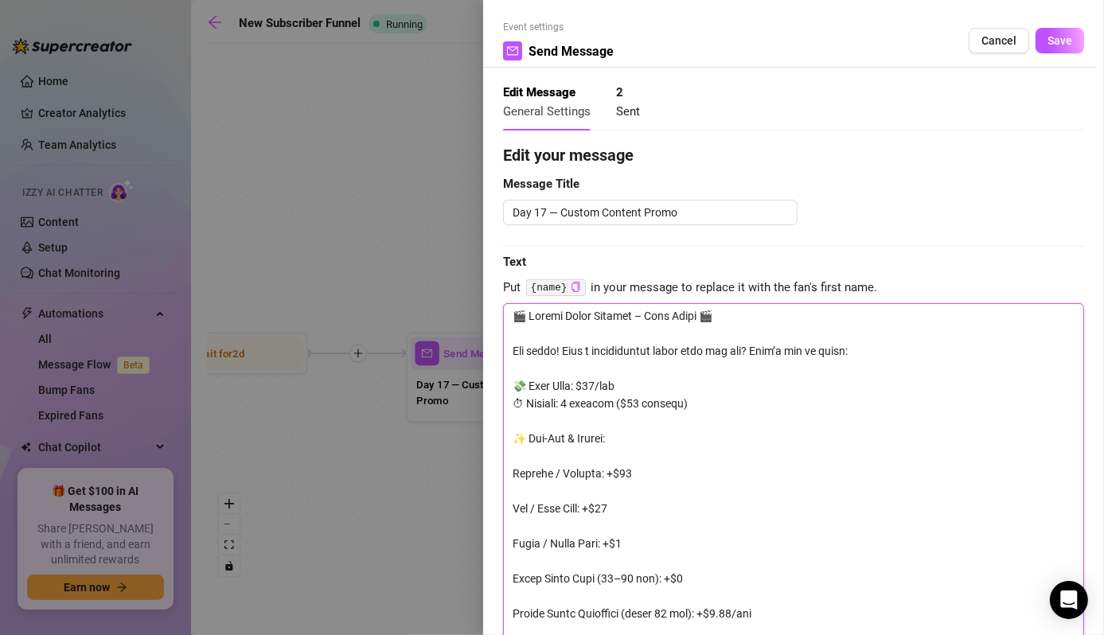
scroll to position [0, 0]
type textarea "🎬 Custom Video Pricing – Moni Bunni 🎬 Hey babes! Want a personalized video just…"
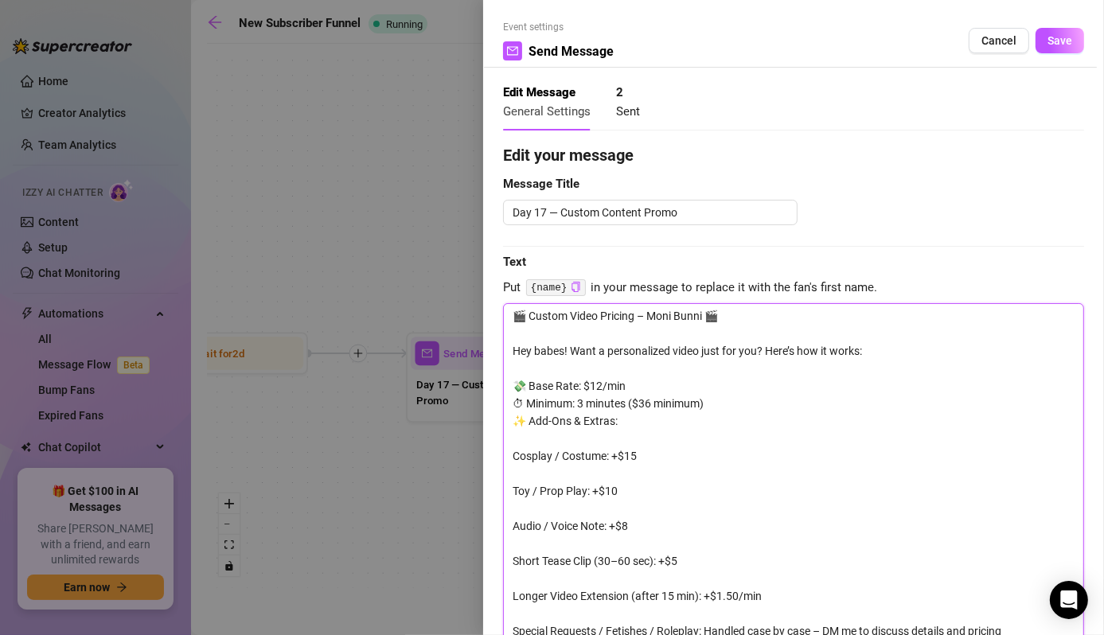
type textarea "🎬 Custom Video Pricing – Moni Bunni 🎬 Hey babes! Want a personalized video just…"
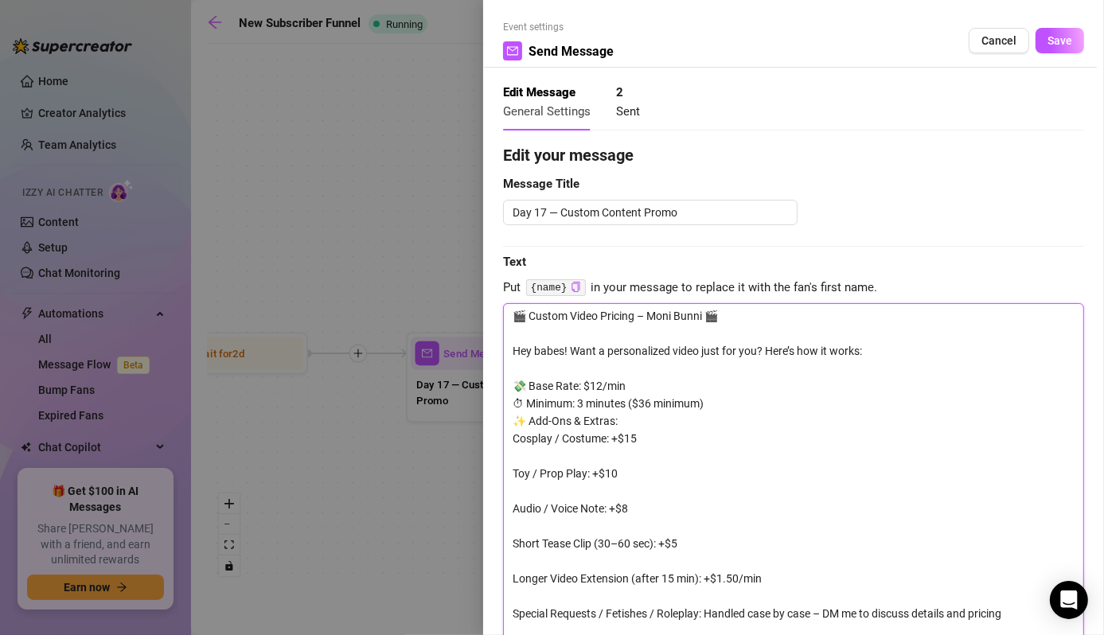
type textarea "🎬 Custom Video Pricing – Moni Bunni 🎬 Hey babes! Want a personalized video just…"
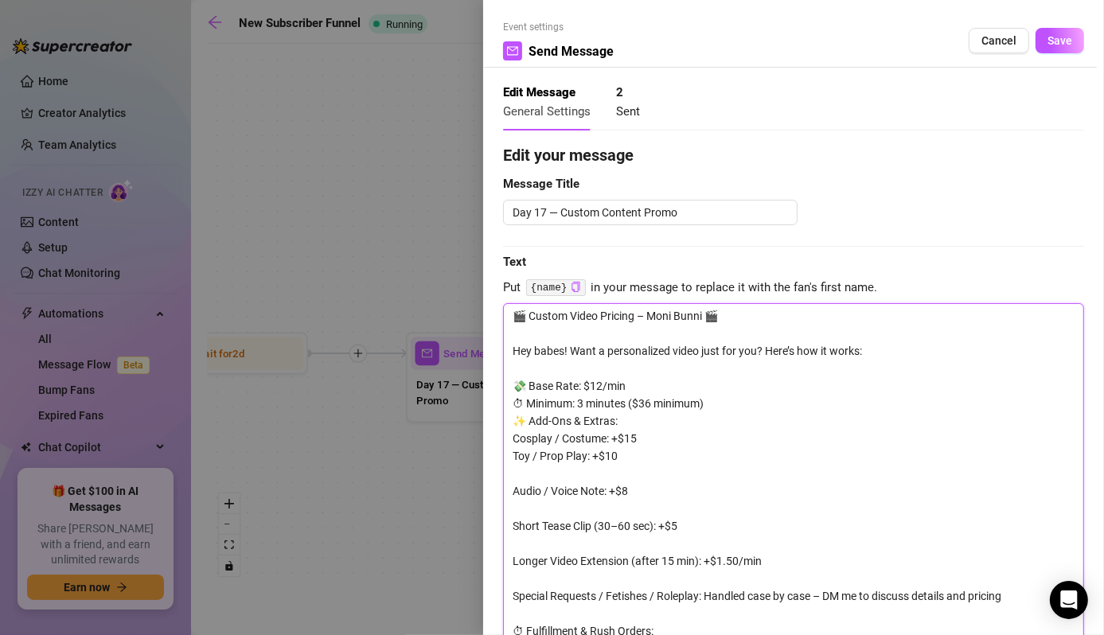
type textarea "🎬 Custom Video Pricing – Moni Bunni 🎬 Hey babes! Want a personalized video just…"
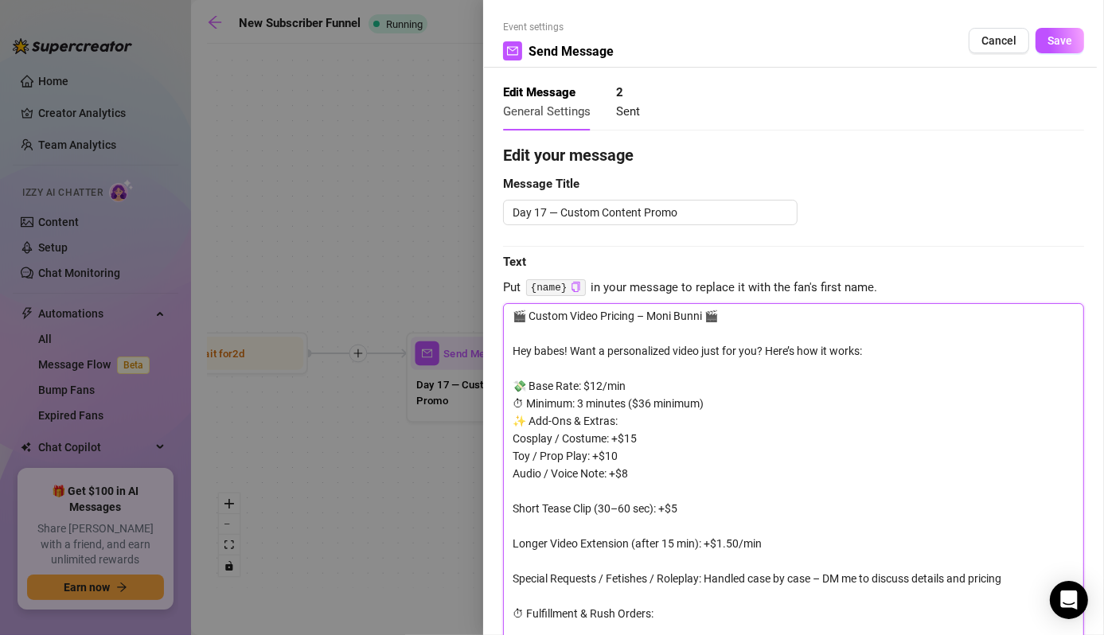
type textarea "🎬 Custom Video Pricing – Moni Bunni 🎬 Hey babes! Want a personalized video just…"
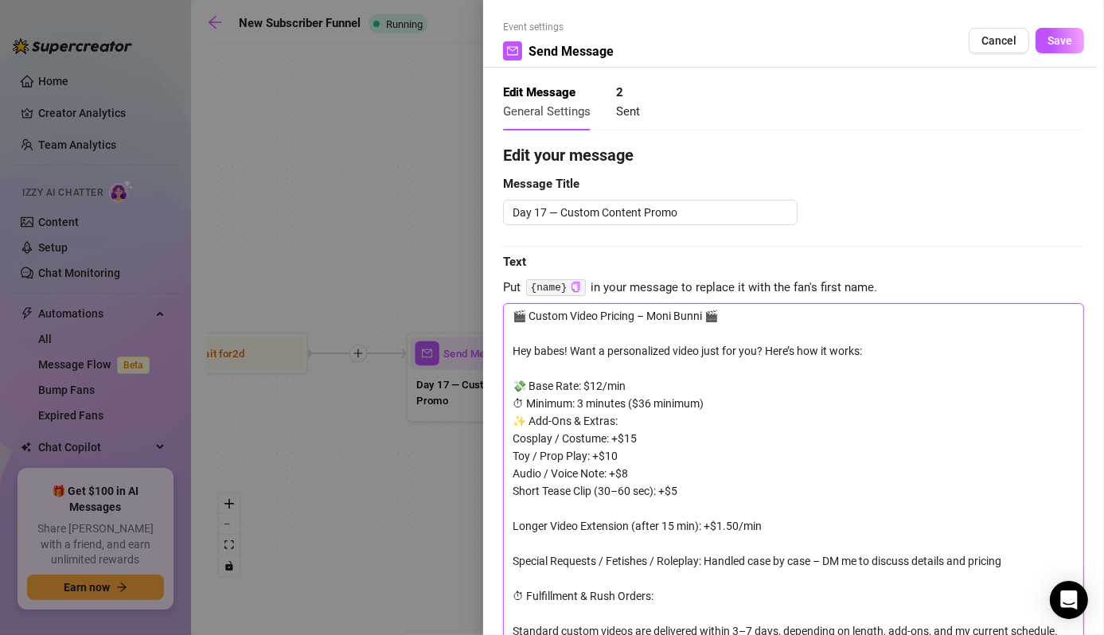
type textarea "🎬 Custom Video Pricing – Moni Bunni 🎬 Hey babes! Want a personalized video just…"
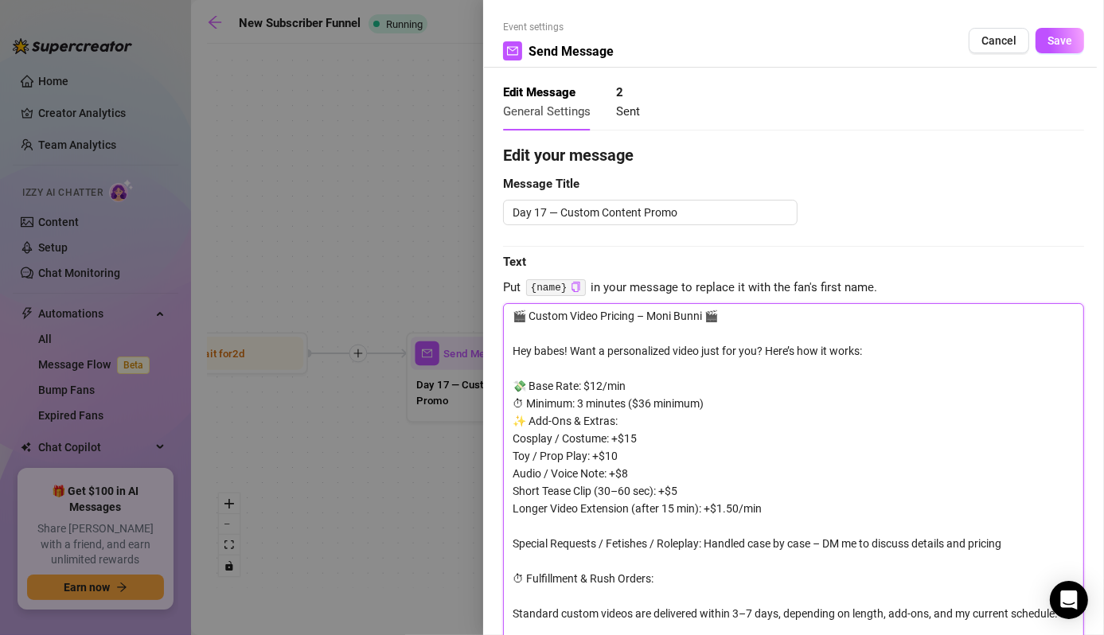
type textarea "🎬 Custom Video Pricing – Moni Bunni 🎬 Hey babes! Want a personalized video just…"
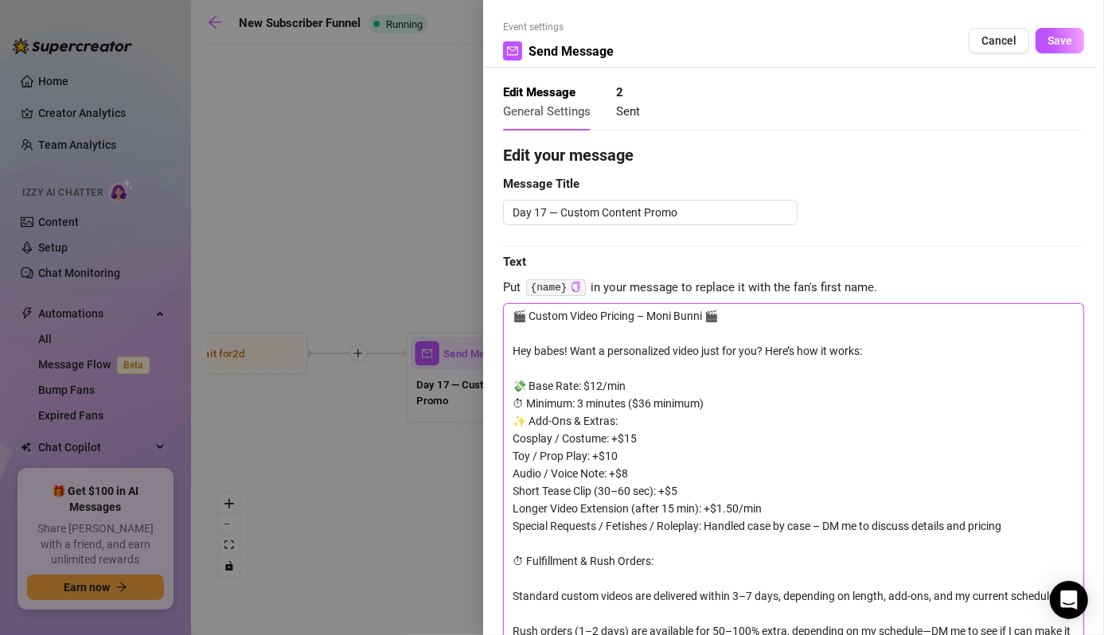
type textarea "🎬 Custom Video Pricing – Moni Bunni 🎬 Hey babes! Want a personalized video just…"
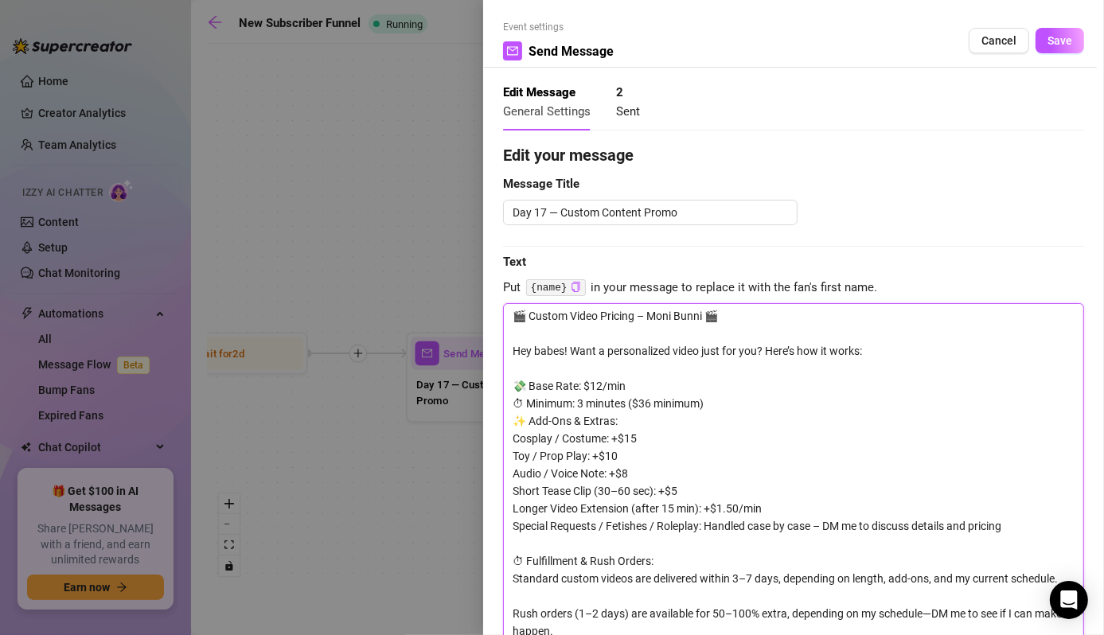
type textarea "🎬 Custom Video Pricing – Moni Bunni 🎬 Hey babes! Want a personalized video just…"
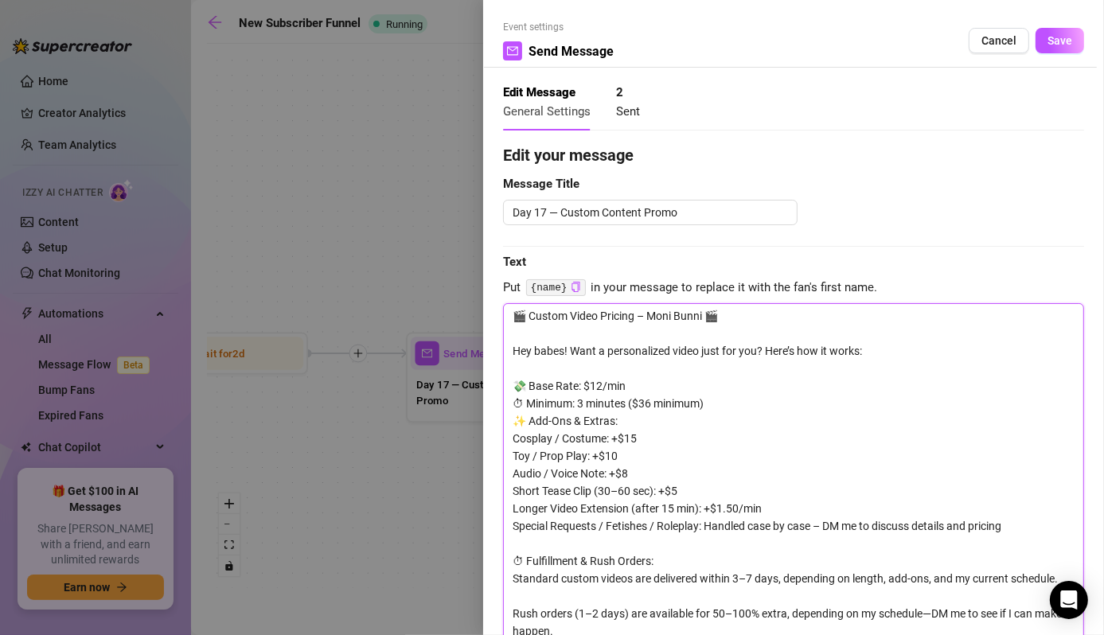
type textarea "🎬 Custom Video Pricing – Moni Bunni 🎬 Hey babes! Want a personalized video just…"
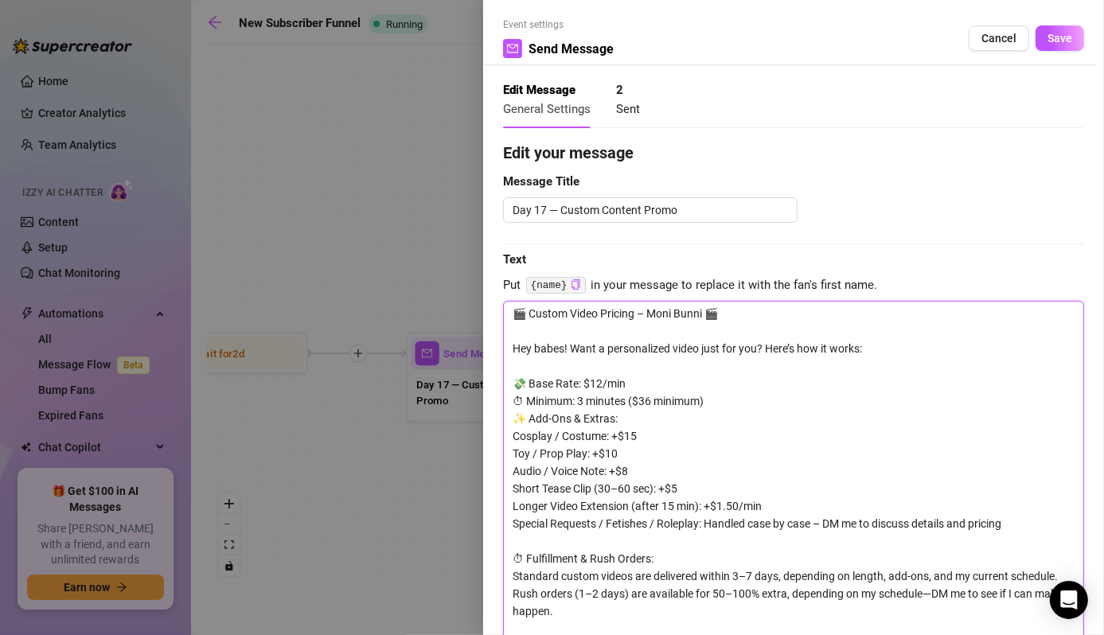
scroll to position [20, 0]
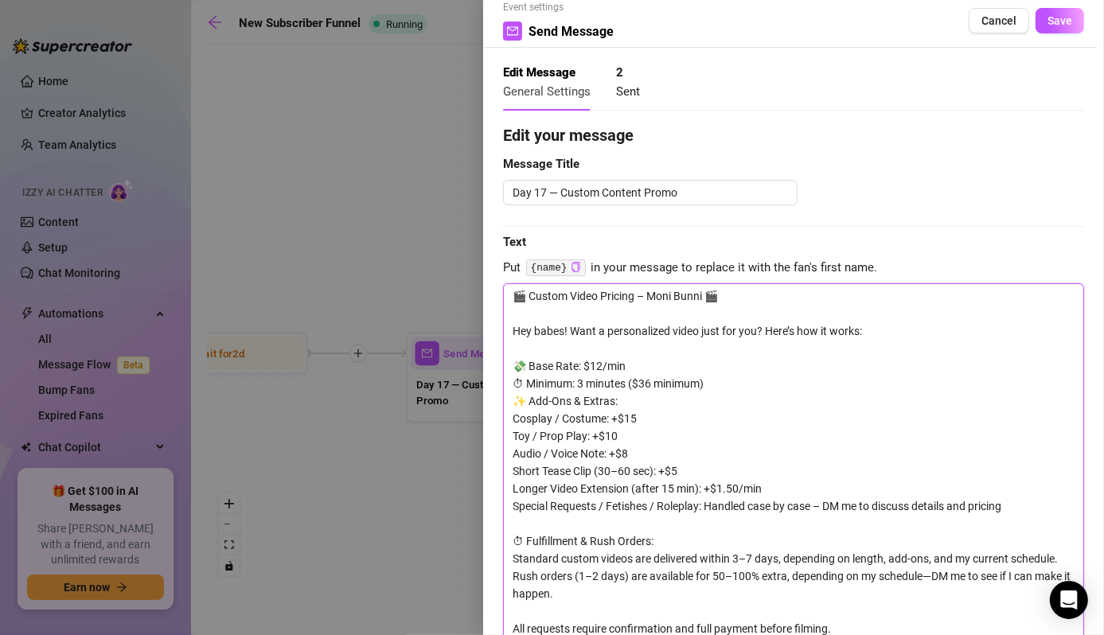
type textarea "🎬 Custom Video Pricing – Moni Bunni 🎬 Hey babes! Want a personalized video just…"
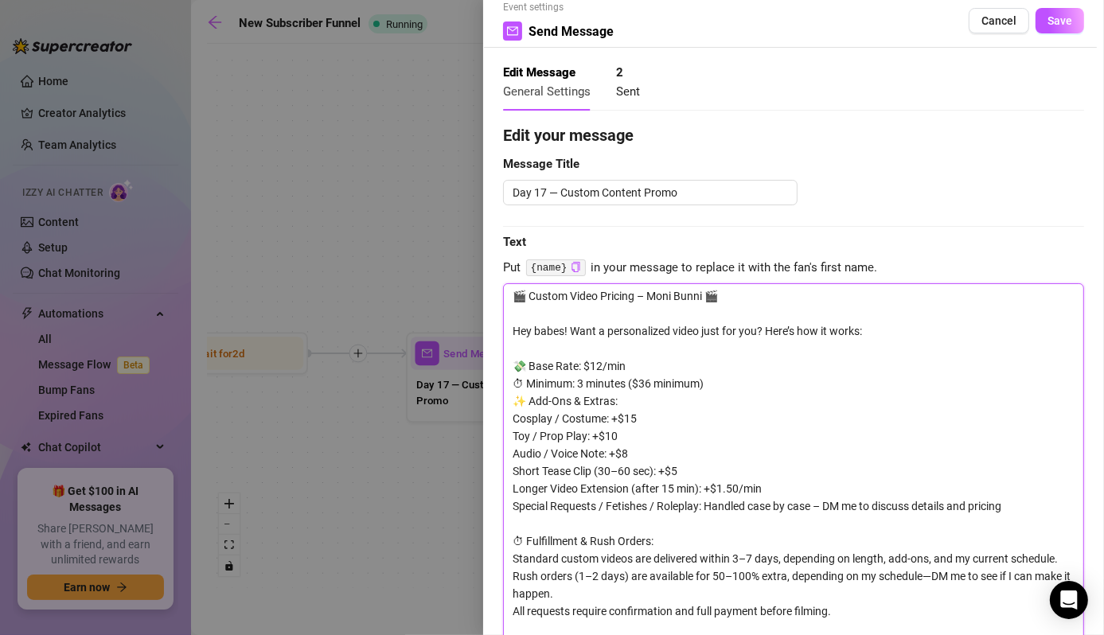
type textarea "🎬 Custom Video Pricing – Moni Bunni 🎬 Hey babes! Want a personalized video just…"
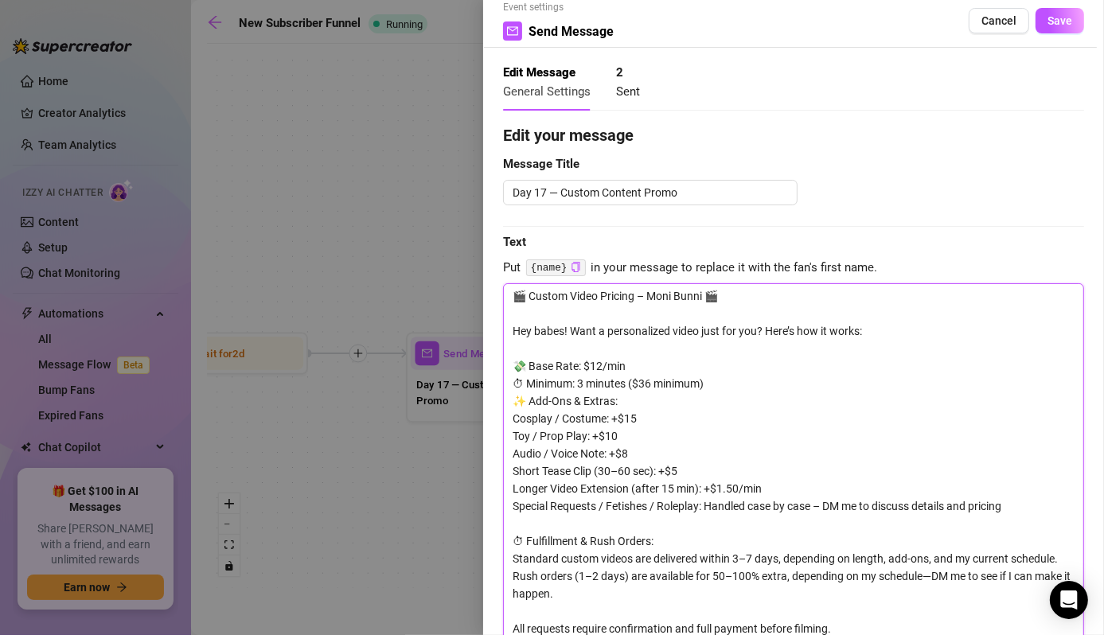
type textarea "🎬 Custom Video Pricing – Moni Bunni 🎬 Hey babes! Want a personalized video just…"
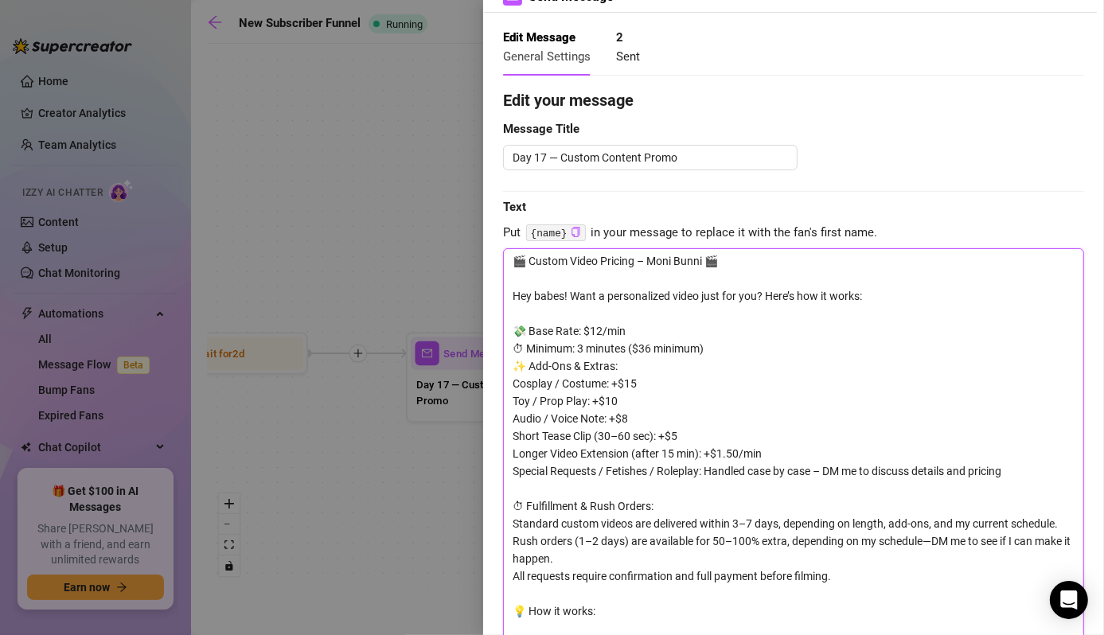
scroll to position [72, 0]
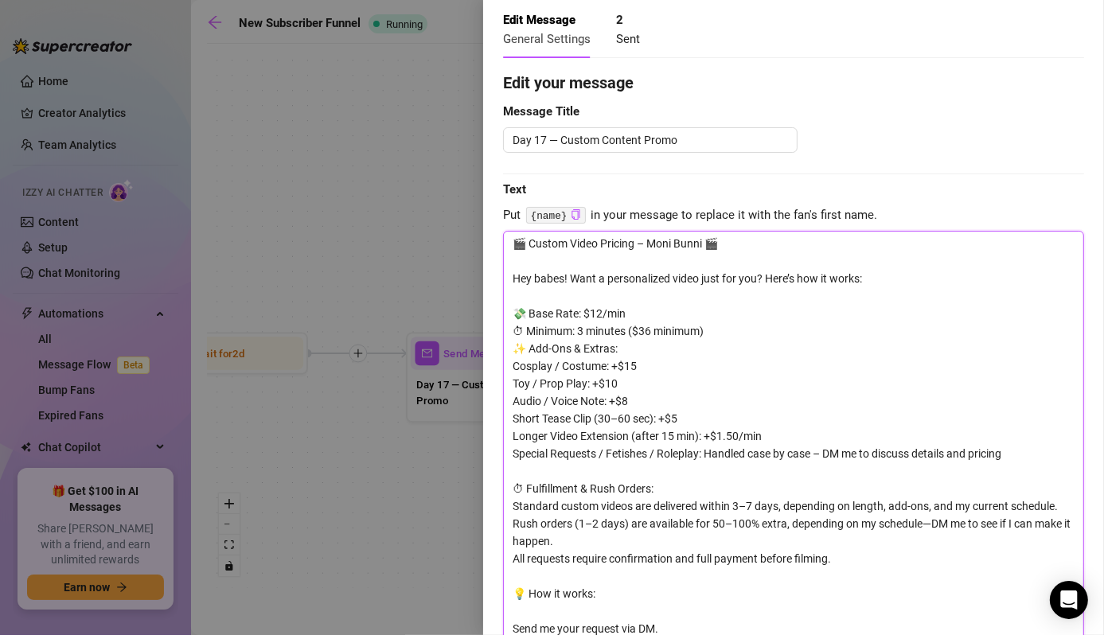
type textarea "🎬 Custom Video Pricing – Moni Bunni 🎬 Hey babes! Want a personalized video just…"
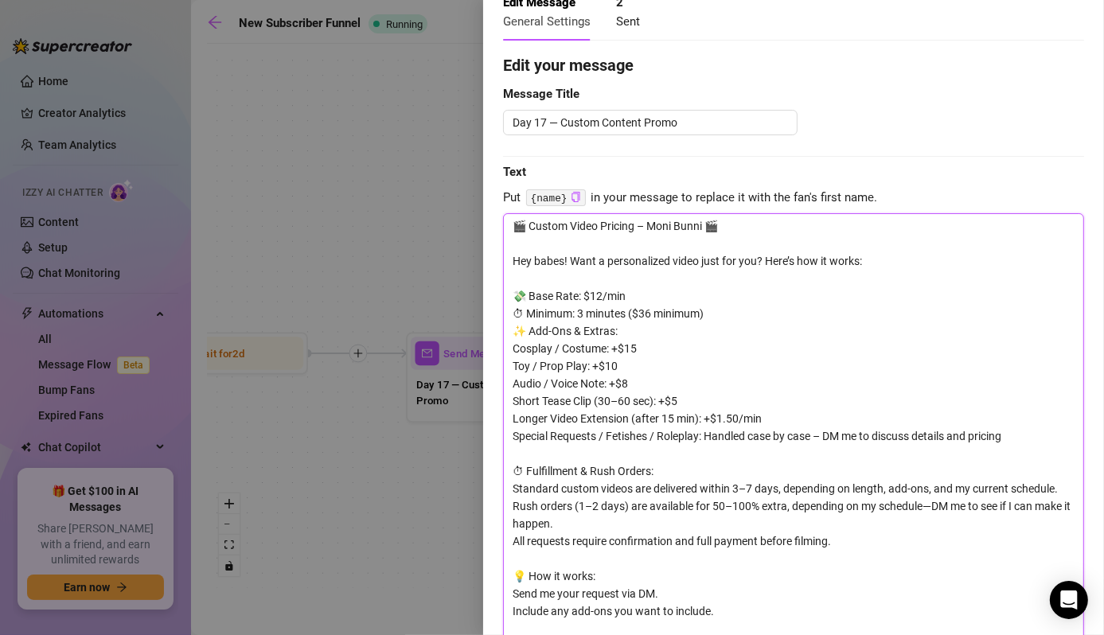
scroll to position [107, 0]
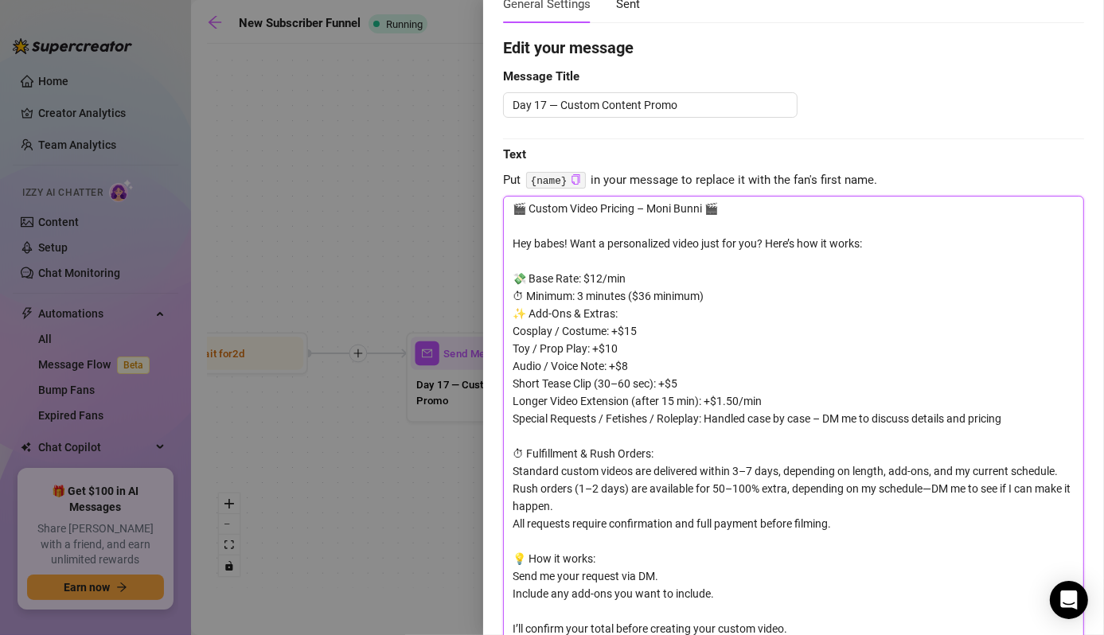
type textarea "🎬 Custom Video Pricing – Moni Bunni 🎬 Hey babes! Want a personalized video just…"
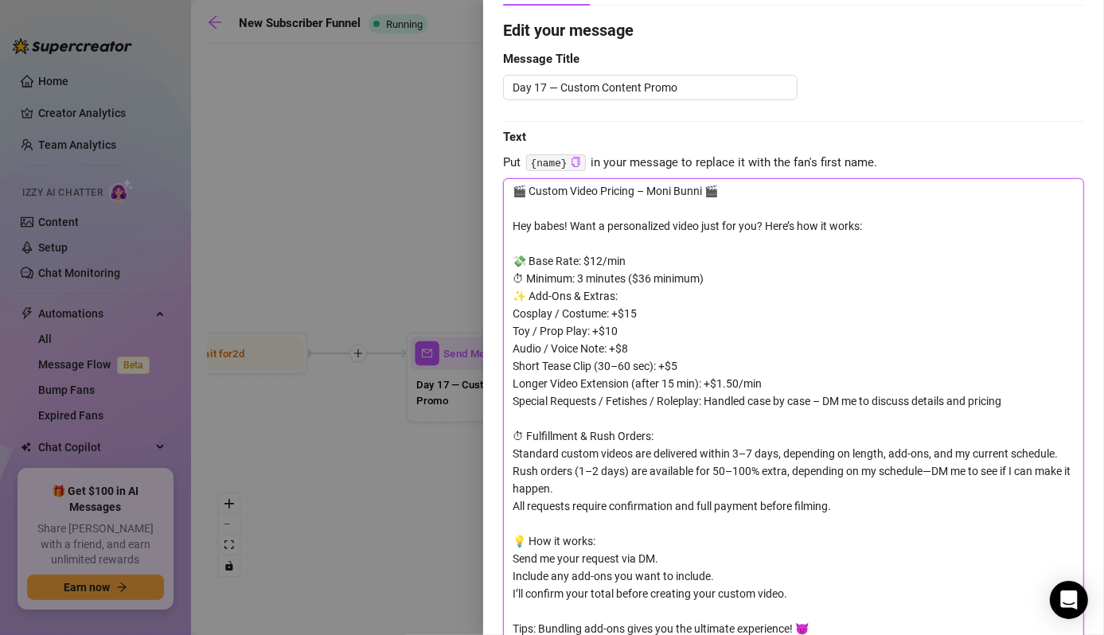
type textarea "🎬 Custom Video Pricing – Moni Bunni 🎬 Hey babes! Want a personalized video just…"
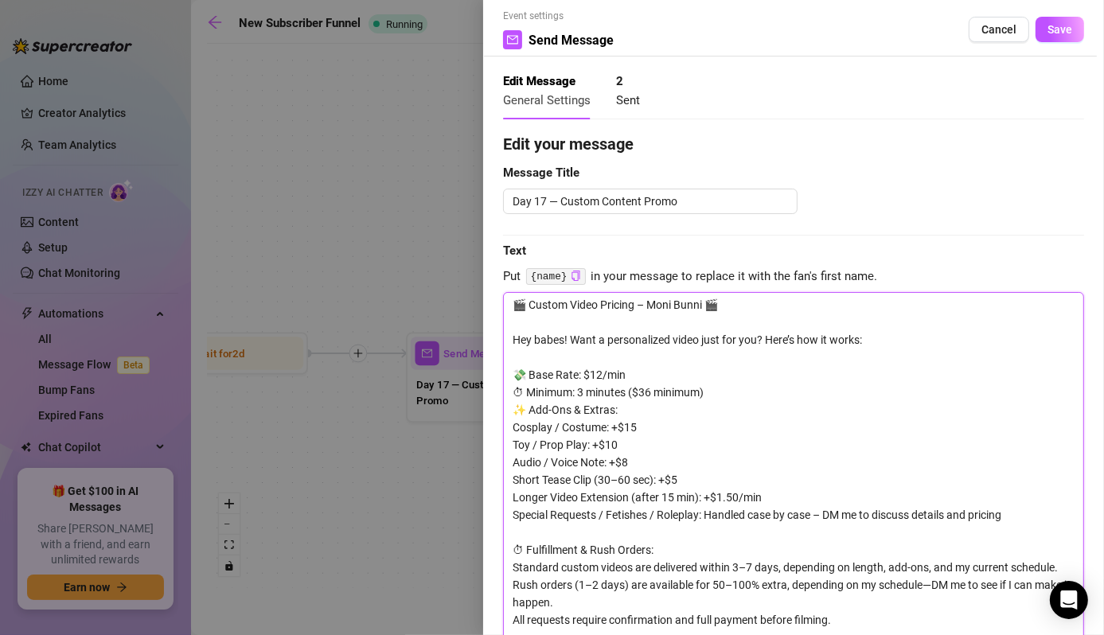
scroll to position [12, 0]
drag, startPoint x: 736, startPoint y: 310, endPoint x: 509, endPoint y: 307, distance: 226.8
click at [509, 307] on textarea "🎬 Custom Video Pricing – Moni Bunni 🎬 Hey babes! Want a personalized video just…" at bounding box center [793, 522] width 581 height 463
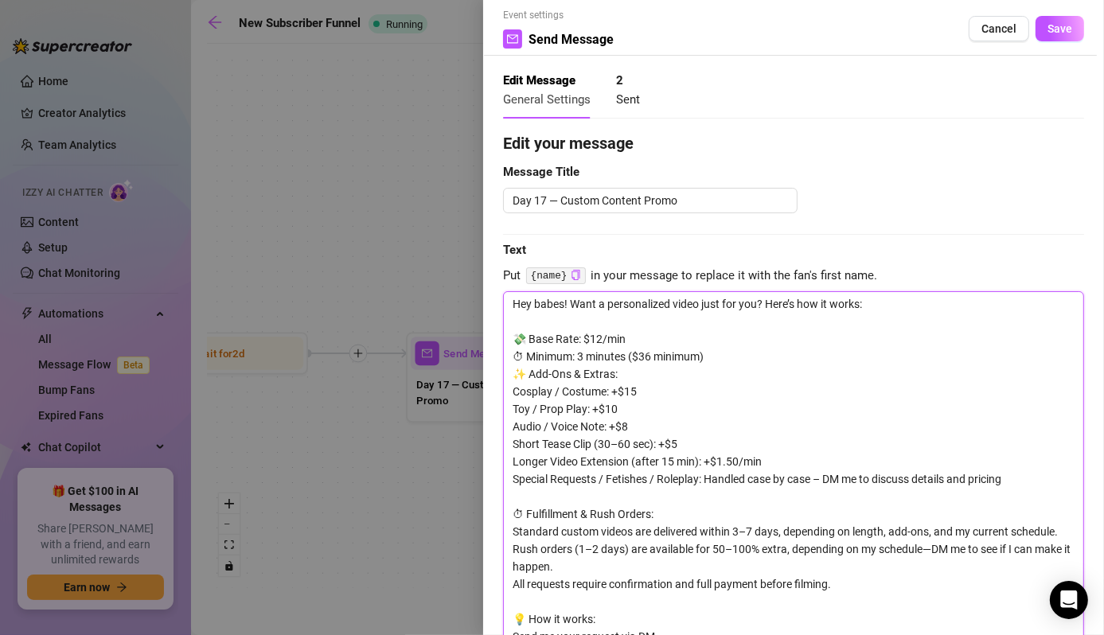
click at [554, 340] on textarea "Hey babes! Want a personalized video just for you? Here’s how it works: 💸 Base …" at bounding box center [793, 522] width 581 height 463
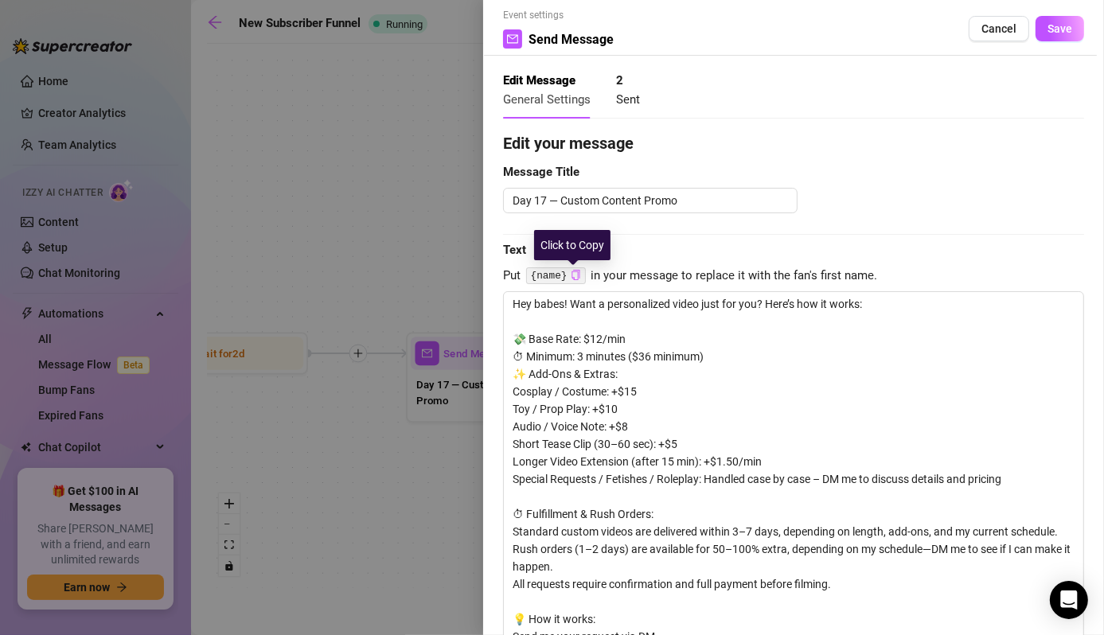
click at [573, 274] on icon "copy" at bounding box center [575, 275] width 10 height 10
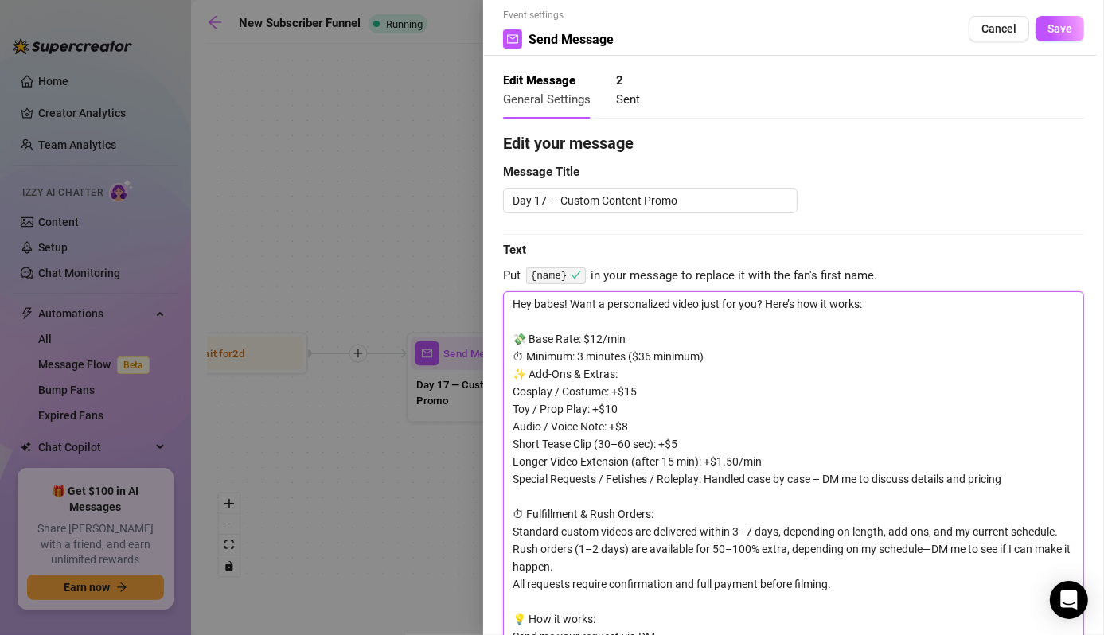
click at [551, 341] on textarea "Hey babes! Want a personalized video just for you? Here’s how it works: 💸 Base …" at bounding box center [793, 522] width 581 height 463
paste textarea "{name}"
click at [582, 337] on textarea "Hey {name}! Want a personalized video just for you? Here’s how it works: 💸 Base…" at bounding box center [793, 522] width 581 height 463
click at [574, 329] on textarea "Hey {name}! Want a personalized video just for you? Here’s how it works: 💸 Base…" at bounding box center [793, 522] width 581 height 463
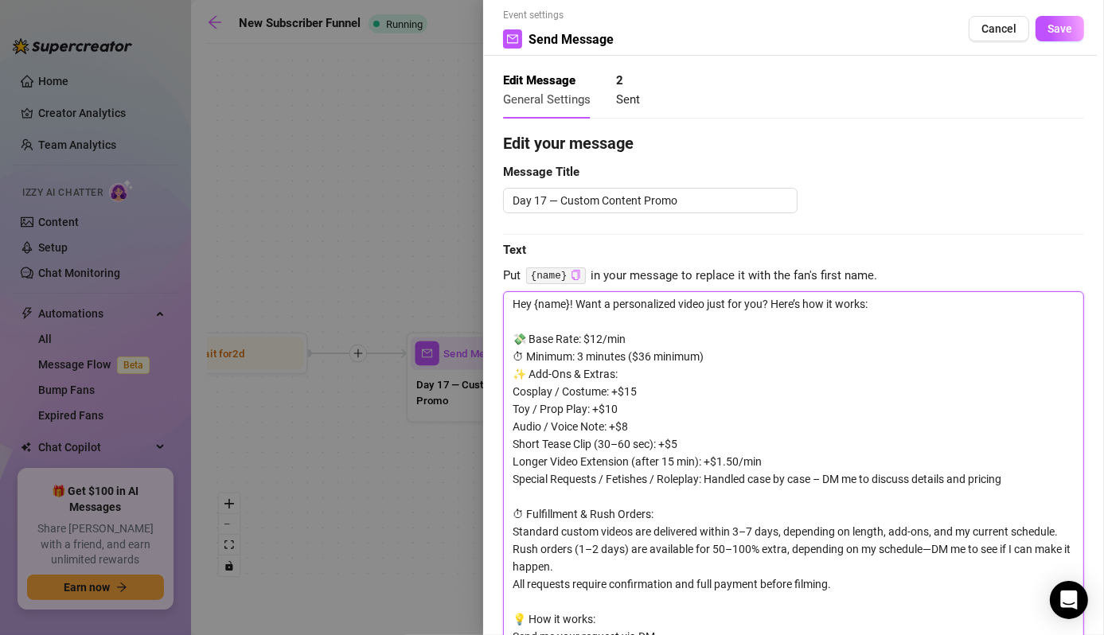
click at [576, 338] on textarea "Hey {name}! Want a personalized video just for you? Here’s how it works: 💸 Base…" at bounding box center [793, 522] width 581 height 463
click at [527, 331] on textarea "Hey {name}! Want a personalized video just for you? Here’s how it works: 💸 Base…" at bounding box center [793, 522] width 581 height 463
click at [516, 337] on textarea "Hey {name}! Want a personalized video just for you? Here’s how it works: 💸 Base…" at bounding box center [793, 522] width 581 height 463
click at [512, 341] on textarea "Hey {name}! Want a personalized video just for you? Here’s how it works: 💸 Base…" at bounding box center [793, 522] width 581 height 463
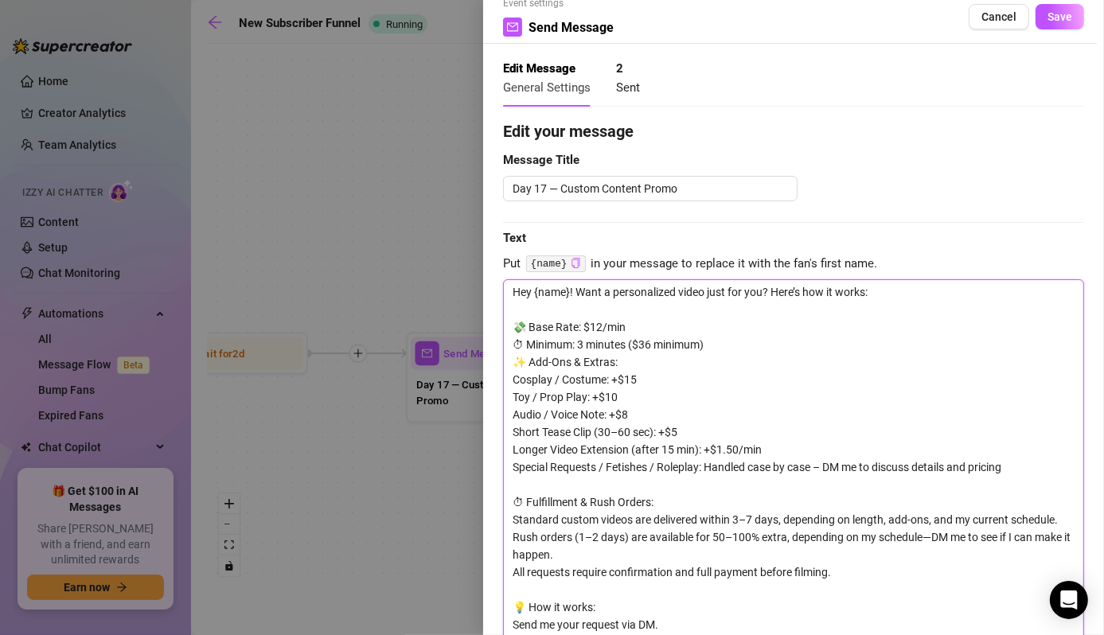
scroll to position [16, 0]
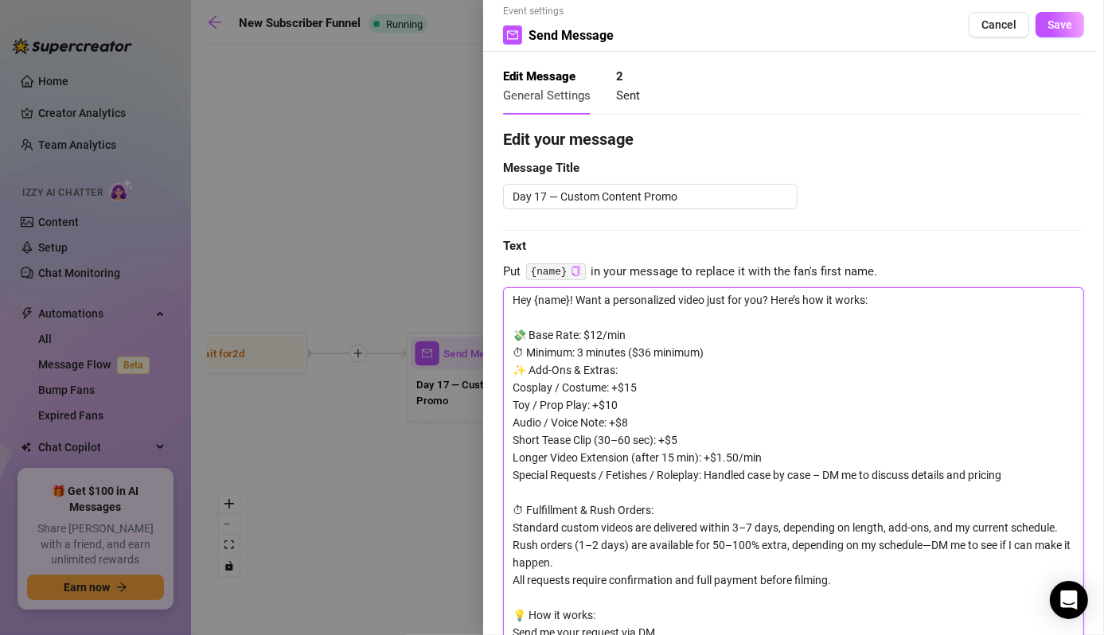
paste textarea "🎬 Custom Video Pricing – Moni Bunni 🎬 Hey babes! Want a personalized video just…"
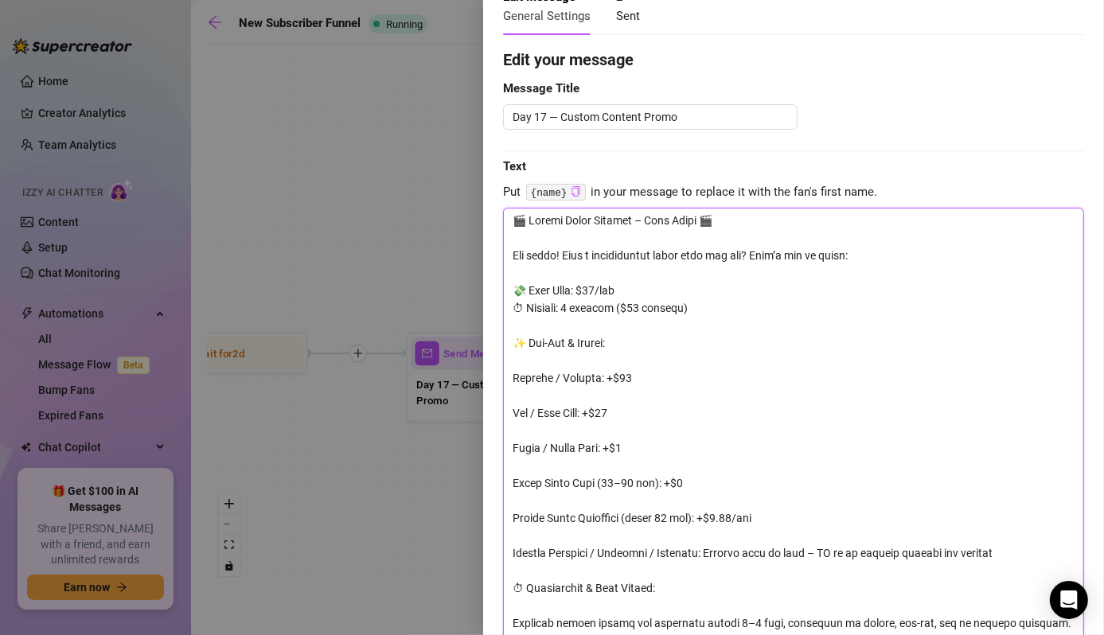
scroll to position [0, 0]
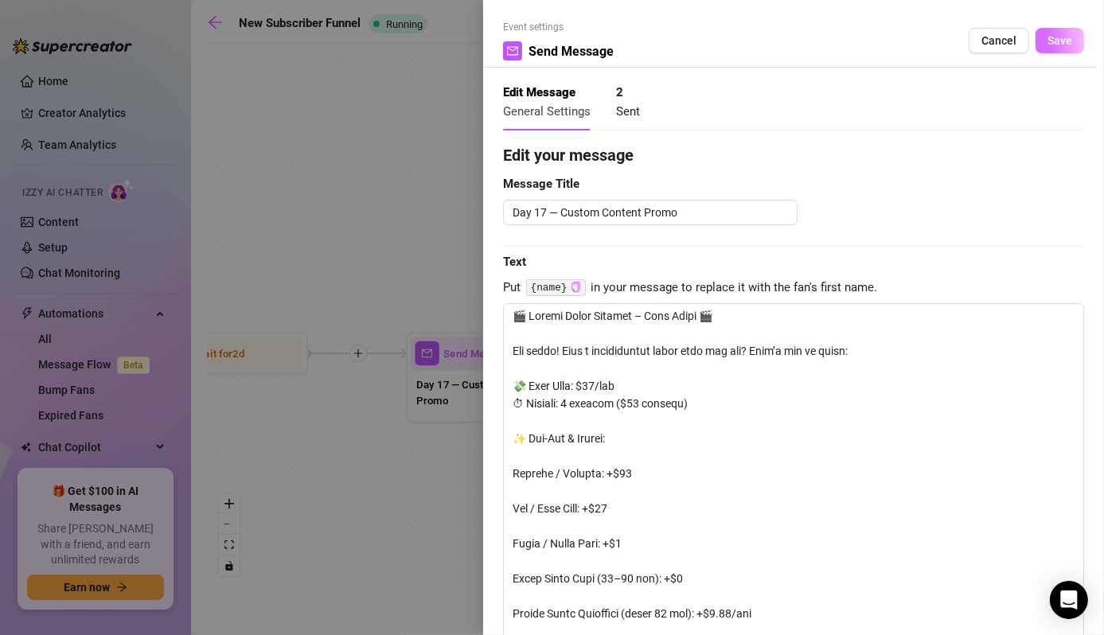
click at [1047, 46] on span "Save" at bounding box center [1059, 40] width 25 height 13
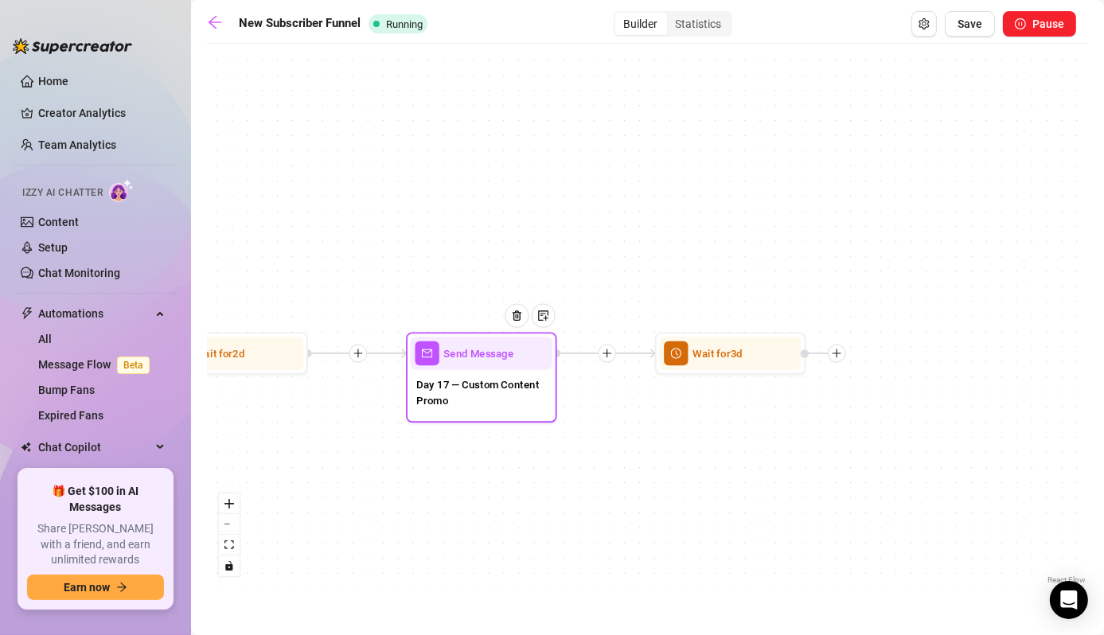
click at [516, 368] on div "Send Message" at bounding box center [482, 353] width 142 height 33
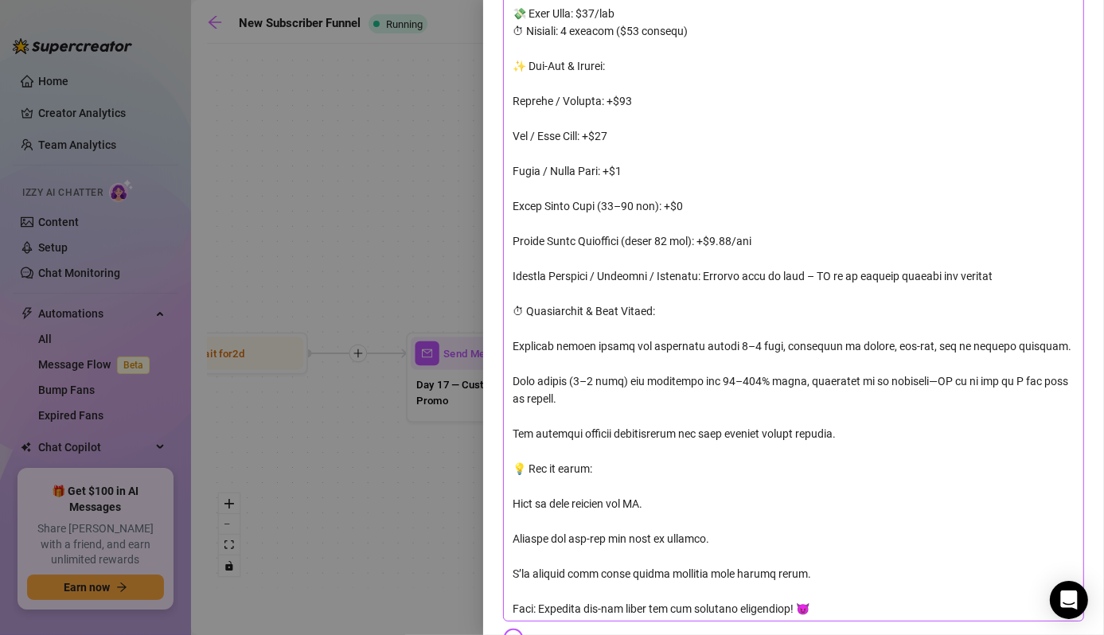
scroll to position [326, 0]
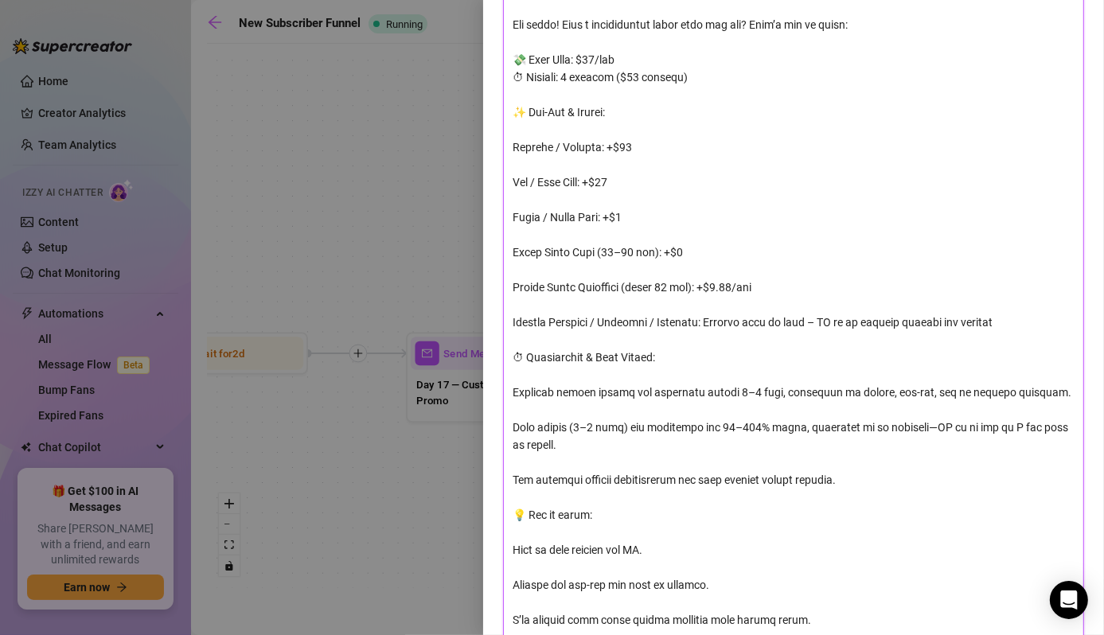
click at [663, 353] on textarea at bounding box center [793, 322] width 581 height 691
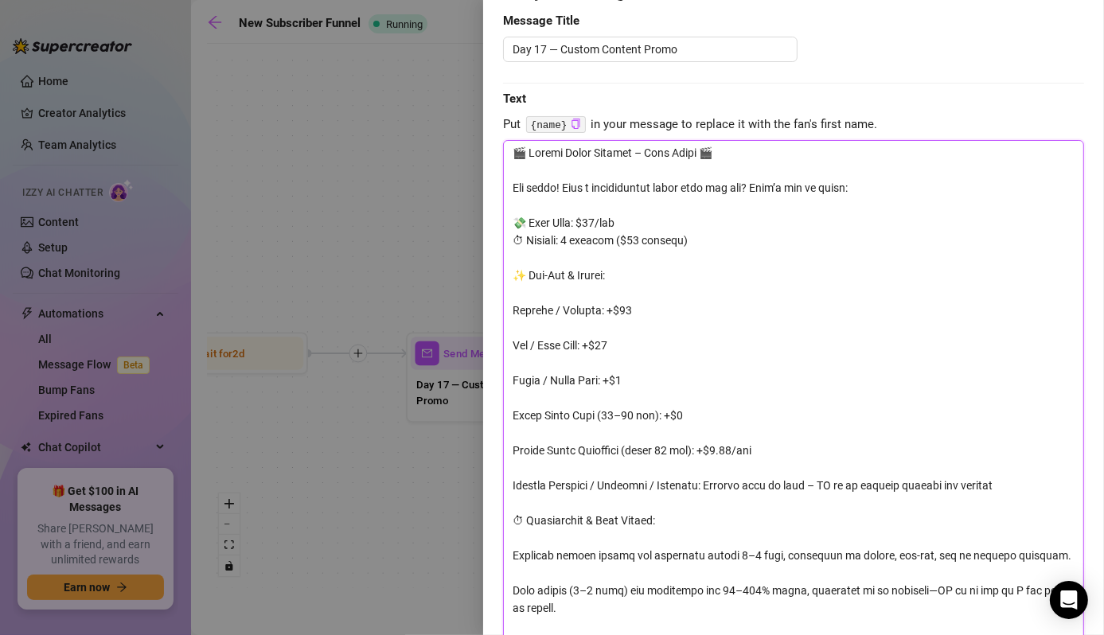
scroll to position [158, 0]
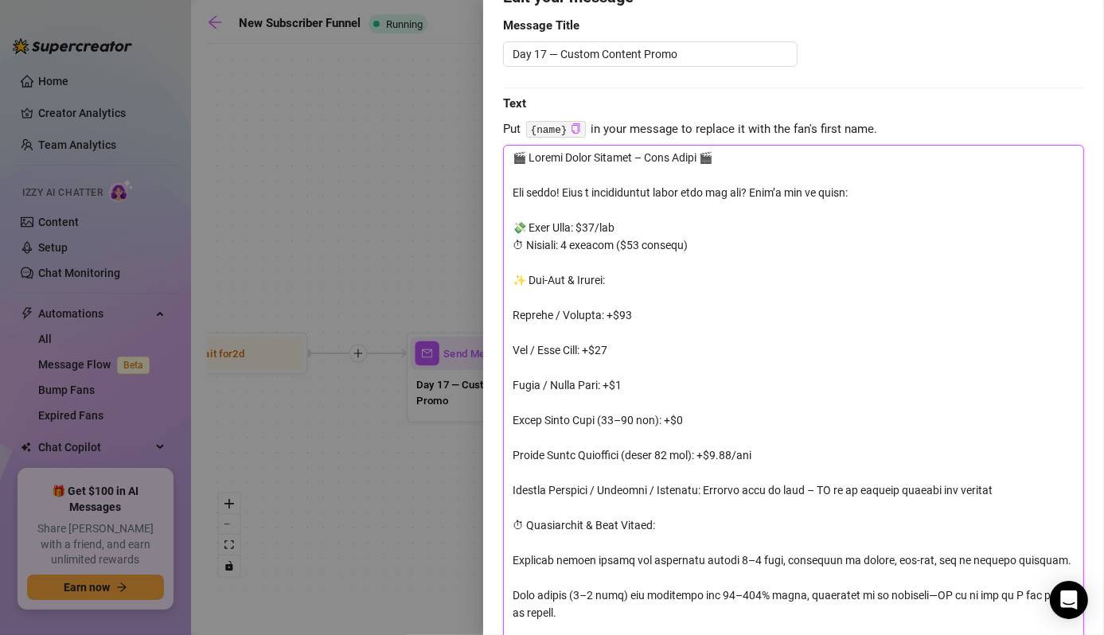
click at [551, 183] on textarea at bounding box center [793, 490] width 581 height 691
click at [668, 407] on textarea at bounding box center [793, 490] width 581 height 691
paste textarea "PPV Pricing"
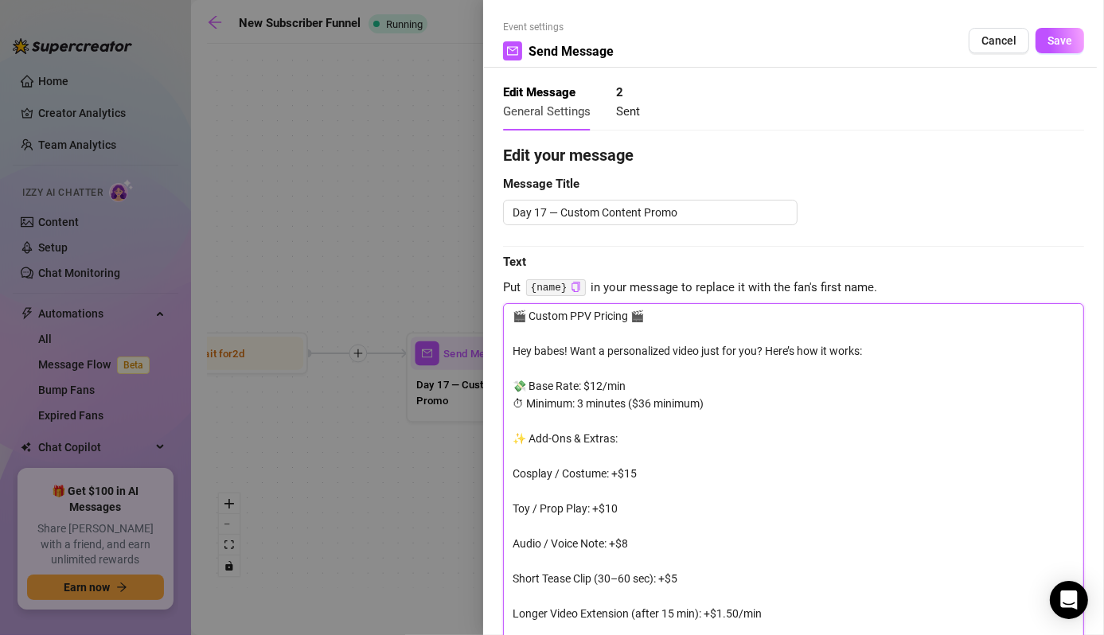
scroll to position [3, 0]
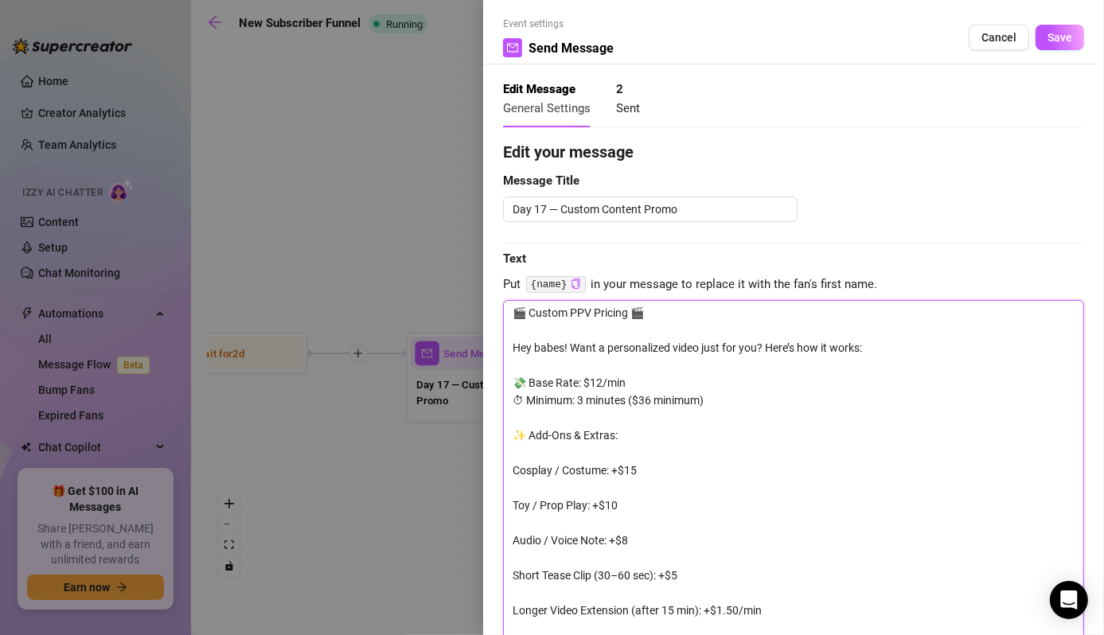
click at [574, 367] on textarea "🎬 Custom PPV Pricing 🎬 Hey babes! Want a personalized video just for you? Here’…" at bounding box center [793, 645] width 581 height 691
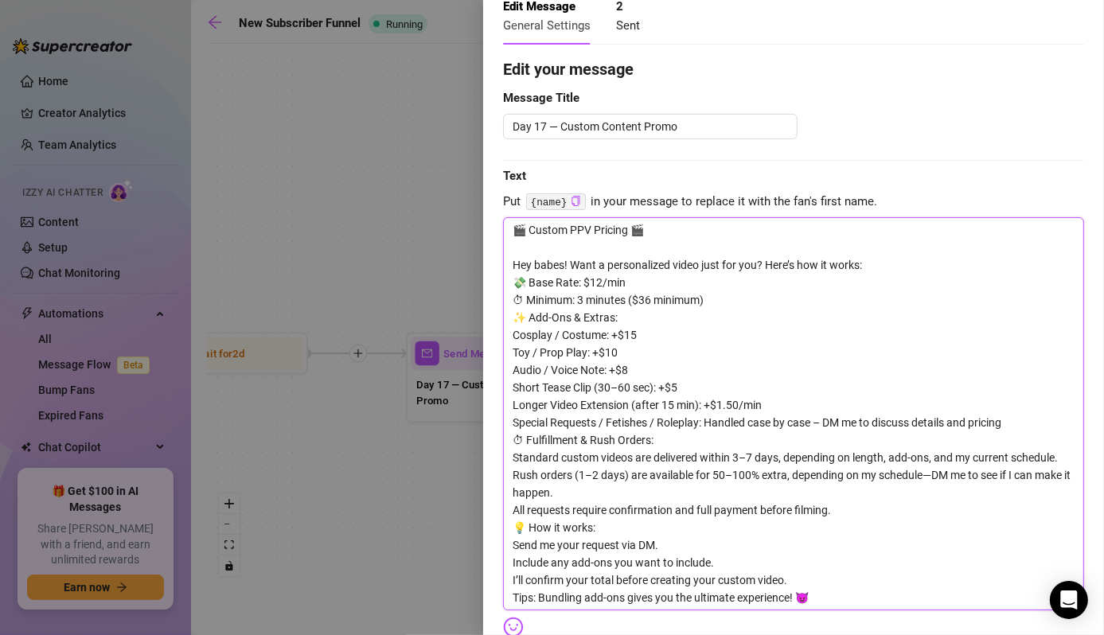
scroll to position [0, 0]
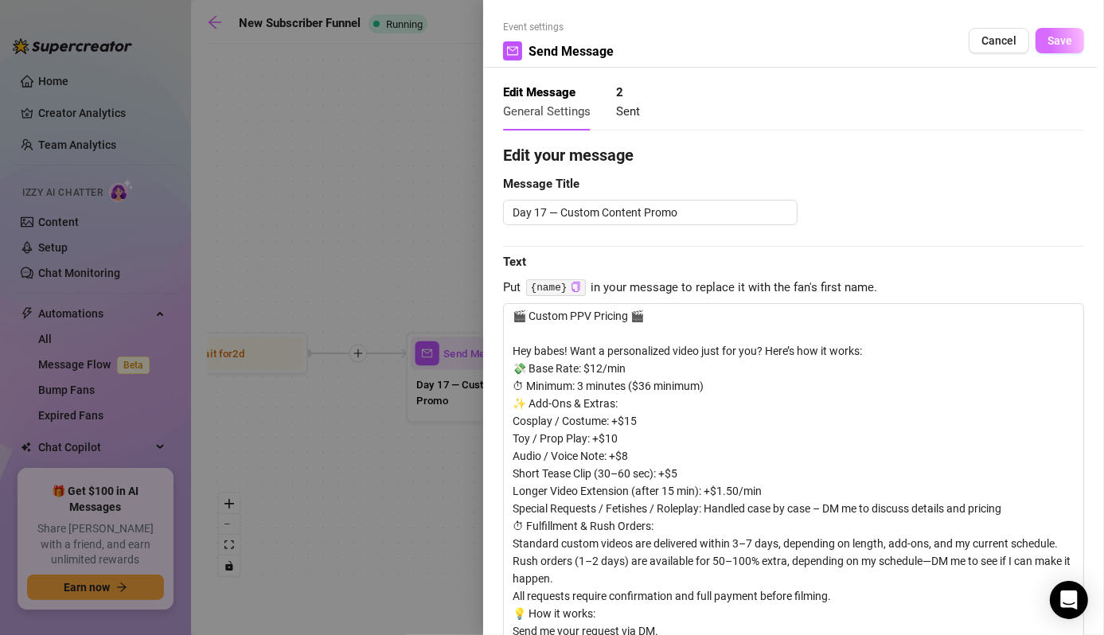
click at [1042, 32] on button "Save" at bounding box center [1059, 40] width 49 height 25
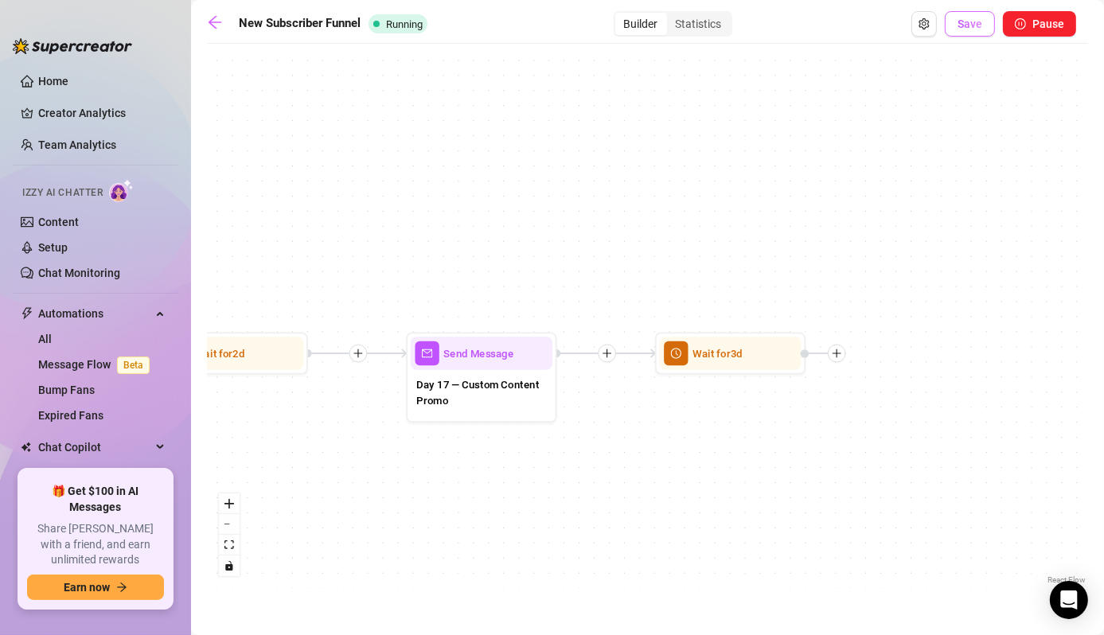
click at [960, 18] on span "Save" at bounding box center [969, 24] width 25 height 13
